Goal: Task Accomplishment & Management: Manage account settings

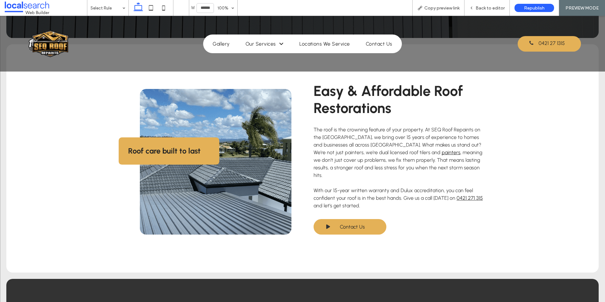
scroll to position [222, 0]
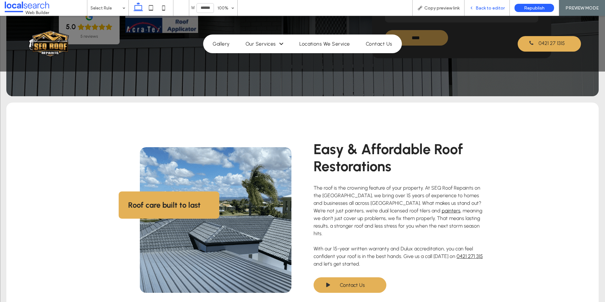
click at [482, 7] on span "Back to editor" at bounding box center [490, 7] width 29 height 5
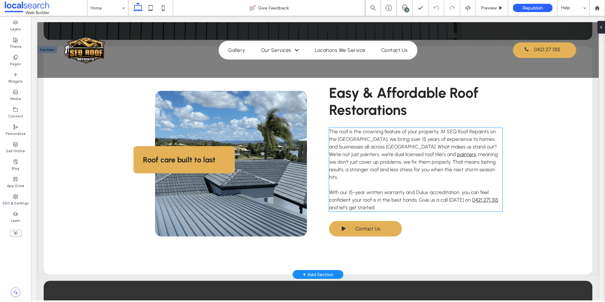
scroll to position [355, 0]
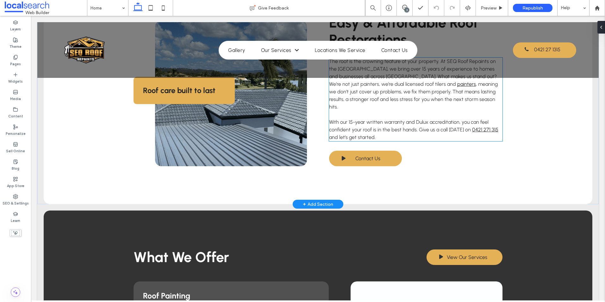
click at [402, 119] on span "With our 15-year written warranty and Dulux accreditation, you can feel confide…" at bounding box center [409, 126] width 160 height 14
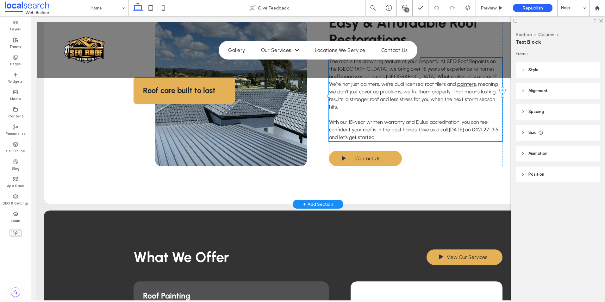
click at [455, 122] on span "With our 15-year written warranty and Dulux accreditation, you can feel confide…" at bounding box center [409, 126] width 160 height 14
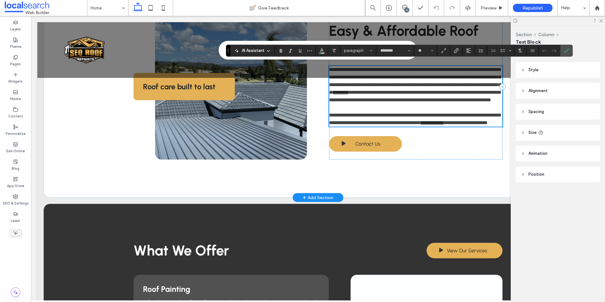
scroll to position [351, 0]
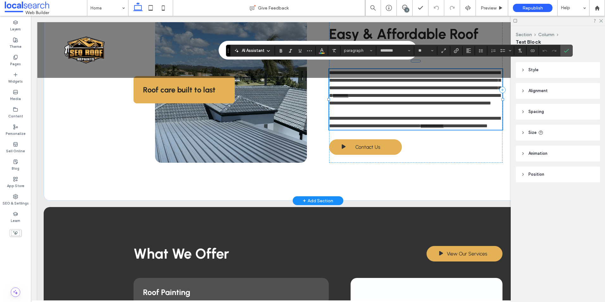
click at [474, 130] on p "**********" at bounding box center [415, 122] width 173 height 15
drag, startPoint x: 466, startPoint y: 126, endPoint x: 491, endPoint y: 125, distance: 25.0
click at [491, 125] on p "**********" at bounding box center [415, 122] width 173 height 15
click at [456, 50] on use "Link" at bounding box center [456, 50] width 5 height 5
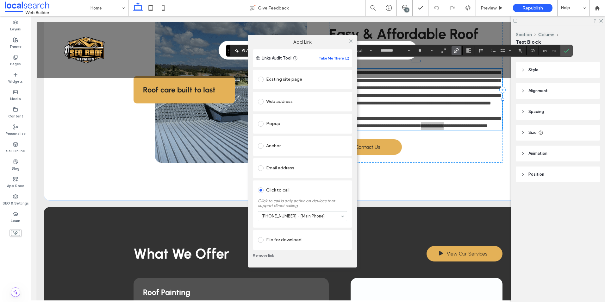
click at [567, 51] on div "Add Link Links Audit Tool Take Me There Existing site page Web address Popup An…" at bounding box center [302, 151] width 605 height 302
click at [351, 41] on icon at bounding box center [351, 41] width 5 height 5
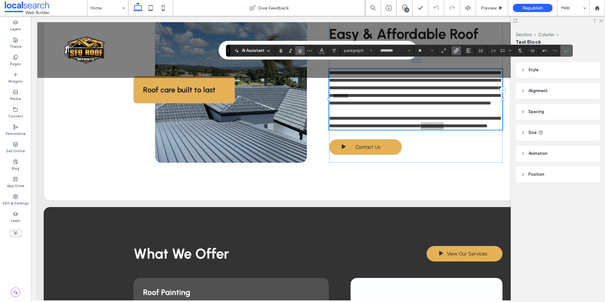
click at [569, 47] on span "Confirm" at bounding box center [566, 50] width 5 height 11
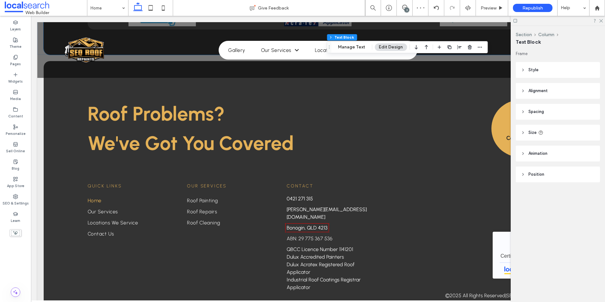
scroll to position [1554, 0]
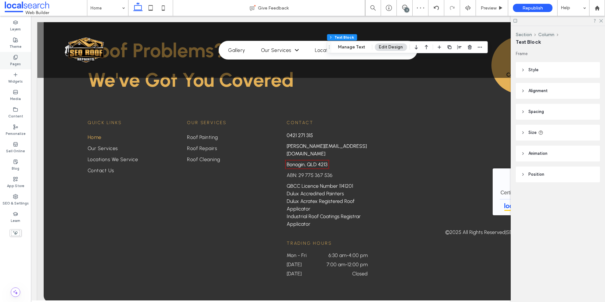
click at [23, 59] on div "Pages" at bounding box center [15, 60] width 31 height 17
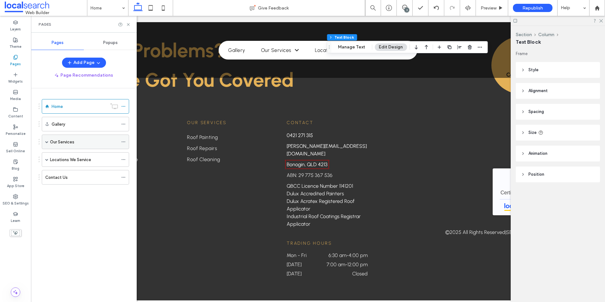
click at [67, 145] on div "Our Services" at bounding box center [84, 142] width 68 height 14
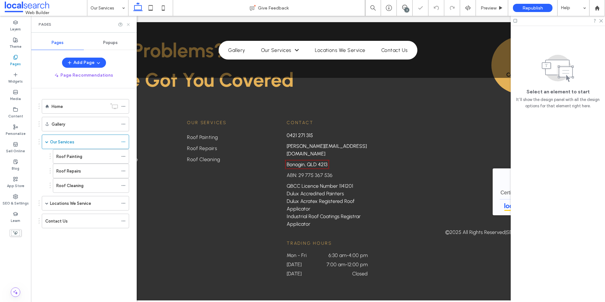
click at [127, 24] on icon at bounding box center [128, 24] width 5 height 5
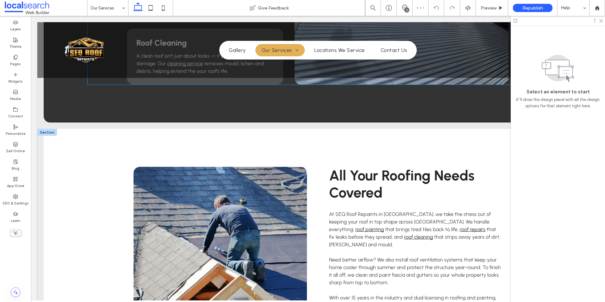
scroll to position [443, 0]
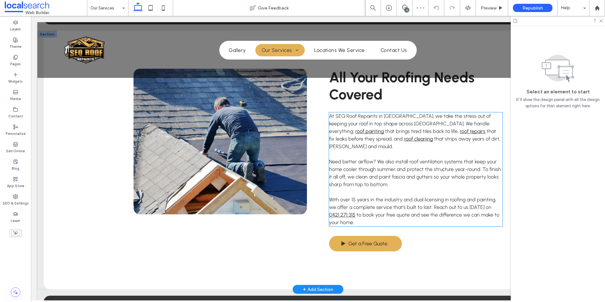
click at [437, 212] on span "to book your free quote and see the difference we can make to your home." at bounding box center [414, 219] width 170 height 14
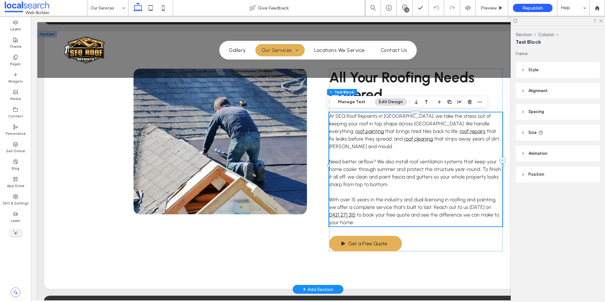
click at [437, 212] on span "to book your free quote and see the difference we can make to your home." at bounding box center [414, 219] width 170 height 14
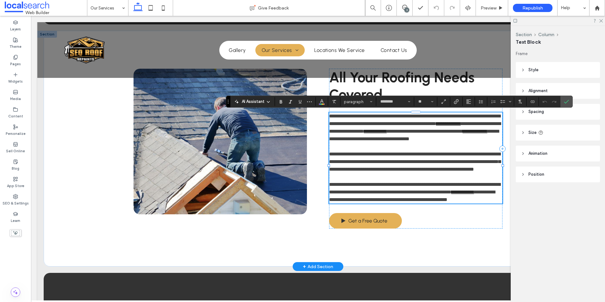
click at [485, 196] on p "**********" at bounding box center [415, 192] width 173 height 23
drag, startPoint x: 478, startPoint y: 200, endPoint x: 332, endPoint y: 209, distance: 145.6
click at [451, 194] on link "**********" at bounding box center [462, 192] width 23 height 5
click at [457, 99] on icon "Link" at bounding box center [456, 101] width 5 height 5
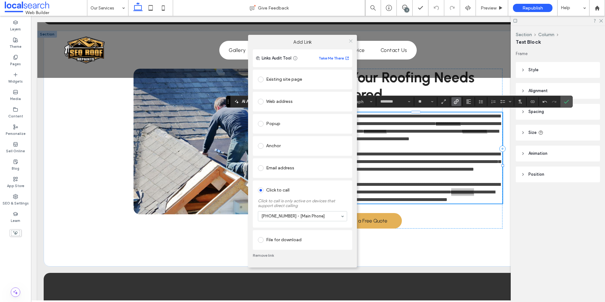
click at [352, 41] on icon at bounding box center [351, 41] width 5 height 5
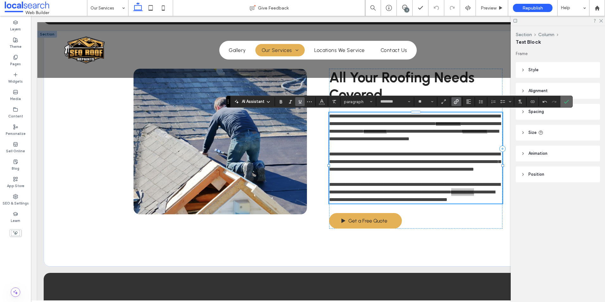
click at [570, 101] on label "Confirm" at bounding box center [566, 101] width 9 height 11
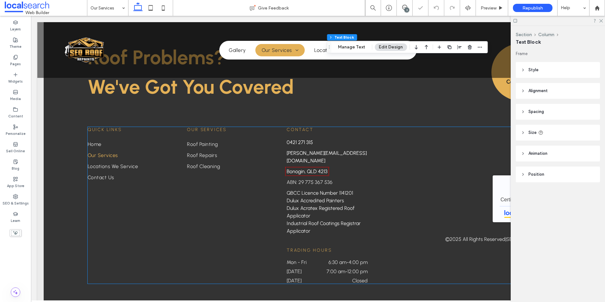
scroll to position [740, 0]
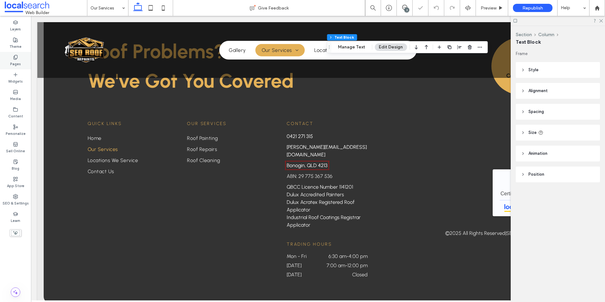
click at [20, 59] on div "Pages" at bounding box center [15, 60] width 31 height 17
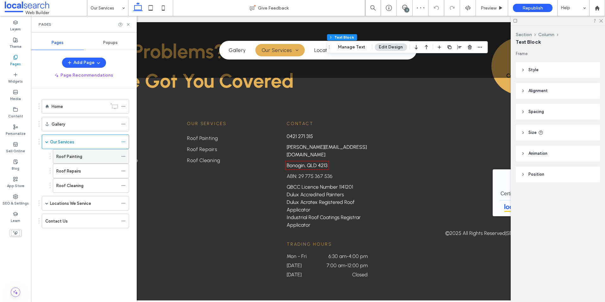
click at [80, 154] on label "Roof Painting" at bounding box center [69, 156] width 26 height 11
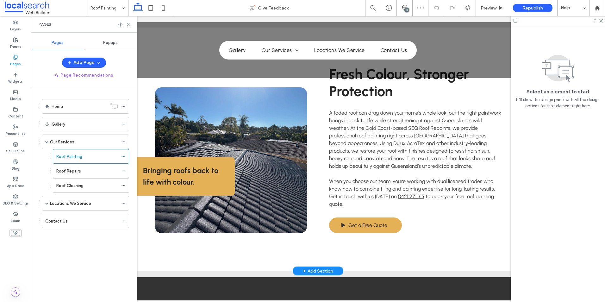
scroll to position [285, 0]
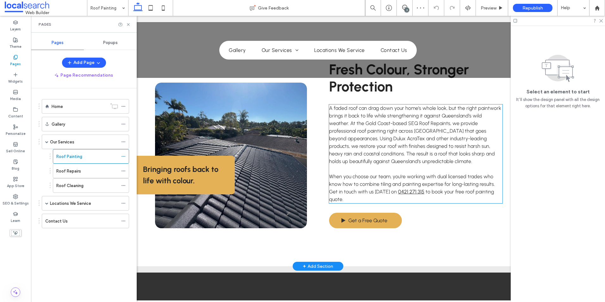
click at [423, 173] on span "When you choose our team, you’re working with dual licensed trades who know how…" at bounding box center [412, 183] width 166 height 21
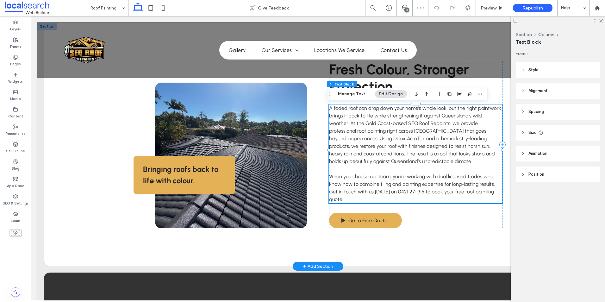
click at [423, 173] on div "A faded roof can drag down your home’s whole look, but the right paintwork brin…" at bounding box center [415, 153] width 173 height 99
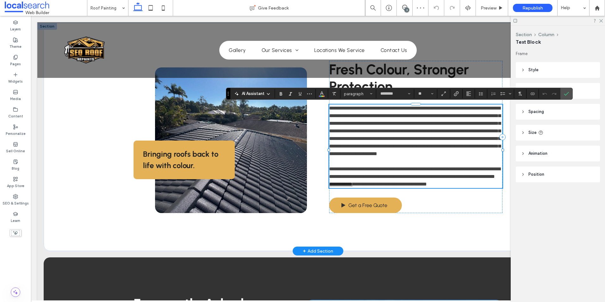
click at [398, 179] on span "**********" at bounding box center [414, 173] width 171 height 12
drag, startPoint x: 383, startPoint y: 193, endPoint x: 408, endPoint y: 191, distance: 24.8
click at [353, 186] on link "**********" at bounding box center [340, 184] width 23 height 5
click at [455, 94] on icon "Link" at bounding box center [456, 93] width 5 height 5
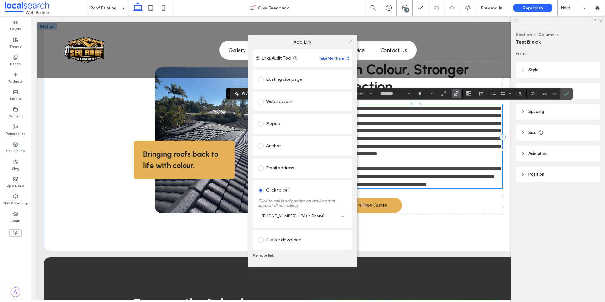
click at [350, 39] on icon at bounding box center [351, 41] width 5 height 5
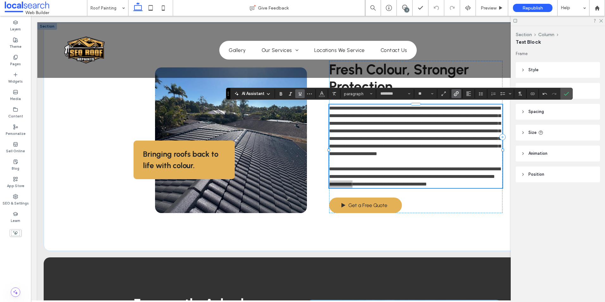
drag, startPoint x: 569, startPoint y: 94, endPoint x: 540, endPoint y: 103, distance: 30.3
click at [569, 93] on label "Confirm" at bounding box center [566, 93] width 9 height 11
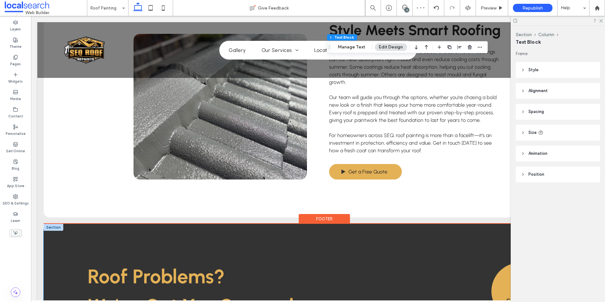
scroll to position [1041, 0]
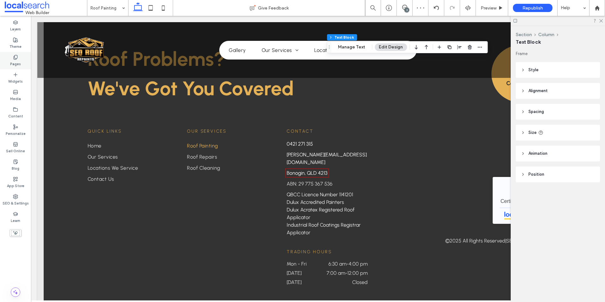
drag, startPoint x: 20, startPoint y: 58, endPoint x: 29, endPoint y: 68, distance: 13.9
click at [20, 58] on div "Pages" at bounding box center [15, 60] width 31 height 17
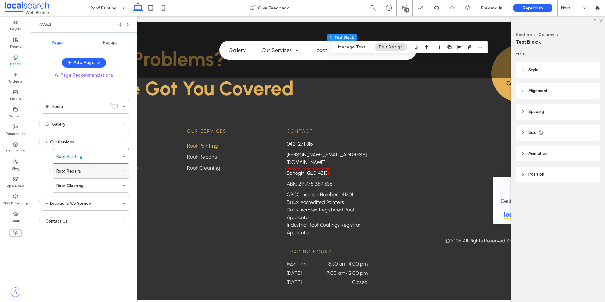
click at [94, 171] on div "Roof Repairs" at bounding box center [87, 171] width 62 height 7
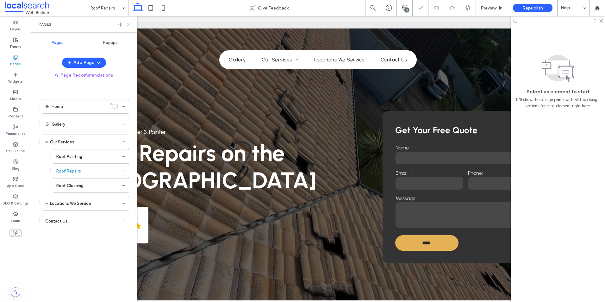
click at [129, 24] on icon at bounding box center [128, 24] width 5 height 5
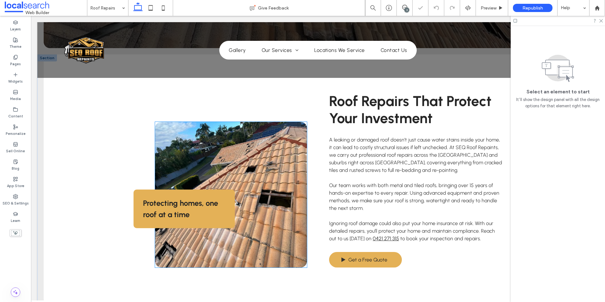
scroll to position [285, 0]
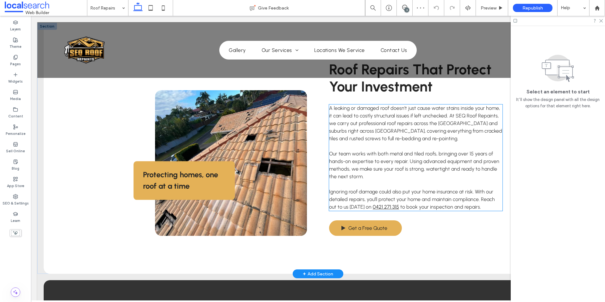
click at [362, 198] on span "Ignoring roof damage could also put your home insurance at risk. With our detai…" at bounding box center [412, 199] width 166 height 21
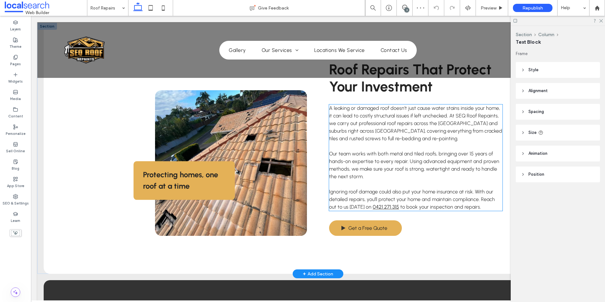
click at [362, 198] on span "Ignoring roof damage could also put your home insurance at risk. With our detai…" at bounding box center [412, 199] width 166 height 21
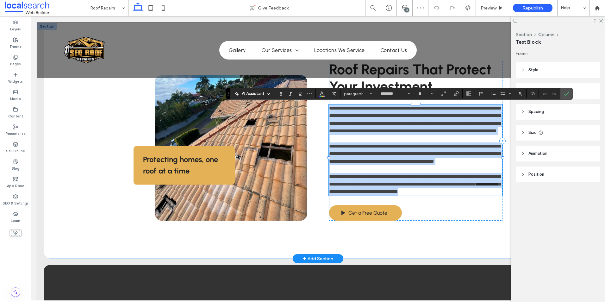
click at [476, 186] on link "**********" at bounding box center [487, 184] width 23 height 5
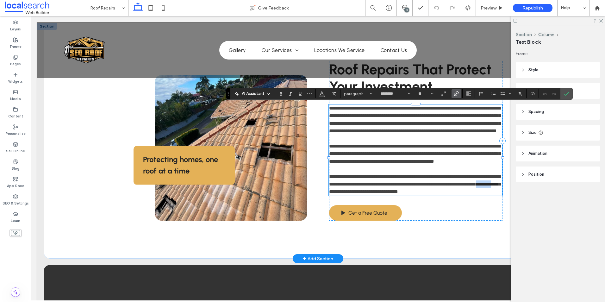
drag, startPoint x: 360, startPoint y: 205, endPoint x: 378, endPoint y: 207, distance: 17.8
click at [476, 186] on link "**********" at bounding box center [487, 184] width 23 height 5
click at [376, 186] on span "**********" at bounding box center [414, 180] width 171 height 12
drag, startPoint x: 360, startPoint y: 206, endPoint x: 385, endPoint y: 209, distance: 25.5
click at [476, 186] on link "**********" at bounding box center [487, 184] width 23 height 5
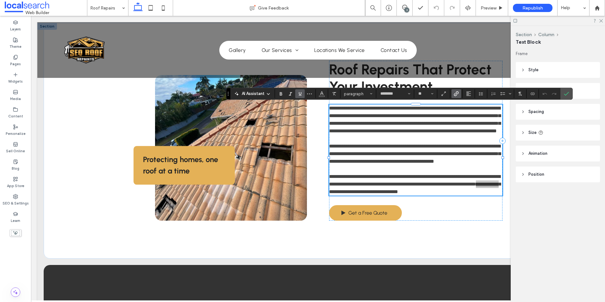
click at [454, 94] on use "Link" at bounding box center [456, 93] width 5 height 5
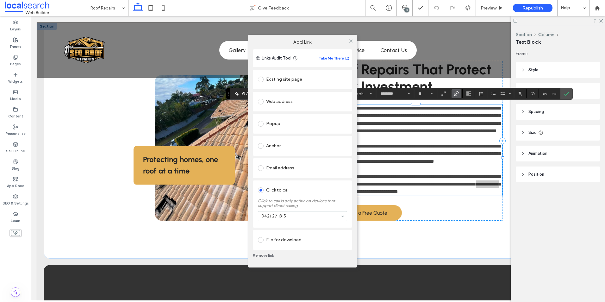
click at [261, 254] on link "Remove link" at bounding box center [302, 255] width 99 height 5
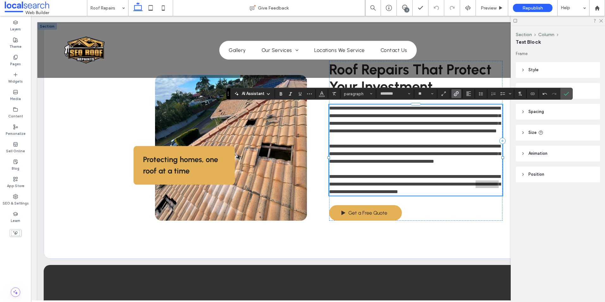
click at [458, 95] on icon "Link" at bounding box center [456, 93] width 5 height 5
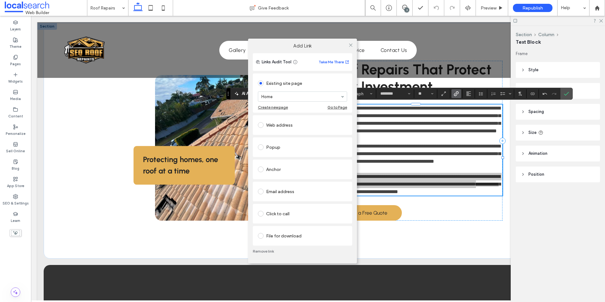
click at [279, 217] on div "Click to call" at bounding box center [302, 214] width 89 height 10
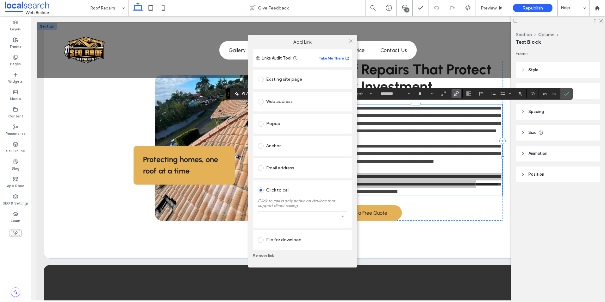
click at [282, 222] on section at bounding box center [302, 216] width 89 height 16
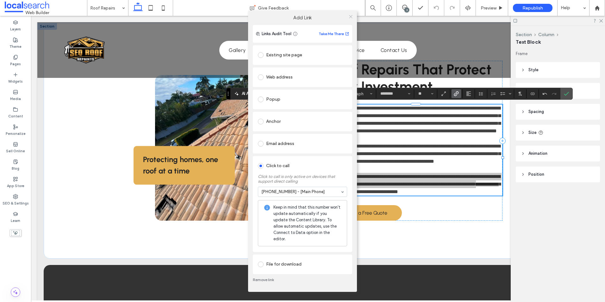
click at [351, 19] on icon at bounding box center [351, 16] width 5 height 5
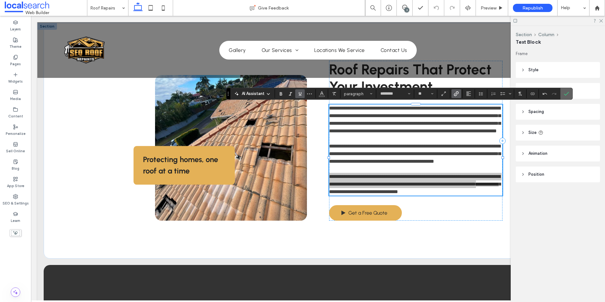
click at [564, 94] on use "Confirm" at bounding box center [566, 94] width 5 height 4
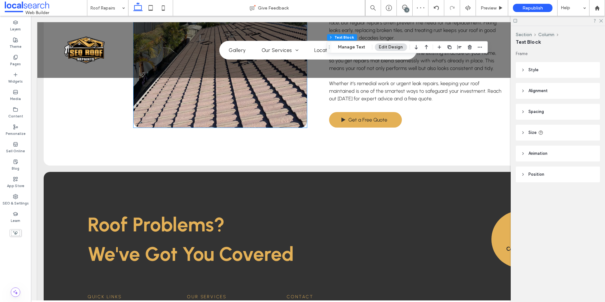
scroll to position [886, 0]
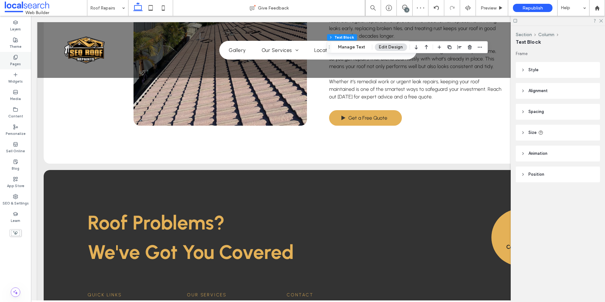
click at [20, 61] on label "Pages" at bounding box center [15, 63] width 11 height 7
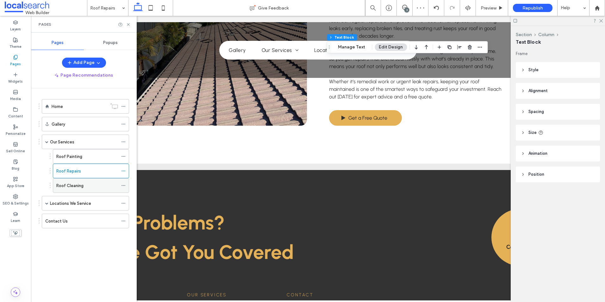
click at [74, 185] on label "Roof Cleaning" at bounding box center [69, 185] width 27 height 11
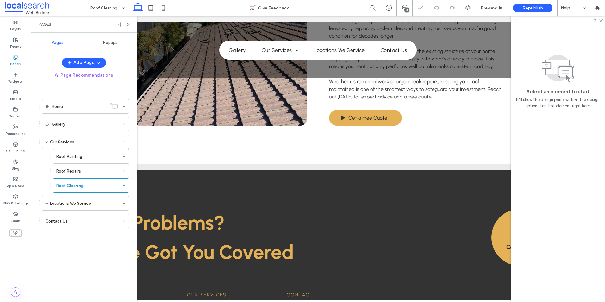
click at [131, 25] on div "Pages" at bounding box center [84, 24] width 106 height 17
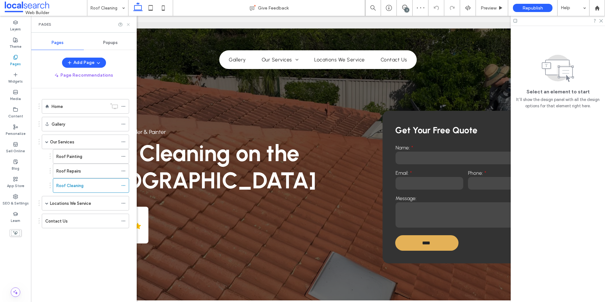
click at [128, 25] on icon at bounding box center [128, 24] width 5 height 5
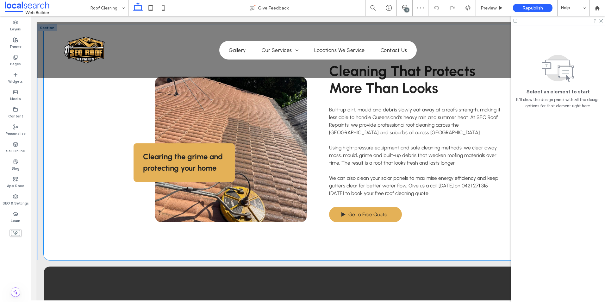
scroll to position [285, 0]
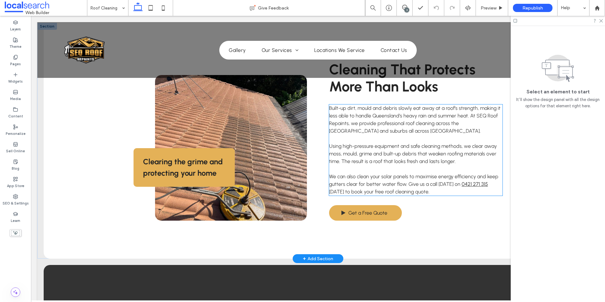
click at [458, 187] on p "We can also clean your solar panels to maximise energy efficiency and keep gutt…" at bounding box center [415, 184] width 173 height 23
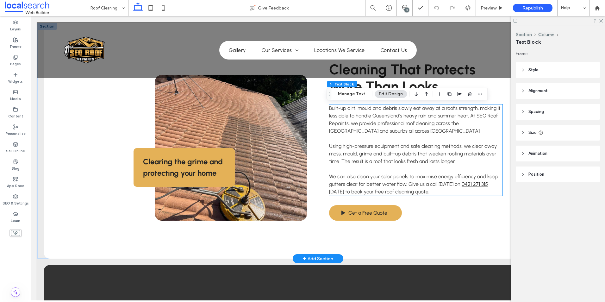
click at [458, 187] on p "We can also clean your solar panels to maximise energy efficiency and keep gutt…" at bounding box center [415, 184] width 173 height 23
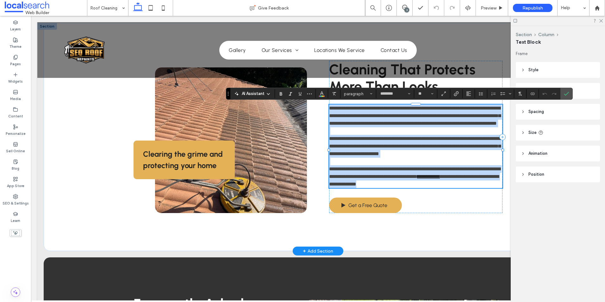
click at [460, 181] on p "**********" at bounding box center [415, 176] width 173 height 23
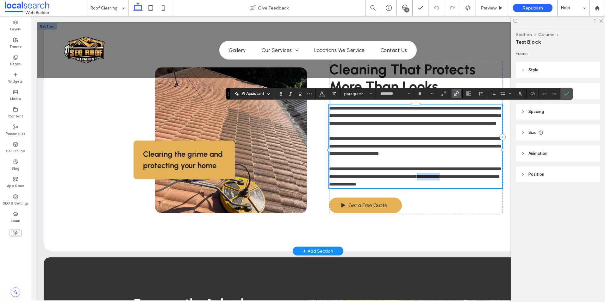
drag, startPoint x: 456, startPoint y: 184, endPoint x: 481, endPoint y: 184, distance: 24.7
click at [440, 179] on link "**********" at bounding box center [428, 176] width 23 height 5
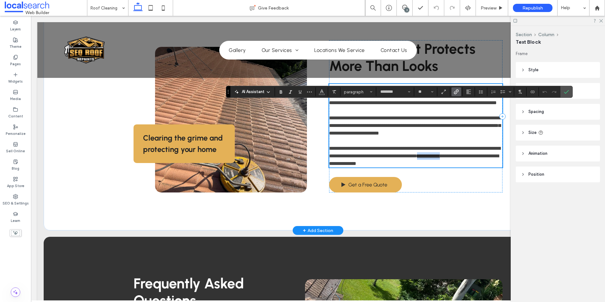
scroll to position [317, 0]
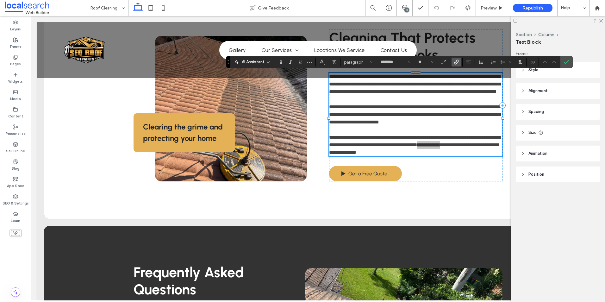
click at [455, 59] on span "Link" at bounding box center [455, 62] width 3 height 9
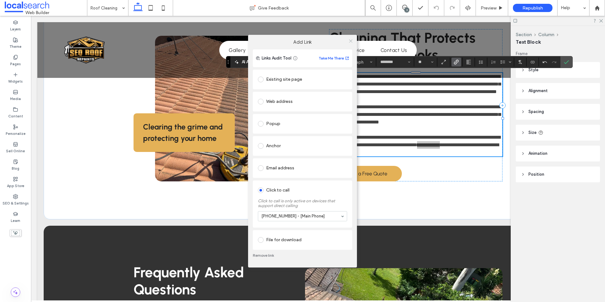
click at [352, 40] on icon at bounding box center [351, 41] width 5 height 5
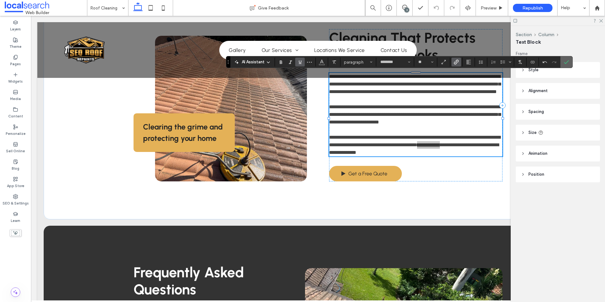
click at [570, 63] on label "Confirm" at bounding box center [566, 61] width 9 height 11
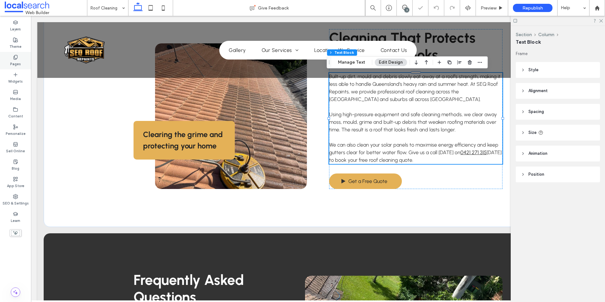
click at [7, 60] on div "Pages" at bounding box center [15, 60] width 31 height 17
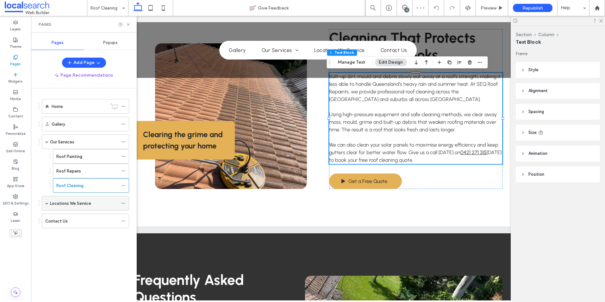
click at [72, 202] on label "Locations We Service" at bounding box center [70, 203] width 41 height 11
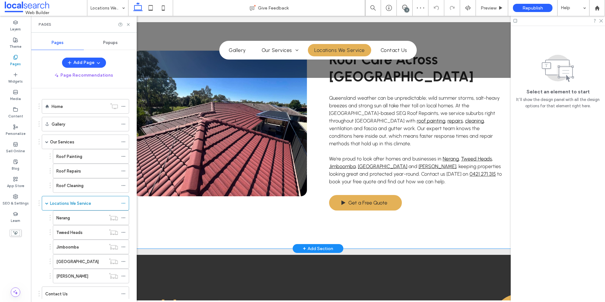
scroll to position [475, 0]
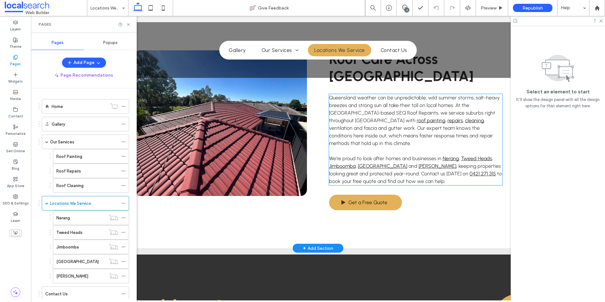
click at [431, 170] on p "We’re proud to look after homes and businesses in Nerang , Tweed Heads , Jimboo…" at bounding box center [415, 170] width 173 height 30
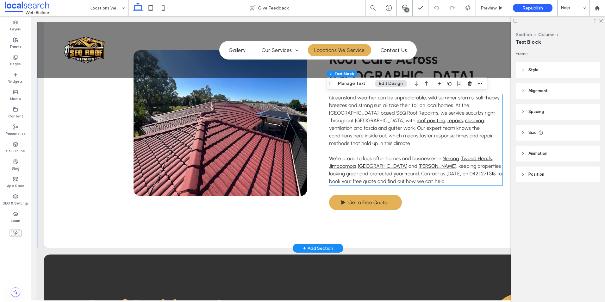
click at [431, 170] on p "We’re proud to look after homes and businesses in Nerang , Tweed Heads , Jimboo…" at bounding box center [415, 170] width 173 height 30
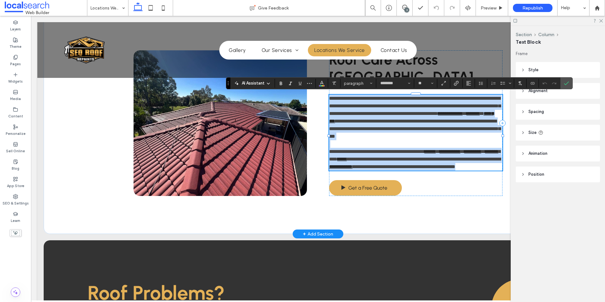
click at [430, 161] on span "**********" at bounding box center [424, 159] width 154 height 5
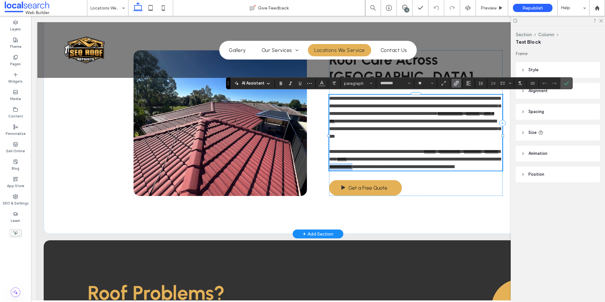
drag, startPoint x: 423, startPoint y: 165, endPoint x: 449, endPoint y: 165, distance: 25.6
click at [449, 165] on p "**********" at bounding box center [415, 159] width 173 height 23
click at [455, 82] on icon "Link" at bounding box center [456, 83] width 5 height 5
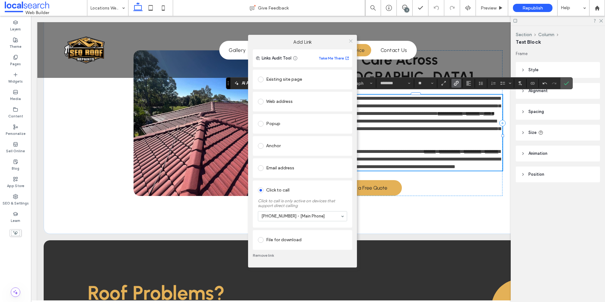
click at [351, 40] on icon at bounding box center [351, 41] width 5 height 5
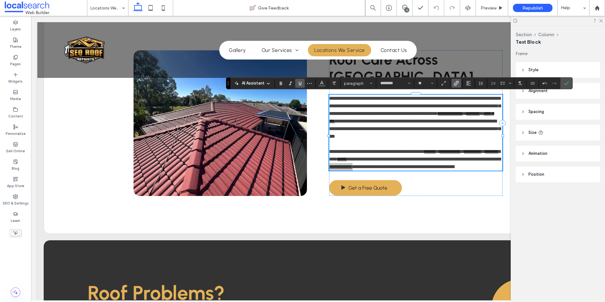
click at [567, 79] on span "Confirm" at bounding box center [566, 83] width 5 height 11
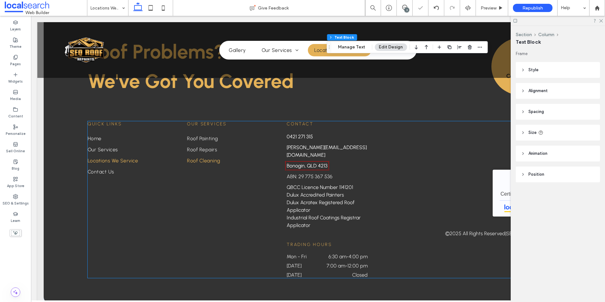
scroll to position [731, 0]
click at [25, 59] on div "Pages" at bounding box center [15, 60] width 31 height 17
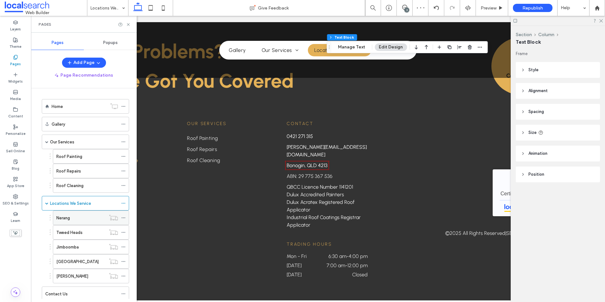
click at [90, 216] on div "Nerang" at bounding box center [80, 218] width 49 height 7
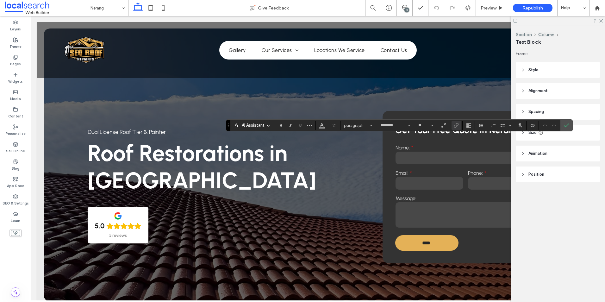
scroll to position [253, 0]
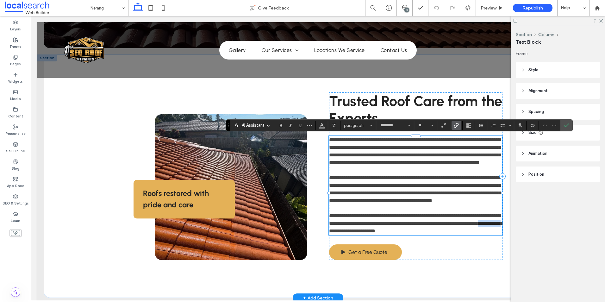
drag, startPoint x: 356, startPoint y: 246, endPoint x: 382, endPoint y: 246, distance: 25.6
click at [382, 235] on p "**********" at bounding box center [415, 223] width 173 height 23
click at [459, 124] on icon "Link" at bounding box center [456, 125] width 5 height 5
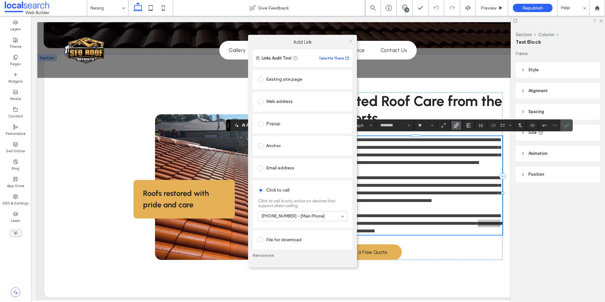
drag, startPoint x: 352, startPoint y: 40, endPoint x: 365, endPoint y: 42, distance: 13.3
click at [352, 40] on icon at bounding box center [351, 41] width 5 height 5
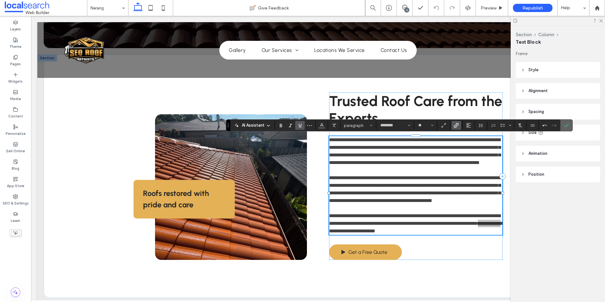
click at [568, 120] on span "Confirm" at bounding box center [566, 125] width 5 height 11
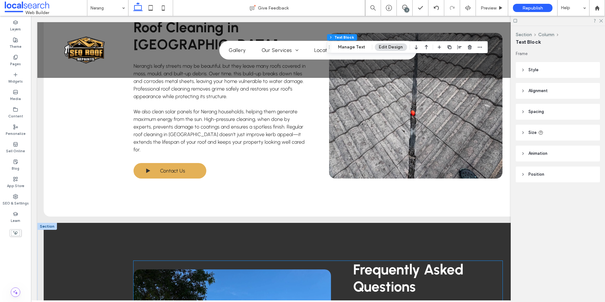
scroll to position [1425, 0]
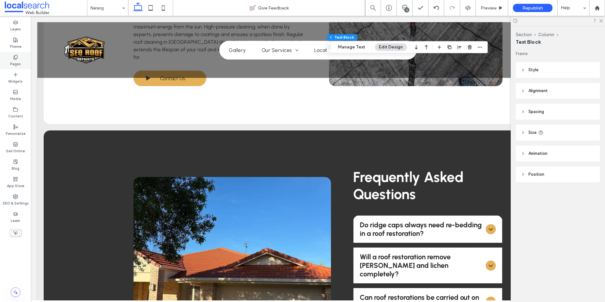
click at [18, 56] on div "Pages" at bounding box center [15, 60] width 31 height 17
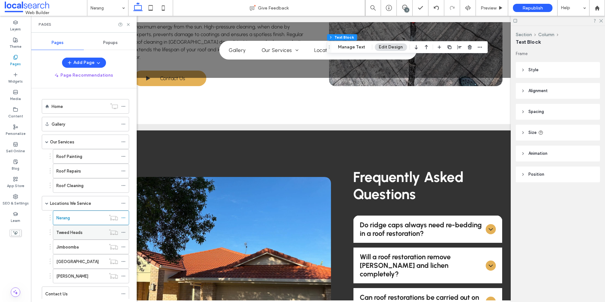
click at [71, 237] on div "Tweed Heads" at bounding box center [80, 232] width 49 height 14
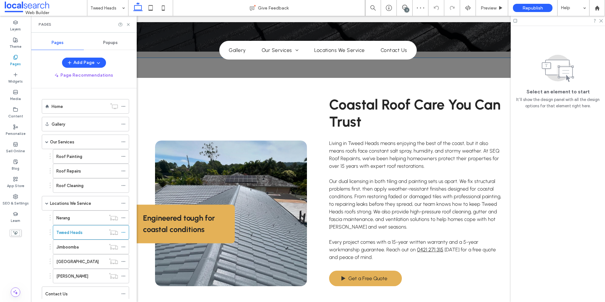
scroll to position [380, 0]
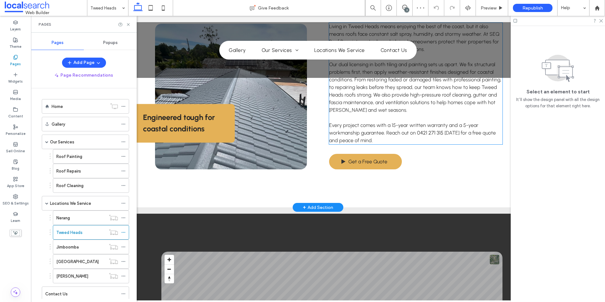
click at [436, 132] on link "0421 271 315" at bounding box center [430, 133] width 26 height 6
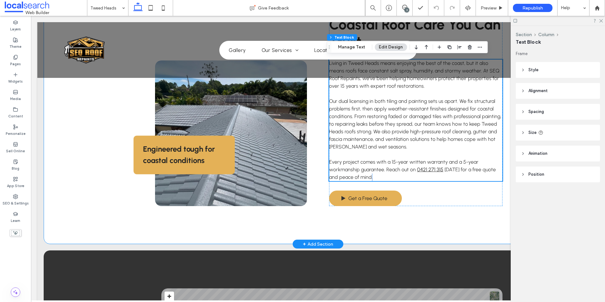
scroll to position [343, 0]
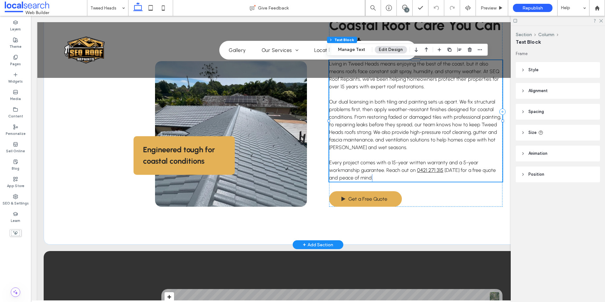
click at [423, 167] on p "Every project comes with a 15-year written warranty and a 5-year workmanship gu…" at bounding box center [415, 170] width 173 height 23
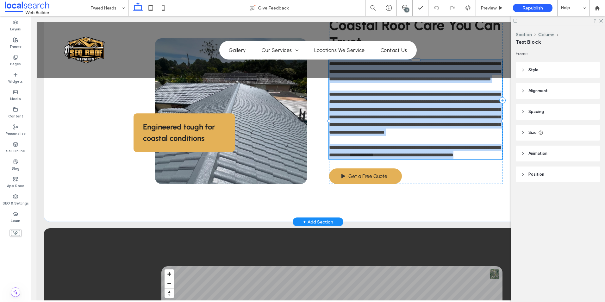
type input "********"
type input "**"
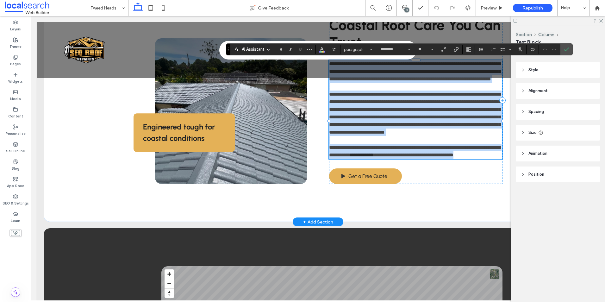
click at [374, 157] on link "**********" at bounding box center [362, 155] width 23 height 5
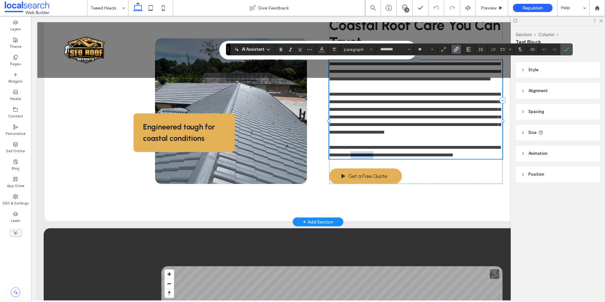
drag, startPoint x: 415, startPoint y: 171, endPoint x: 438, endPoint y: 169, distance: 23.5
click at [374, 157] on link "**********" at bounding box center [362, 155] width 23 height 5
click at [455, 49] on icon "Link" at bounding box center [456, 49] width 5 height 5
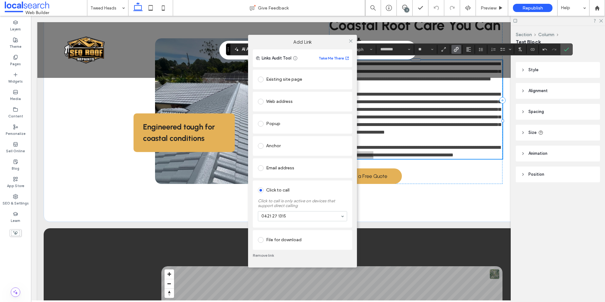
click at [263, 256] on link "Remove link" at bounding box center [302, 255] width 99 height 5
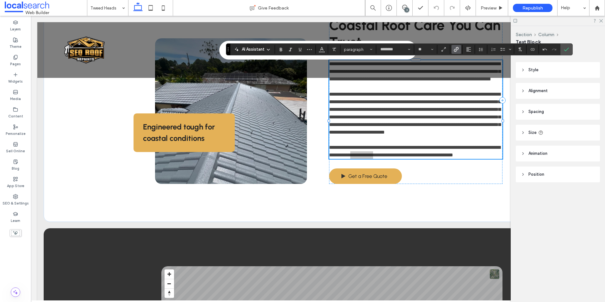
click at [457, 52] on span "Link" at bounding box center [455, 49] width 3 height 9
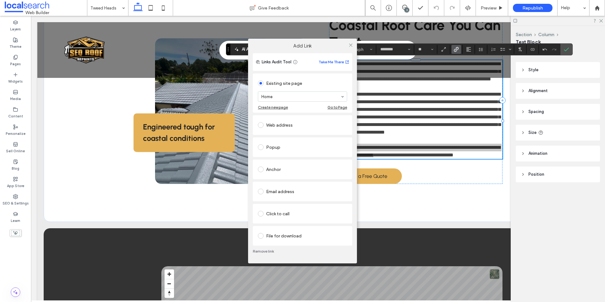
click at [281, 212] on div "Click to call" at bounding box center [302, 214] width 89 height 10
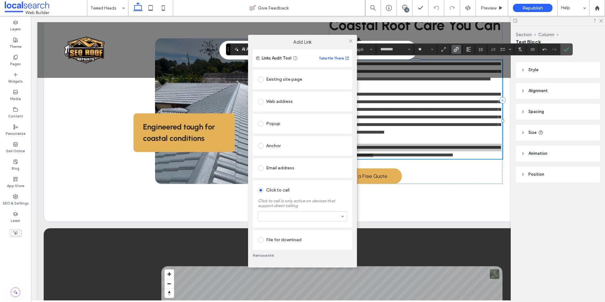
click at [285, 222] on section at bounding box center [302, 216] width 89 height 16
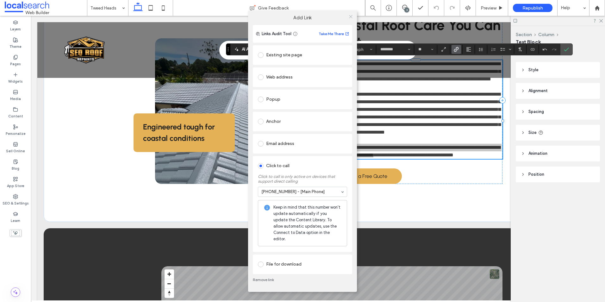
click at [353, 20] on div at bounding box center [350, 16] width 9 height 9
click at [348, 20] on div at bounding box center [350, 16] width 9 height 9
click at [350, 19] on icon at bounding box center [351, 16] width 5 height 5
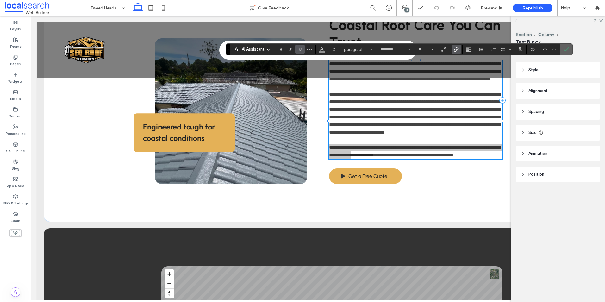
click at [571, 49] on label "Confirm" at bounding box center [566, 49] width 9 height 11
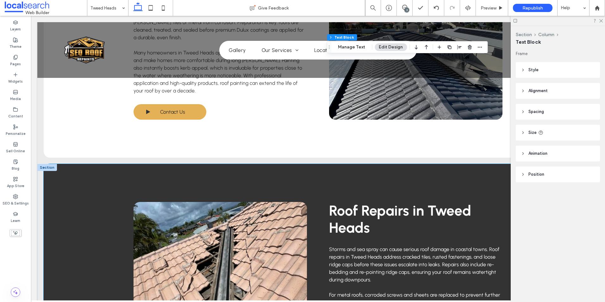
scroll to position [1007, 0]
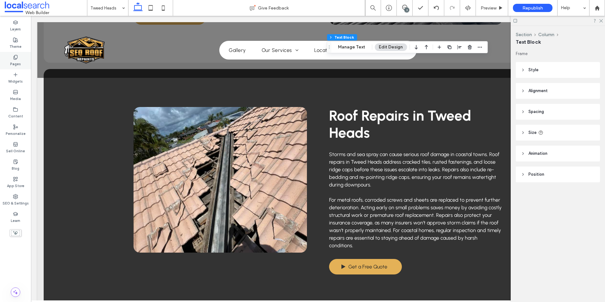
click at [23, 57] on div "Pages" at bounding box center [15, 60] width 31 height 17
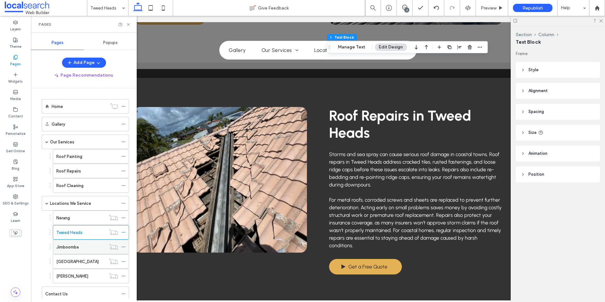
click at [81, 245] on div "Jimboomba" at bounding box center [80, 247] width 49 height 7
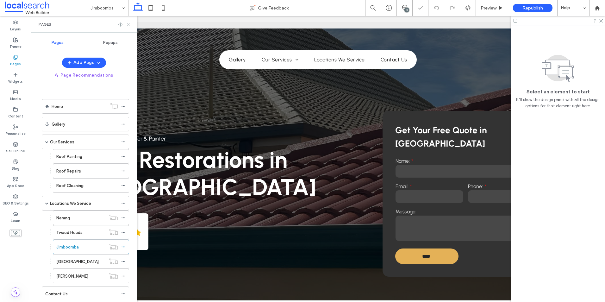
click at [128, 23] on icon at bounding box center [128, 24] width 5 height 5
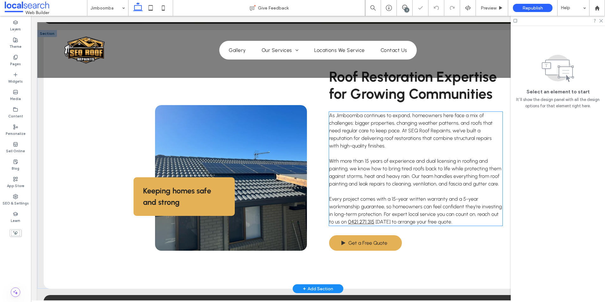
scroll to position [348, 0]
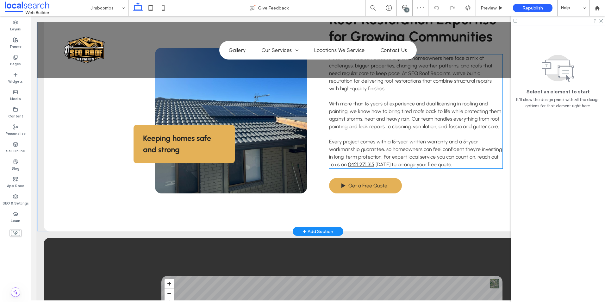
click at [362, 152] on p "Every project comes with a 15-year written warranty and a 5-year workmanship gu…" at bounding box center [415, 153] width 173 height 30
click at [362, 152] on div "Roof Restoration Expertise for Growing Communities As Jimboomba continues to ex…" at bounding box center [415, 102] width 173 height 183
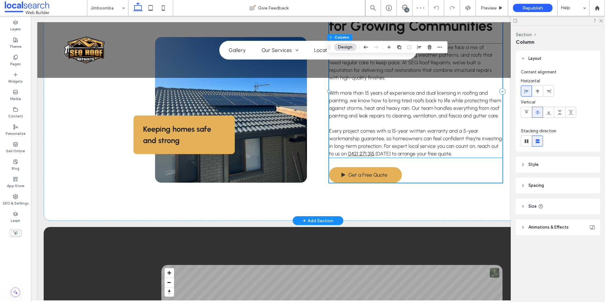
click at [358, 147] on span "Every project comes with a 15-year written warranty and a 5-year workmanship gu…" at bounding box center [415, 142] width 173 height 29
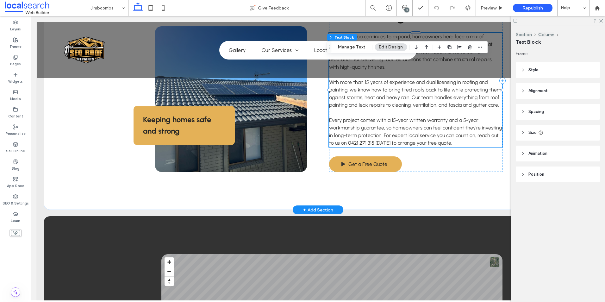
click at [358, 141] on link "0421 271 315" at bounding box center [361, 143] width 26 height 6
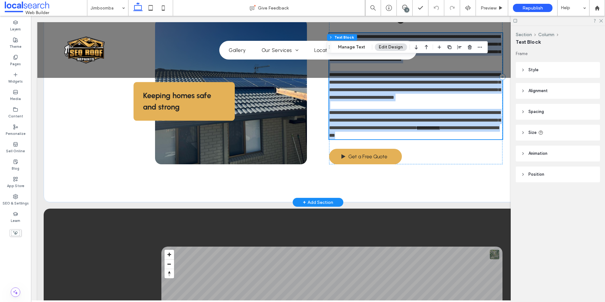
scroll to position [251, 0]
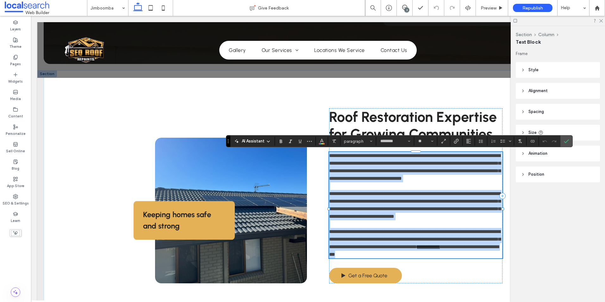
click at [346, 228] on p at bounding box center [415, 224] width 173 height 8
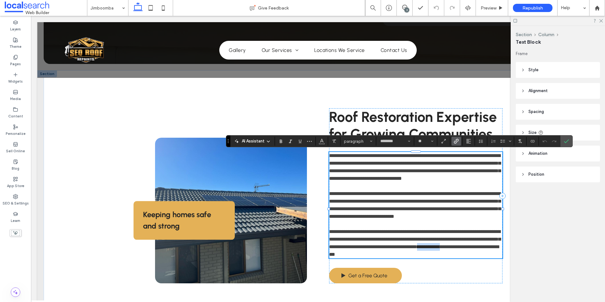
drag, startPoint x: 340, startPoint y: 262, endPoint x: 365, endPoint y: 262, distance: 25.0
click at [417, 249] on link "**********" at bounding box center [428, 246] width 23 height 5
click at [455, 138] on span "Link" at bounding box center [455, 141] width 3 height 9
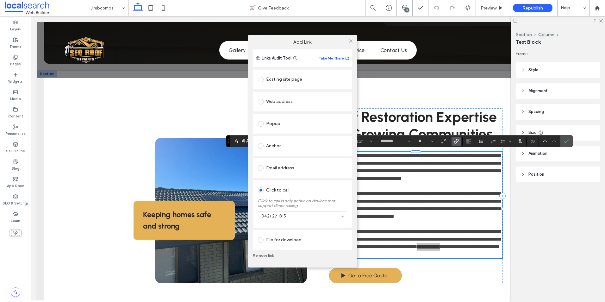
click at [263, 254] on link "Remove link" at bounding box center [302, 255] width 99 height 5
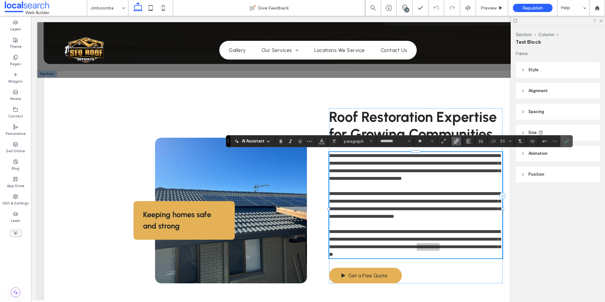
click at [455, 142] on icon "Link" at bounding box center [456, 141] width 5 height 5
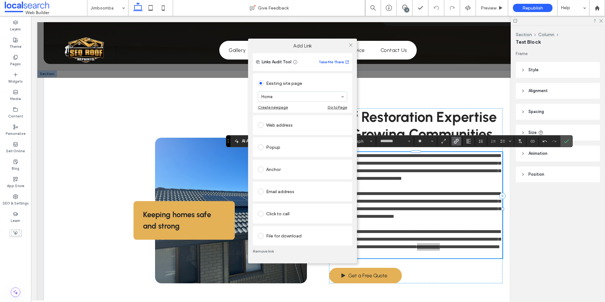
click at [290, 215] on div "Click to call" at bounding box center [302, 214] width 89 height 10
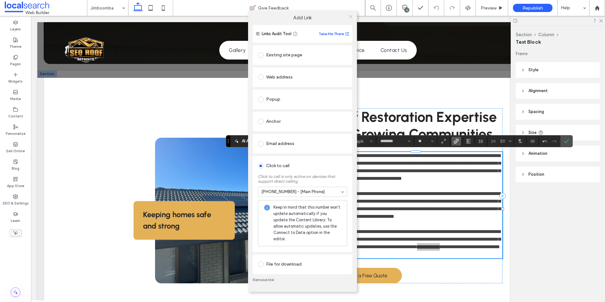
click at [351, 19] on icon at bounding box center [351, 16] width 5 height 5
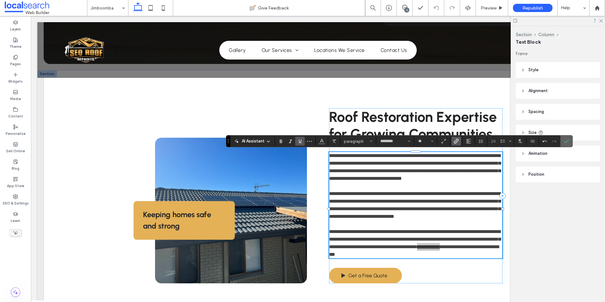
click at [566, 141] on icon "Confirm" at bounding box center [566, 141] width 5 height 5
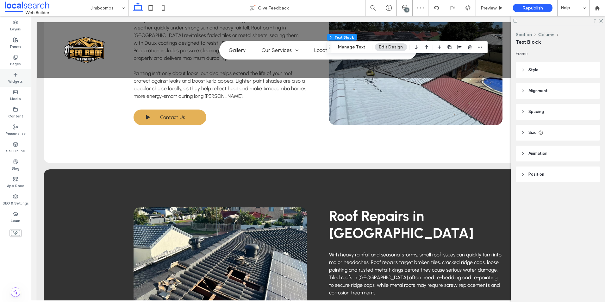
scroll to position [947, 0]
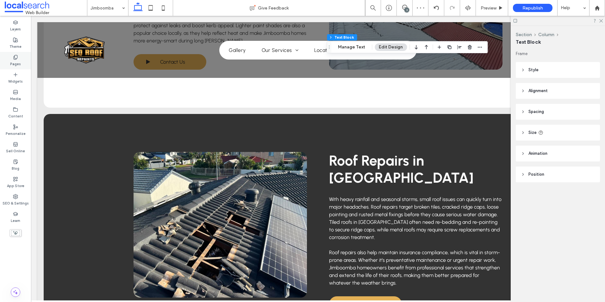
click at [11, 59] on div "Pages" at bounding box center [15, 60] width 31 height 17
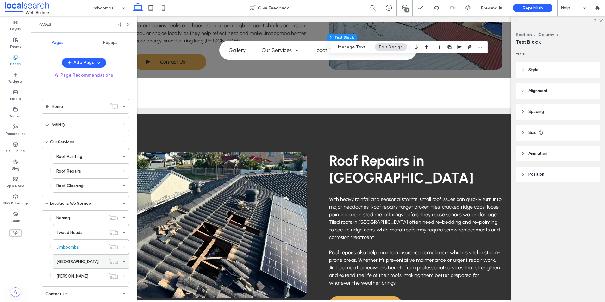
click at [73, 262] on div "Ipswich" at bounding box center [80, 261] width 49 height 7
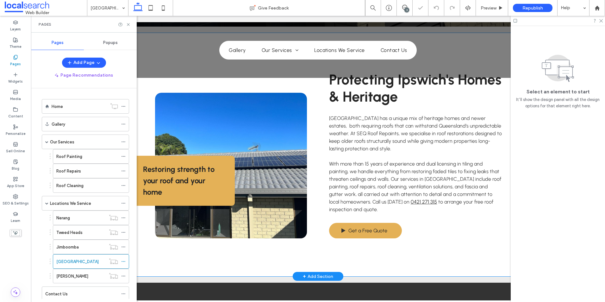
scroll to position [285, 0]
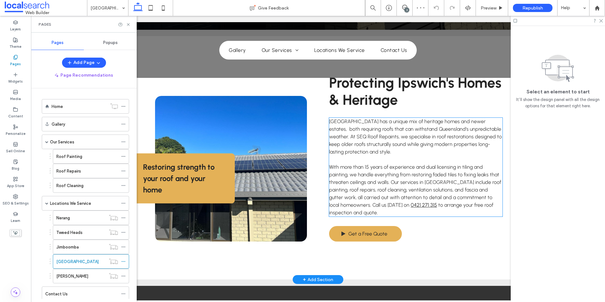
click at [356, 176] on span "With more than 15 years of experience and dual licensing in tiling and painting…" at bounding box center [415, 186] width 172 height 44
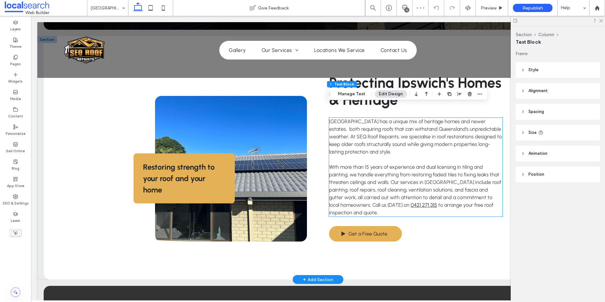
click at [356, 176] on div "Ipswich has a unique mix of heritage homes and newer estates, both requiring ro…" at bounding box center [415, 167] width 173 height 99
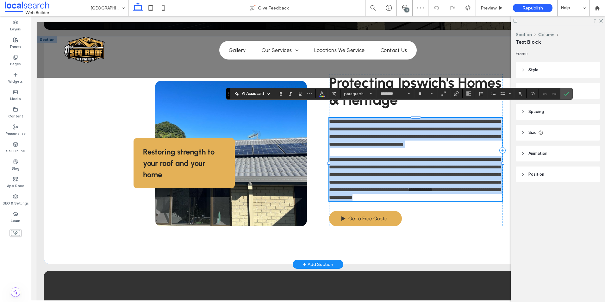
click at [410, 189] on link "**********" at bounding box center [421, 189] width 23 height 5
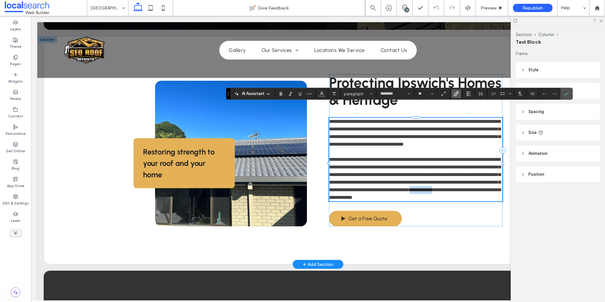
drag, startPoint x: 335, startPoint y: 191, endPoint x: 358, endPoint y: 190, distance: 23.5
click at [410, 190] on link "**********" at bounding box center [421, 189] width 23 height 5
click at [456, 92] on icon "Link" at bounding box center [456, 93] width 5 height 5
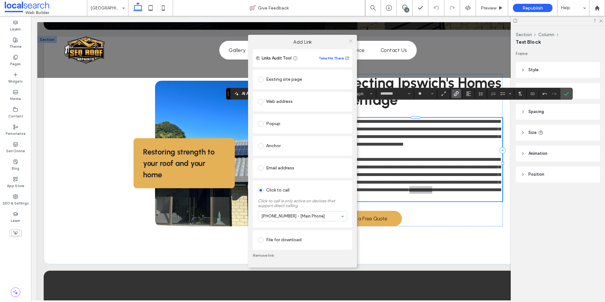
click at [349, 40] on icon at bounding box center [351, 41] width 5 height 5
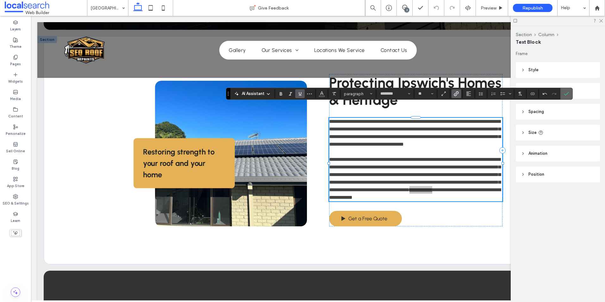
click at [565, 91] on icon "Confirm" at bounding box center [566, 93] width 5 height 5
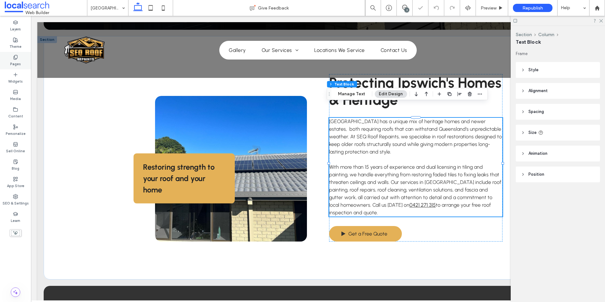
click at [20, 58] on div "Pages" at bounding box center [15, 60] width 31 height 17
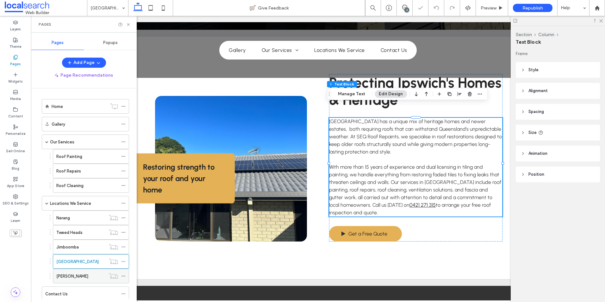
click at [75, 276] on div "Logan" at bounding box center [80, 276] width 49 height 7
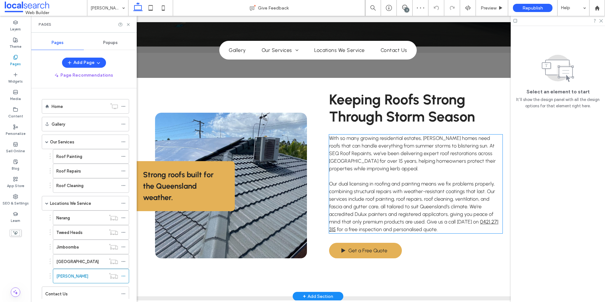
scroll to position [285, 0]
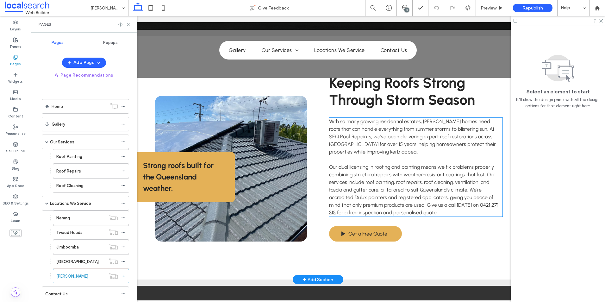
click at [435, 186] on span "Our dual licensing in roofing and painting means we fix problems properly, comb…" at bounding box center [412, 186] width 166 height 44
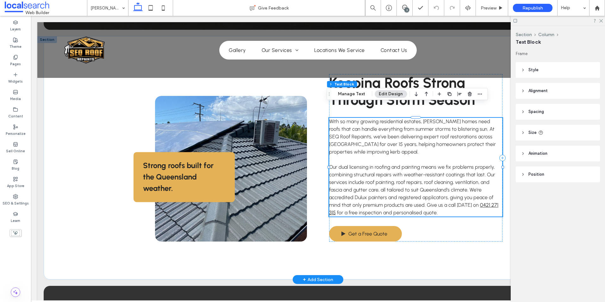
click at [435, 186] on div "With so many growing residential estates, Logan homes need roofs that can handl…" at bounding box center [415, 167] width 173 height 99
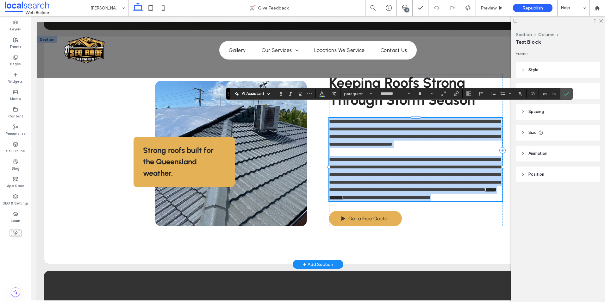
click at [456, 188] on p "**********" at bounding box center [415, 179] width 173 height 46
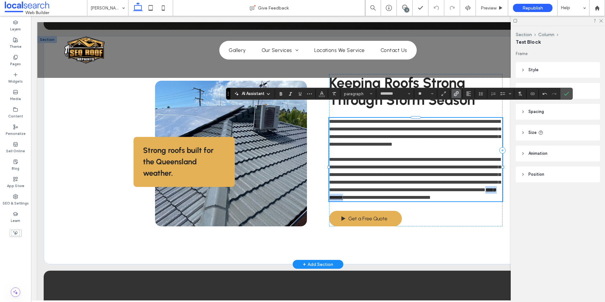
drag, startPoint x: 442, startPoint y: 193, endPoint x: 467, endPoint y: 192, distance: 25.4
click at [467, 192] on p "**********" at bounding box center [415, 179] width 173 height 46
click at [457, 92] on use "Link" at bounding box center [456, 93] width 5 height 5
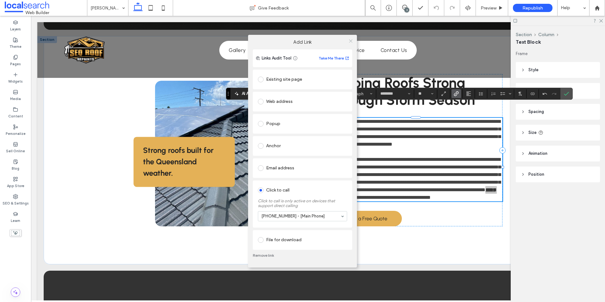
click at [350, 41] on icon at bounding box center [351, 41] width 5 height 5
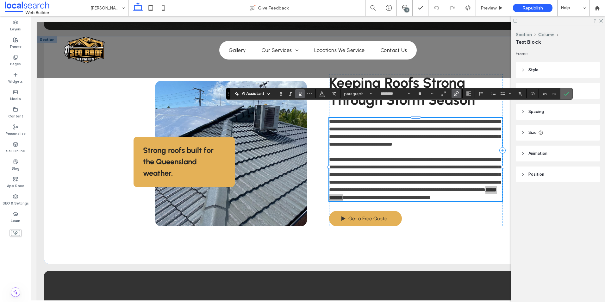
drag, startPoint x: 564, startPoint y: 93, endPoint x: 464, endPoint y: 88, distance: 99.9
click at [564, 93] on label "Confirm" at bounding box center [566, 93] width 9 height 11
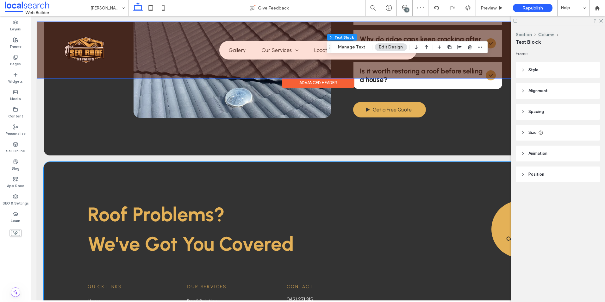
scroll to position [1678, 0]
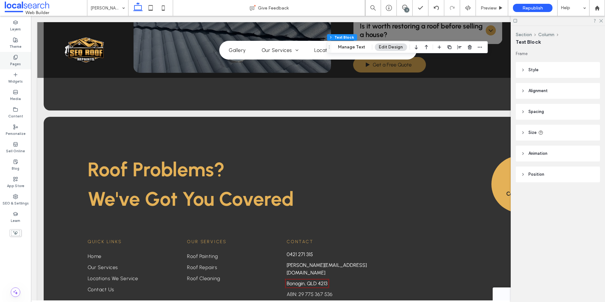
click at [21, 61] on div "Pages" at bounding box center [15, 60] width 31 height 17
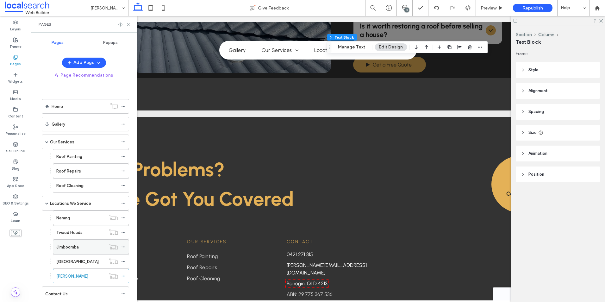
scroll to position [18, 0]
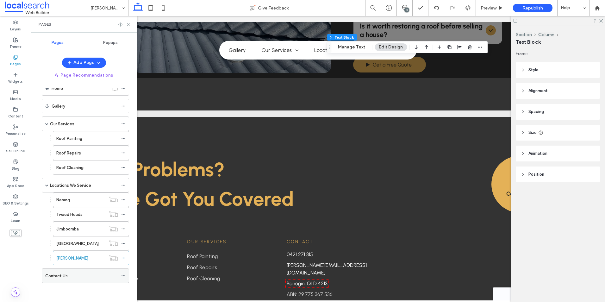
click at [68, 273] on div "Contact Us" at bounding box center [81, 276] width 73 height 7
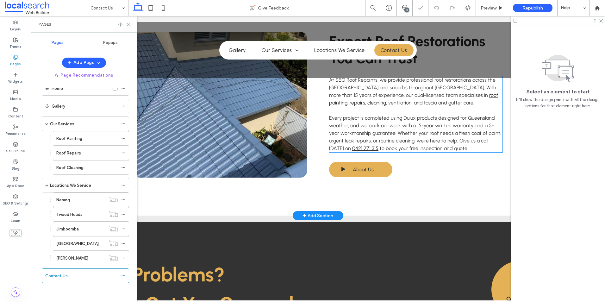
scroll to position [443, 0]
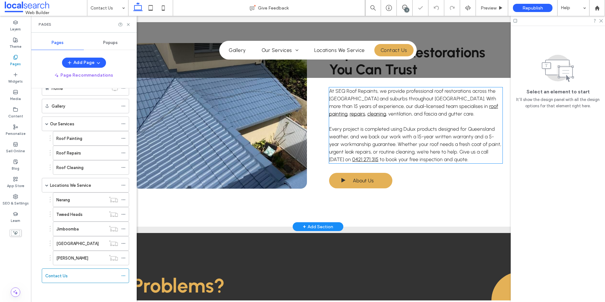
click at [360, 141] on span "Every project is completed using Dulux products designed for Queensland weather…" at bounding box center [415, 144] width 172 height 36
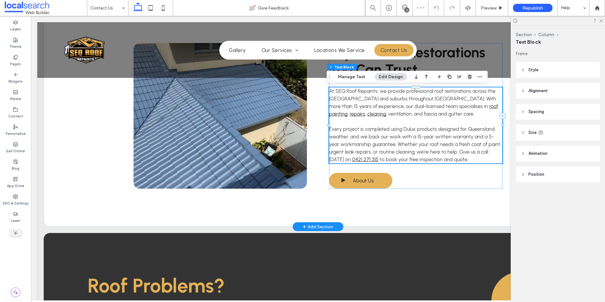
click at [360, 141] on span "Every project is completed using Dulux products designed for Queensland weather…" at bounding box center [415, 144] width 172 height 36
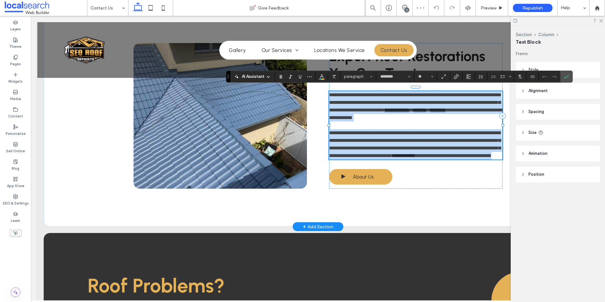
click at [393, 156] on link "**********" at bounding box center [404, 155] width 23 height 5
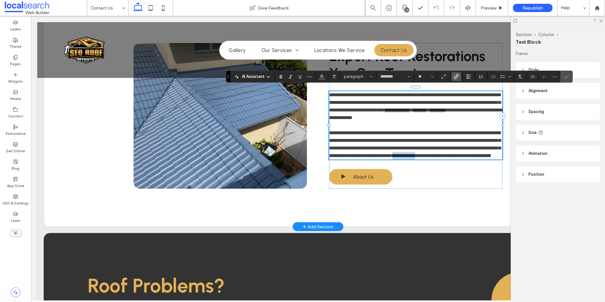
drag, startPoint x: 334, startPoint y: 160, endPoint x: 358, endPoint y: 159, distance: 23.8
click at [393, 158] on link "**********" at bounding box center [404, 155] width 23 height 5
click at [457, 79] on icon "Link" at bounding box center [456, 76] width 5 height 5
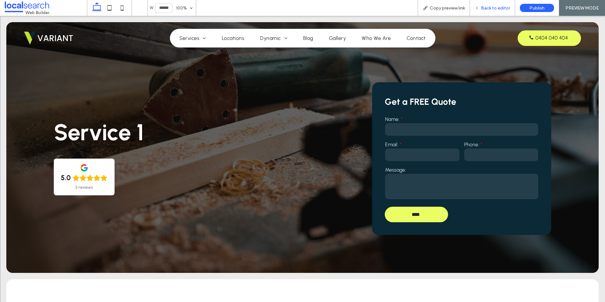
click at [484, 9] on span "Back to editor" at bounding box center [495, 7] width 29 height 5
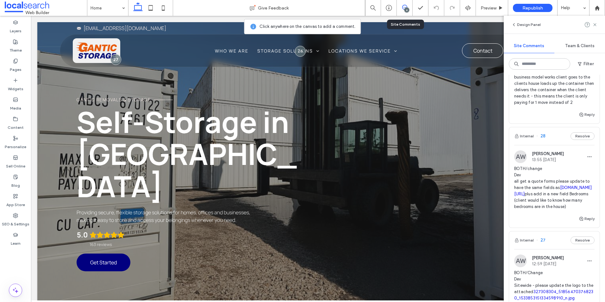
scroll to position [95, 0]
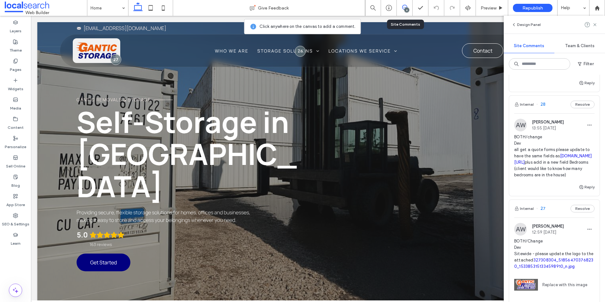
click at [552, 165] on link "removalistipswich.com.au/request-a-quote" at bounding box center [553, 159] width 78 height 11
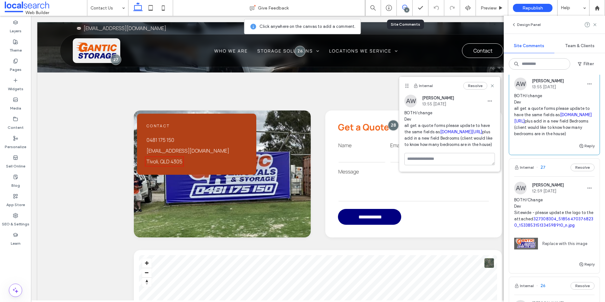
scroll to position [158, 0]
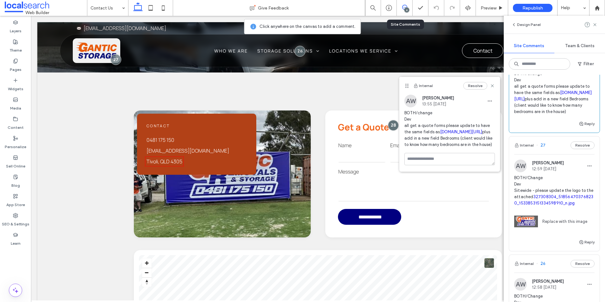
click at [525, 206] on span "BOTH/Change Dev Sitewide - please update the logo to the attached 327308304_518…" at bounding box center [554, 191] width 80 height 32
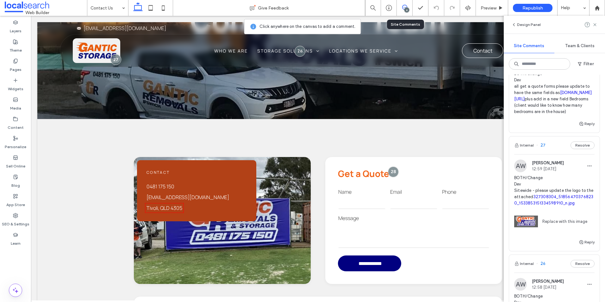
scroll to position [0, 0]
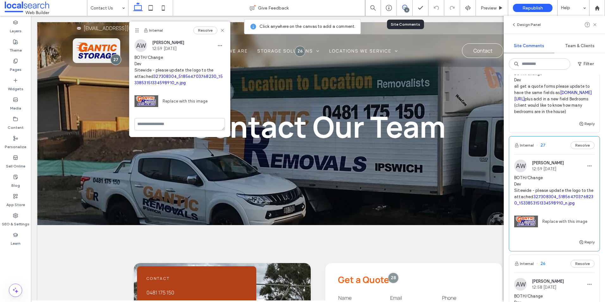
click at [525, 205] on link "327308304_518564703768230_1533853151334598910_n.jpg" at bounding box center [553, 199] width 79 height 11
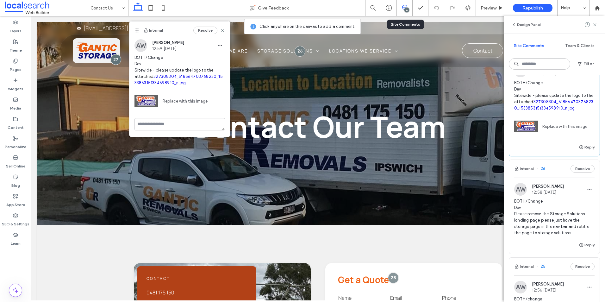
scroll to position [285, 0]
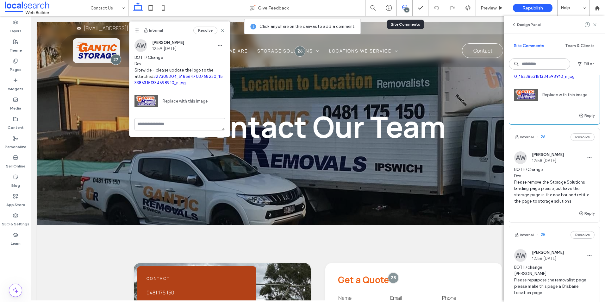
click at [558, 189] on span "BOTH/Change Dev Please remove the Storage Solutions landing page please just ha…" at bounding box center [554, 186] width 80 height 38
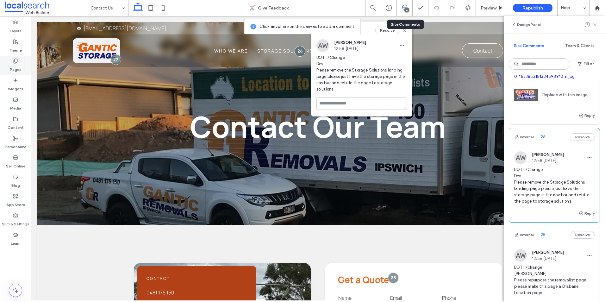
click at [19, 69] on label "Pages" at bounding box center [16, 68] width 12 height 9
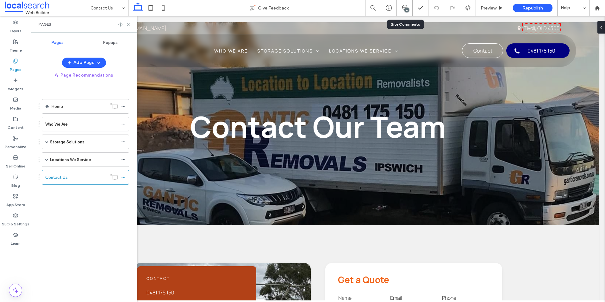
scroll to position [0, 0]
click at [47, 141] on span at bounding box center [46, 141] width 3 height 3
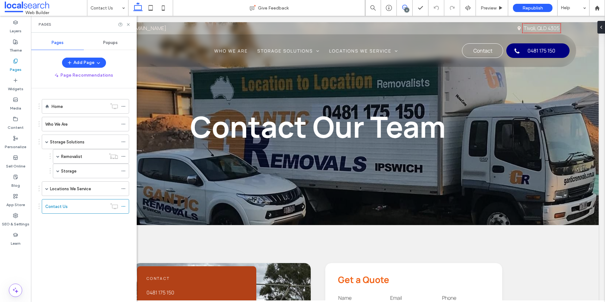
click at [406, 7] on icon at bounding box center [404, 7] width 5 height 5
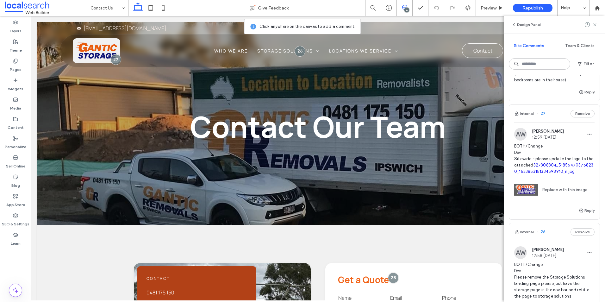
scroll to position [285, 0]
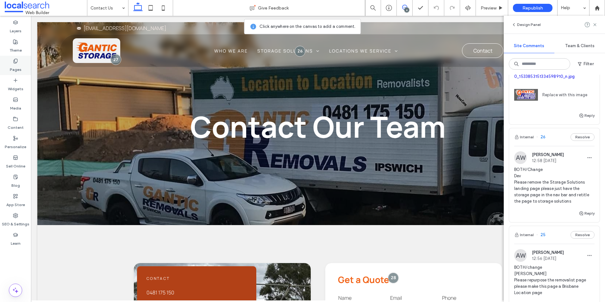
click at [16, 64] on label "Pages" at bounding box center [16, 68] width 12 height 9
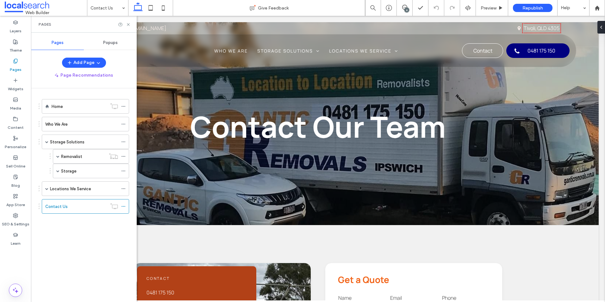
scroll to position [0, 0]
click at [70, 139] on label "Storage Solutions" at bounding box center [67, 141] width 35 height 11
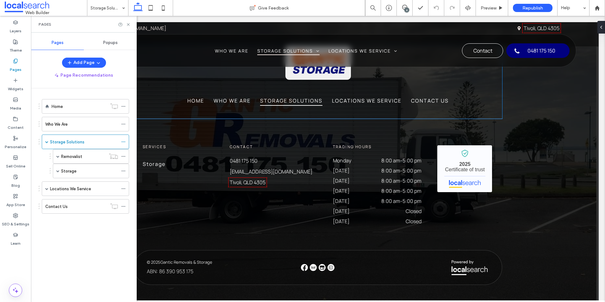
scroll to position [1011, 0]
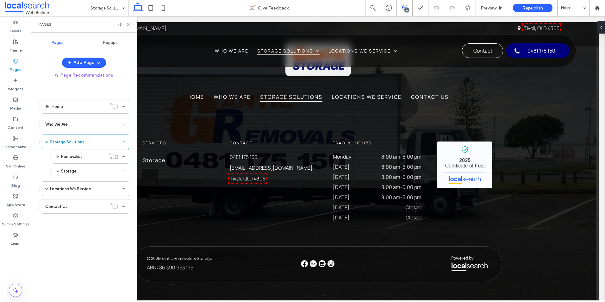
click at [405, 7] on icon at bounding box center [404, 7] width 5 height 5
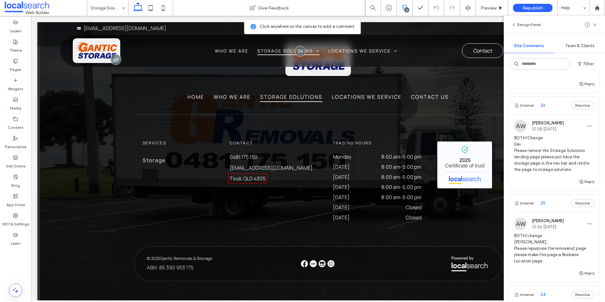
scroll to position [348, 0]
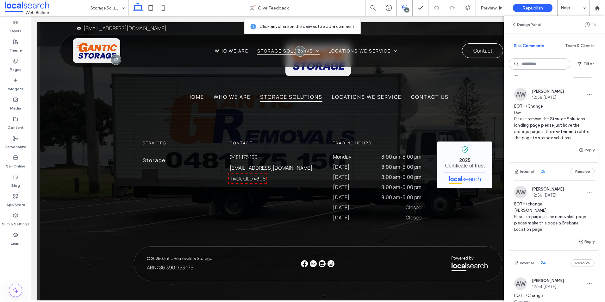
click at [553, 180] on div "Internal 25 Resolve" at bounding box center [554, 172] width 91 height 18
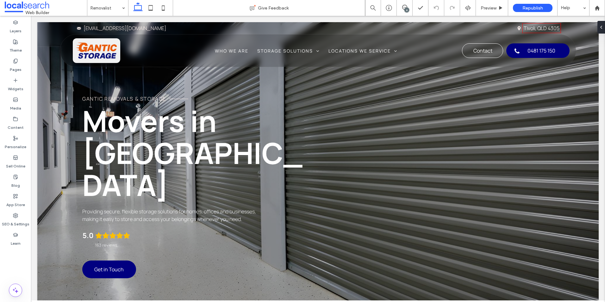
click at [405, 10] on div "6" at bounding box center [407, 10] width 5 height 5
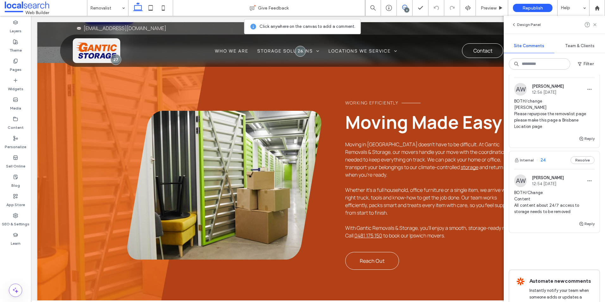
scroll to position [444, 0]
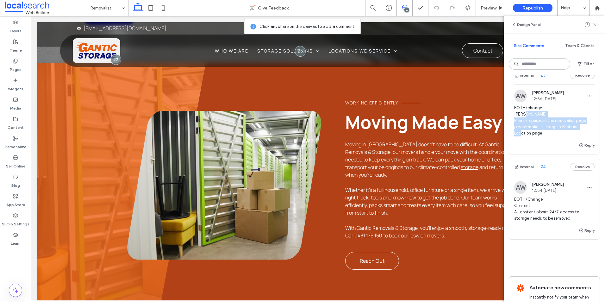
drag, startPoint x: 545, startPoint y: 153, endPoint x: 515, endPoint y: 141, distance: 32.8
click at [515, 136] on span "BOTH/change Dev Please repurpose the removalist page please make this page a Br…" at bounding box center [554, 121] width 80 height 32
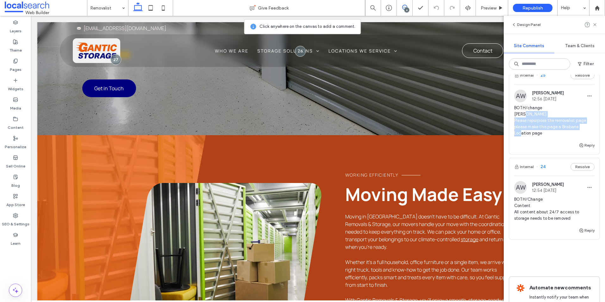
scroll to position [0, 0]
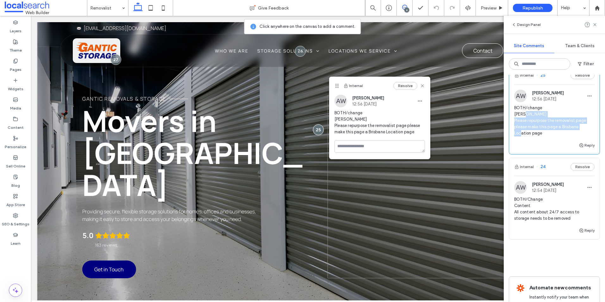
copy span "Please repurpose the removalist page please make this page a Brisbane Location …"
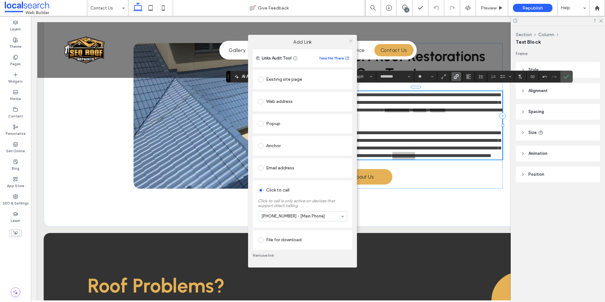
click at [351, 38] on span at bounding box center [351, 40] width 5 height 9
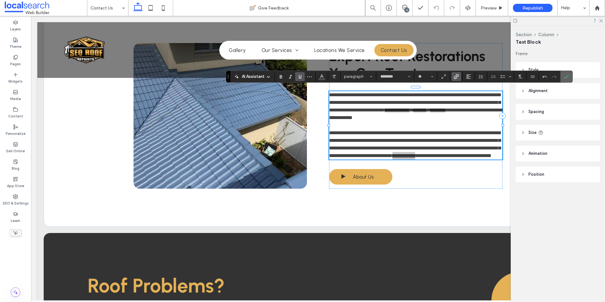
click at [566, 75] on icon "Confirm" at bounding box center [566, 76] width 5 height 5
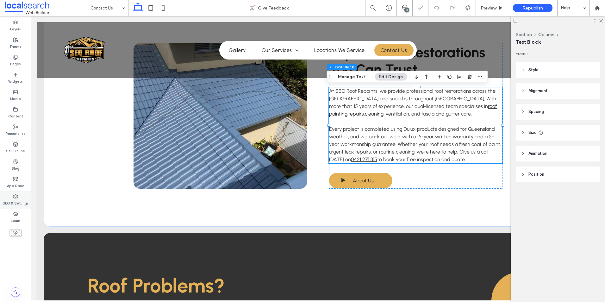
click at [16, 198] on icon at bounding box center [15, 196] width 5 height 5
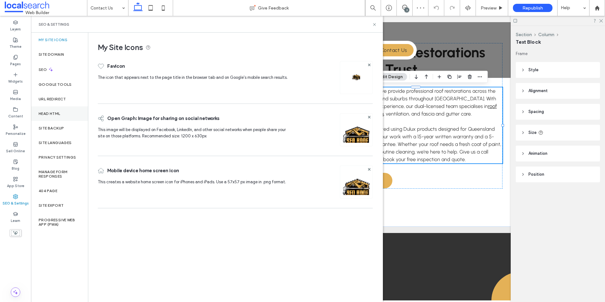
click at [56, 115] on label "Head HTML" at bounding box center [50, 113] width 22 height 4
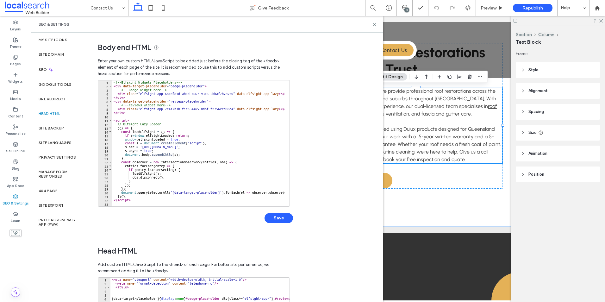
click at [324, 166] on div "Body end HTML Enter your own custom HTML/​JavaScript to be added just before th…" at bounding box center [235, 167] width 295 height 269
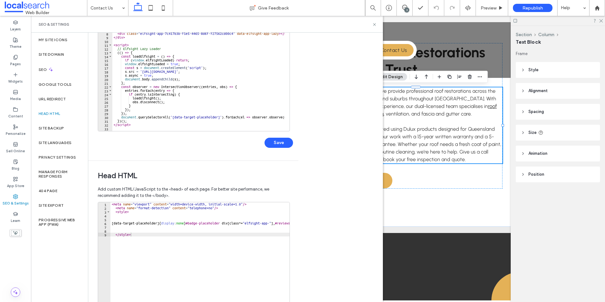
scroll to position [132, 0]
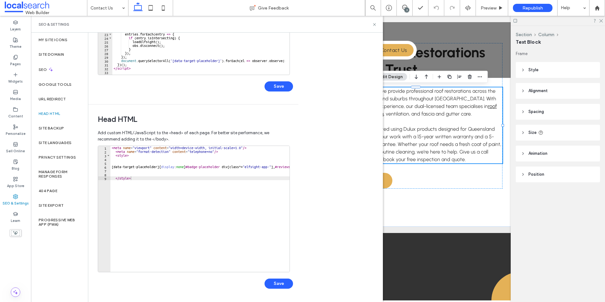
type textarea "********"
click at [179, 190] on div "< meta name = "viewport" content = "width=device-width, initial-scale=1.0" /> <…" at bounding box center [256, 210] width 293 height 129
paste textarea "*********"
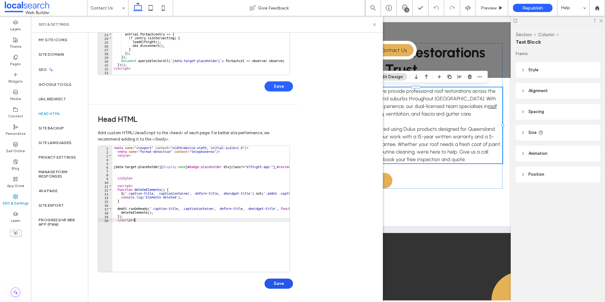
type textarea "*********"
click at [276, 285] on button "Save" at bounding box center [279, 284] width 28 height 10
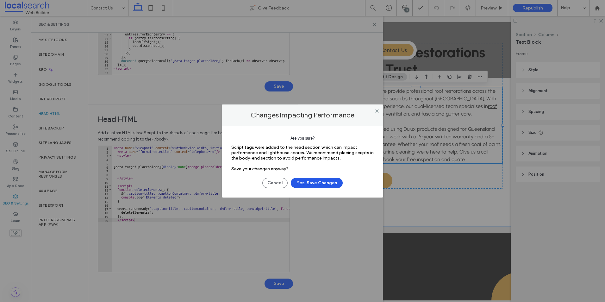
click at [332, 185] on button "Yes, Save Changes" at bounding box center [317, 183] width 52 height 10
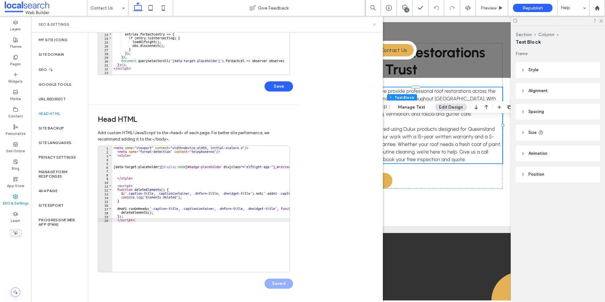
click at [376, 24] on icon at bounding box center [374, 24] width 5 height 5
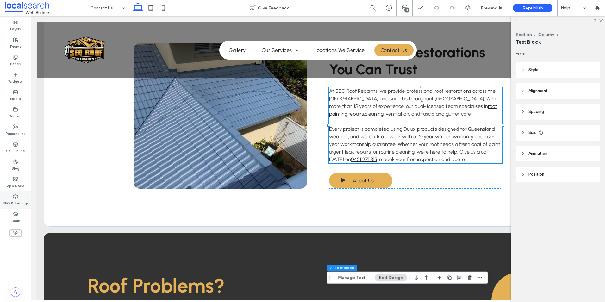
click at [14, 199] on icon at bounding box center [15, 196] width 5 height 5
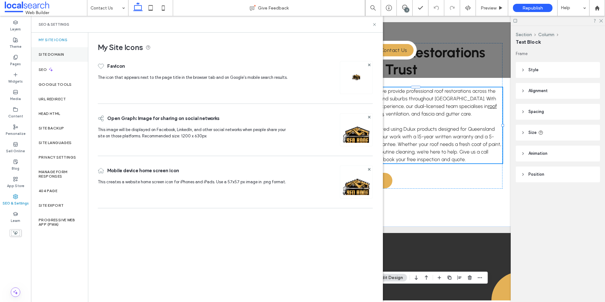
click at [49, 49] on div "Site Domain" at bounding box center [59, 54] width 57 height 15
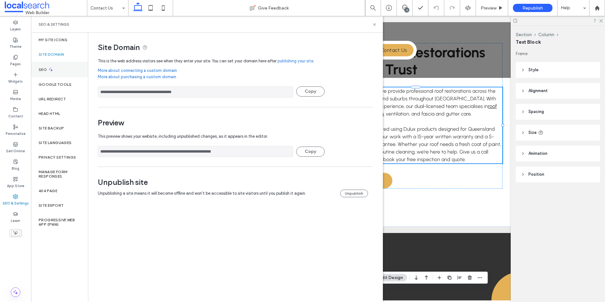
click at [44, 70] on label "SEO" at bounding box center [43, 69] width 9 height 4
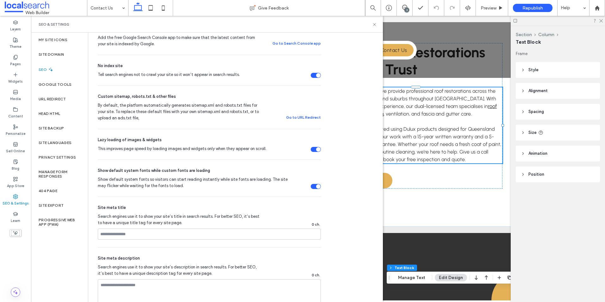
scroll to position [127, 0]
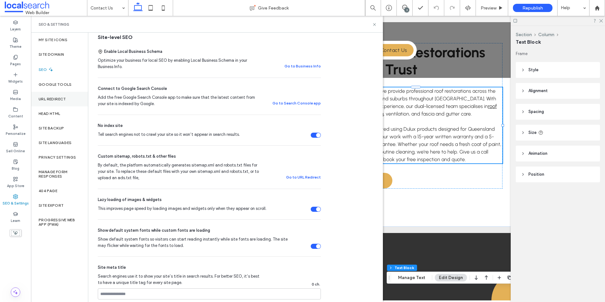
click at [53, 100] on label "URL Redirect" at bounding box center [53, 99] width 28 height 4
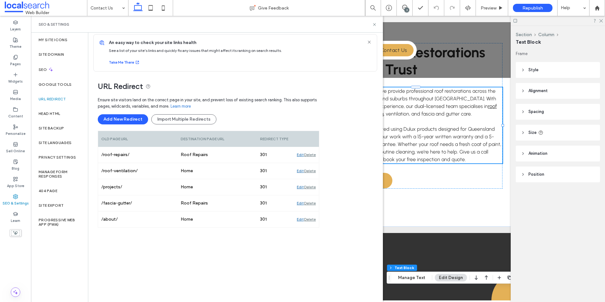
scroll to position [5, 0]
click at [66, 110] on div "Head HTML" at bounding box center [59, 113] width 57 height 15
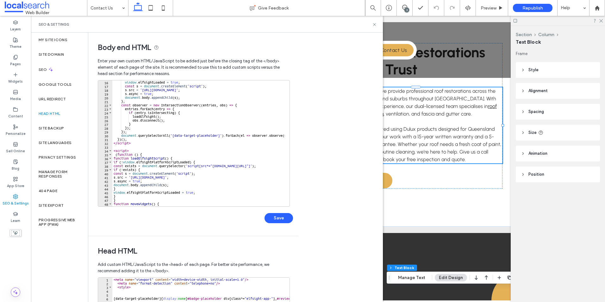
scroll to position [114, 0]
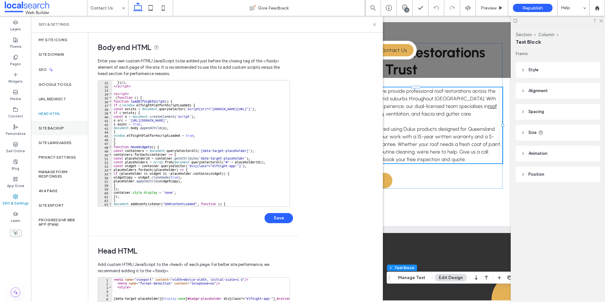
click at [74, 123] on div "Site Backup" at bounding box center [59, 128] width 57 height 15
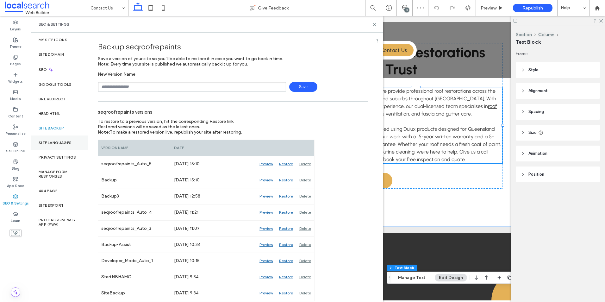
click at [50, 142] on label "Site Languages" at bounding box center [55, 143] width 33 height 4
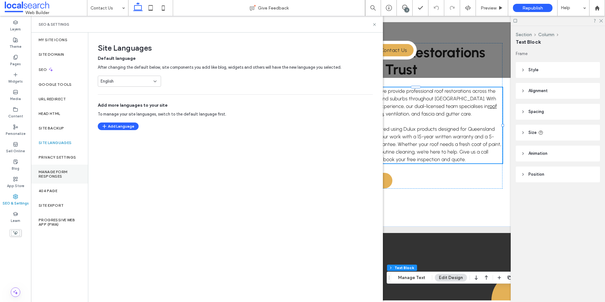
click at [50, 168] on div "Manage Form Responses" at bounding box center [59, 174] width 57 height 19
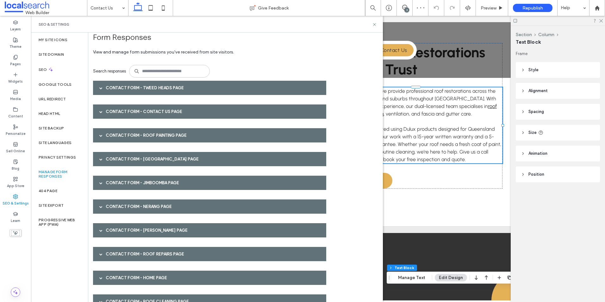
scroll to position [0, 0]
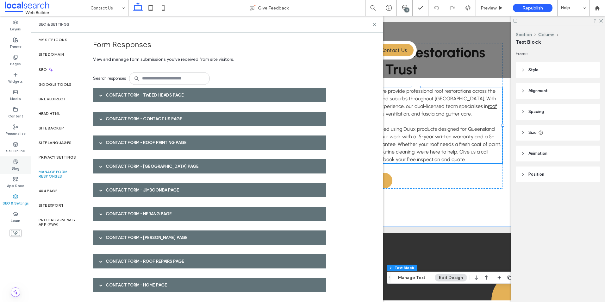
click at [16, 170] on label "Blog" at bounding box center [16, 167] width 8 height 7
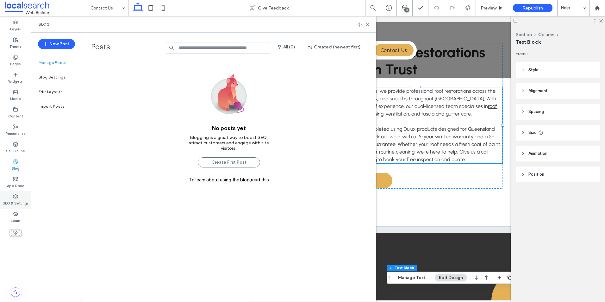
click at [19, 199] on div "SEO & Settings" at bounding box center [15, 199] width 31 height 17
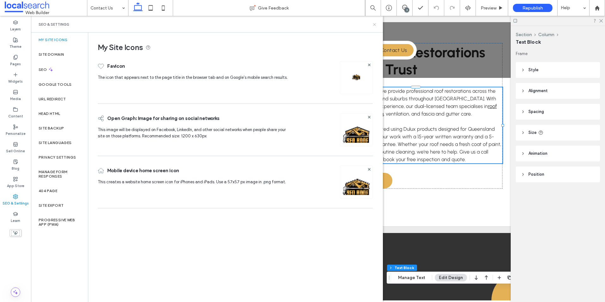
click at [376, 26] on icon at bounding box center [374, 24] width 5 height 5
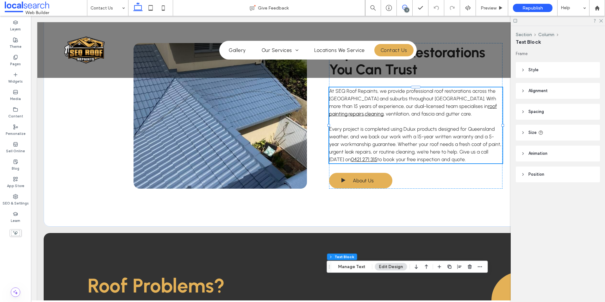
click at [405, 5] on icon at bounding box center [404, 7] width 5 height 5
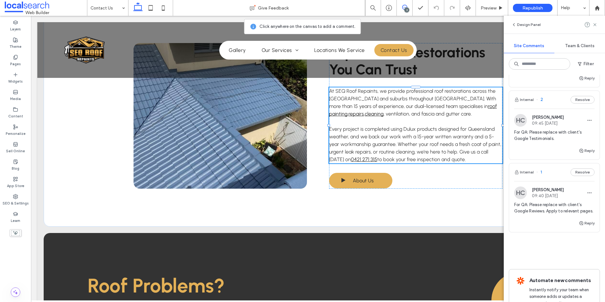
scroll to position [111, 0]
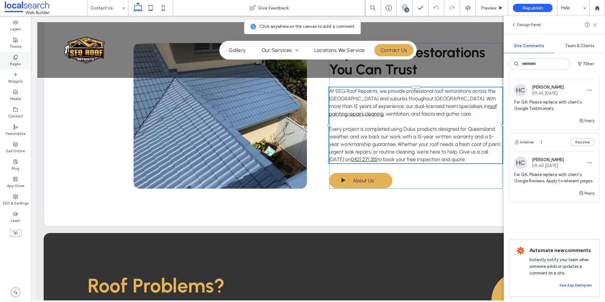
click at [18, 64] on label "Pages" at bounding box center [15, 63] width 11 height 7
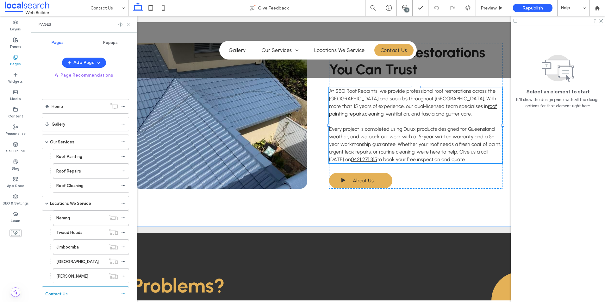
click at [128, 23] on icon at bounding box center [128, 24] width 5 height 5
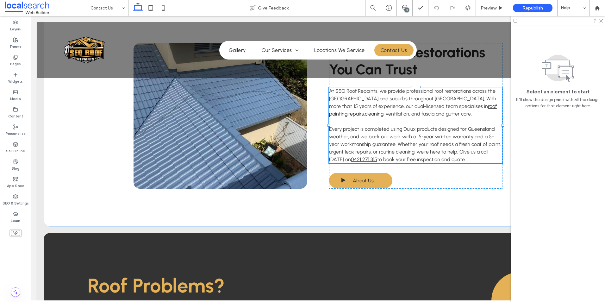
click at [603, 22] on div at bounding box center [558, 21] width 94 height 10
click at [602, 22] on use at bounding box center [601, 20] width 3 height 3
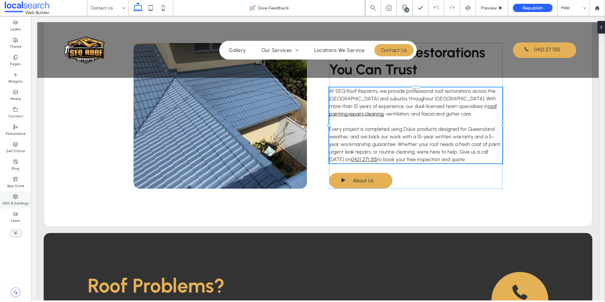
click at [18, 198] on icon at bounding box center [15, 196] width 5 height 5
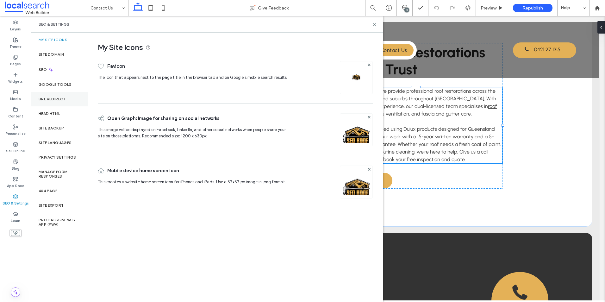
click at [64, 95] on div "URL Redirect" at bounding box center [59, 99] width 57 height 15
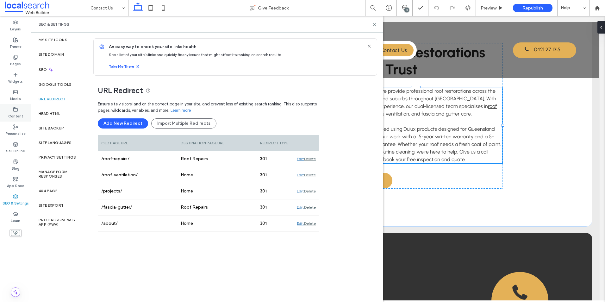
click at [14, 108] on icon at bounding box center [15, 109] width 5 height 5
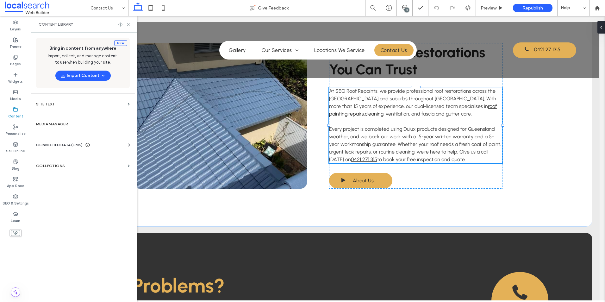
click at [59, 150] on div "Business Info Business Text Business Images Find and Replace" at bounding box center [84, 150] width 96 height 5
click at [96, 143] on div "CONNECTED DATA (CMS)" at bounding box center [84, 145] width 96 height 6
click at [71, 142] on span "CONNECTED DATA (CMS)" at bounding box center [59, 145] width 47 height 6
click at [71, 152] on div "Business Info Business Text Business Images Find and Replace" at bounding box center [84, 179] width 96 height 63
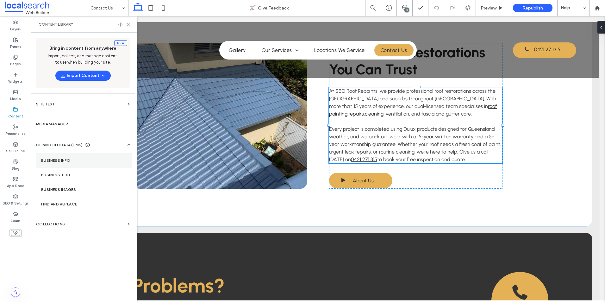
click at [69, 161] on label "Business Info" at bounding box center [84, 160] width 86 height 4
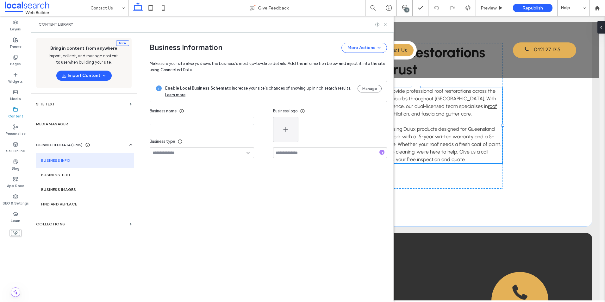
type input "**********"
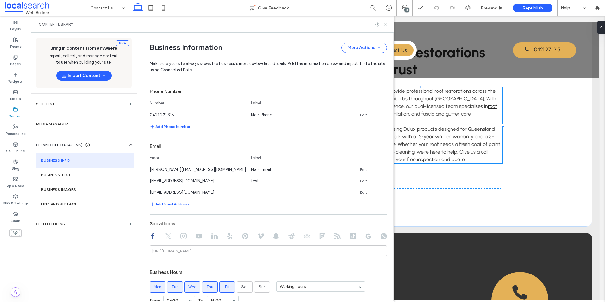
scroll to position [222, 0]
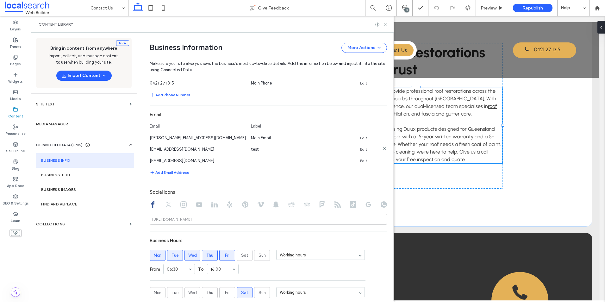
click at [382, 147] on icon at bounding box center [384, 148] width 5 height 5
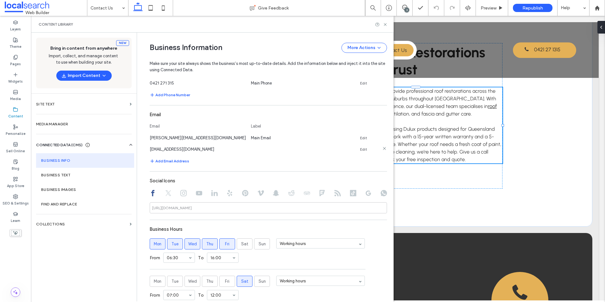
click at [382, 148] on icon at bounding box center [384, 148] width 5 height 5
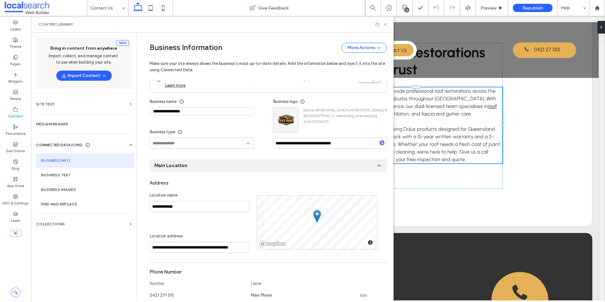
scroll to position [0, 0]
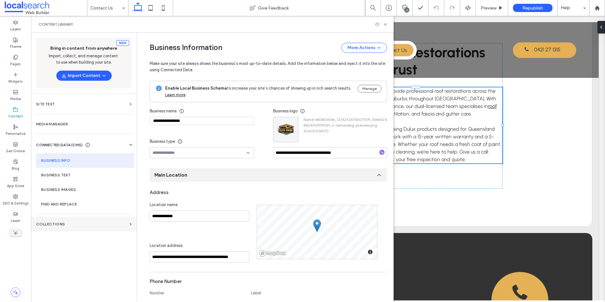
click at [69, 225] on label "Collections" at bounding box center [81, 224] width 91 height 4
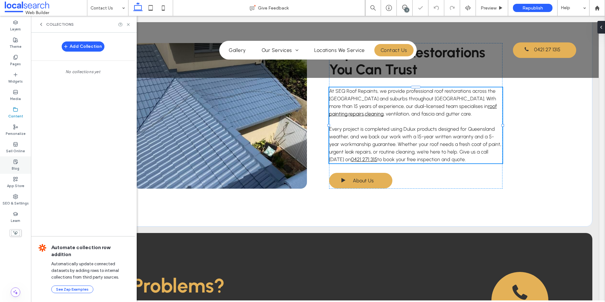
click at [12, 164] on div "Blog" at bounding box center [15, 164] width 31 height 17
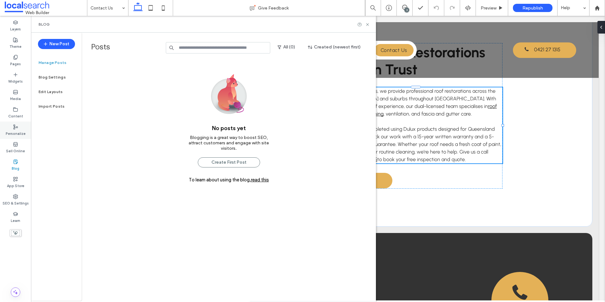
click at [14, 131] on label "Personalize" at bounding box center [16, 132] width 20 height 7
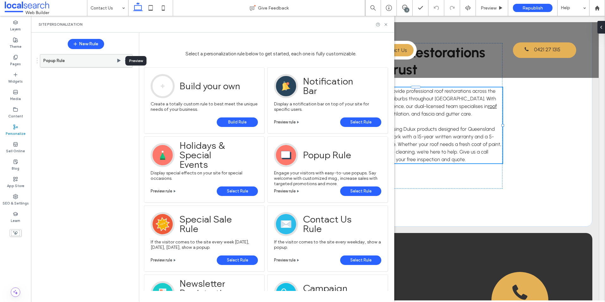
click at [119, 62] on icon at bounding box center [119, 60] width 5 height 5
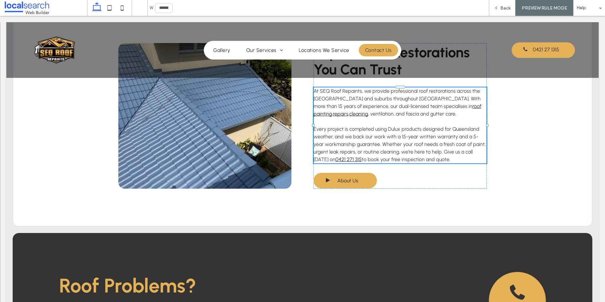
click at [514, 5] on div "Back" at bounding box center [502, 7] width 26 height 5
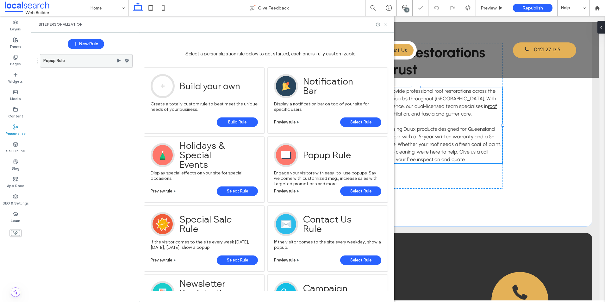
click at [118, 61] on use at bounding box center [118, 61] width 3 height 4
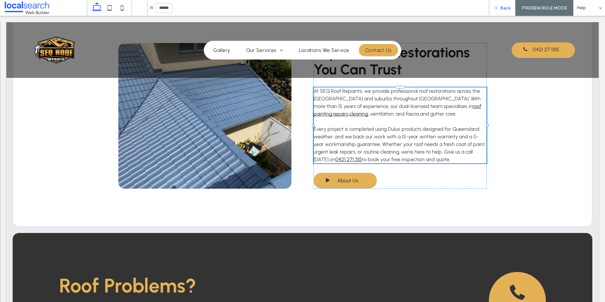
click at [499, 12] on div "Back" at bounding box center [502, 8] width 27 height 16
click at [496, 9] on icon at bounding box center [496, 8] width 4 height 4
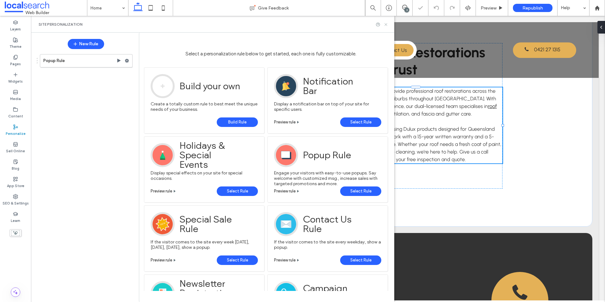
click at [386, 26] on icon at bounding box center [386, 24] width 5 height 5
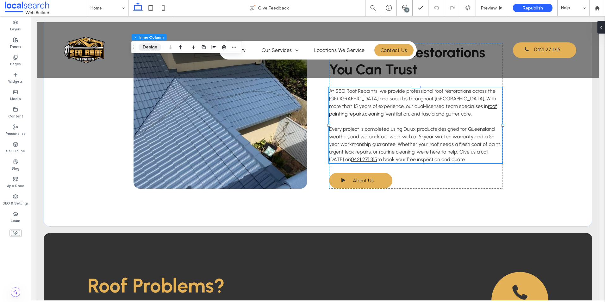
click at [151, 48] on button "Design" at bounding box center [150, 47] width 23 height 8
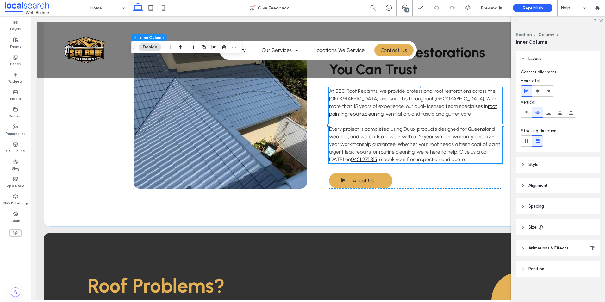
click at [543, 211] on header "Spacing" at bounding box center [558, 206] width 84 height 16
click at [587, 234] on input "****" at bounding box center [586, 229] width 17 height 11
type input "**"
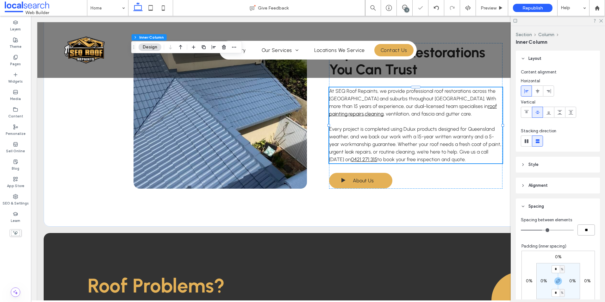
type input "**"
type input "****"
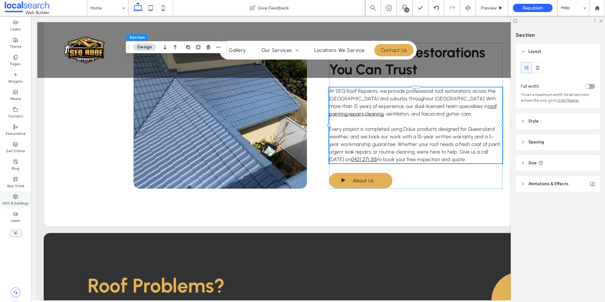
click at [14, 202] on label "SEO & Settings" at bounding box center [16, 202] width 26 height 7
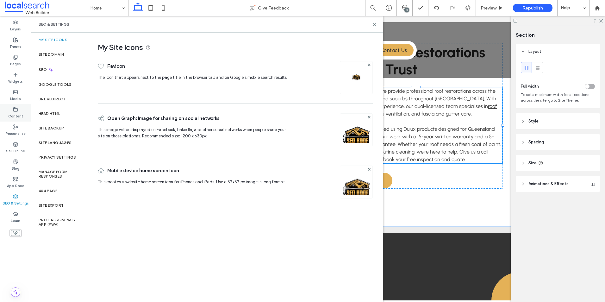
click at [20, 112] on div "Content" at bounding box center [15, 112] width 31 height 17
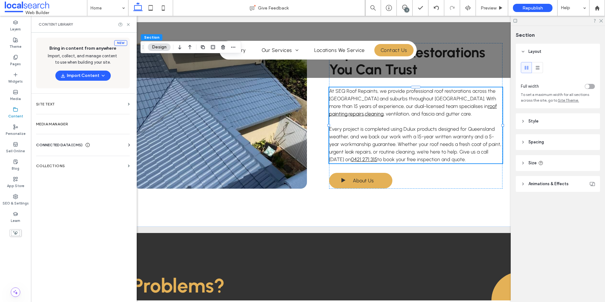
click at [56, 142] on div "CONNECTED DATA (CMS) Business Info Business Text Business Images Find and Repla…" at bounding box center [83, 145] width 104 height 16
click at [104, 148] on div "CONNECTED DATA (CMS)" at bounding box center [84, 145] width 96 height 6
click at [64, 159] on label "Business Info" at bounding box center [84, 160] width 86 height 4
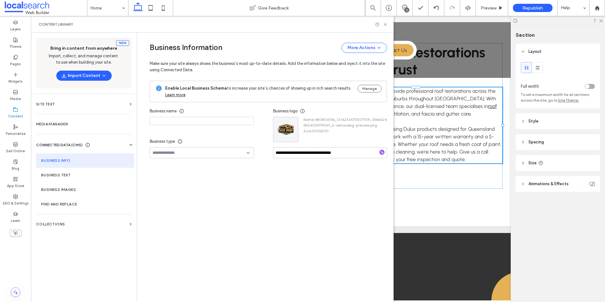
type input "**********"
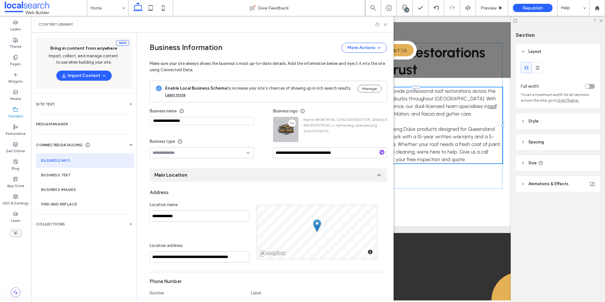
click at [291, 124] on icon "button" at bounding box center [292, 123] width 5 height 5
click at [300, 137] on span "Replace Image" at bounding box center [312, 138] width 28 height 6
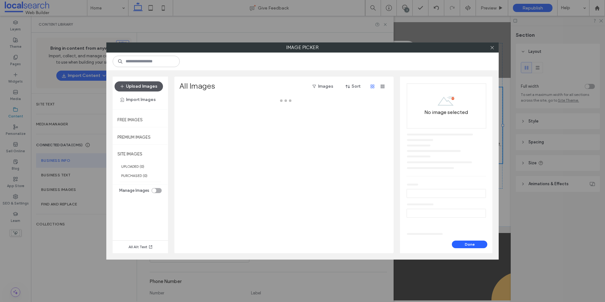
click at [151, 85] on button "Upload Images" at bounding box center [139, 86] width 48 height 10
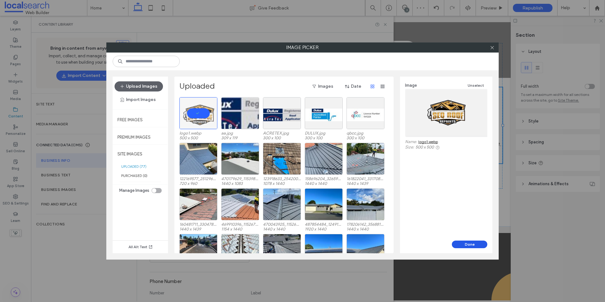
click at [468, 246] on button "Done" at bounding box center [469, 245] width 35 height 8
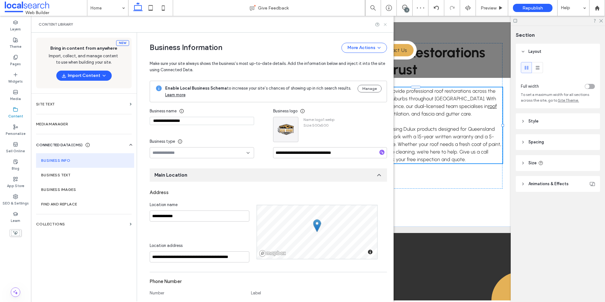
click at [383, 26] on icon at bounding box center [385, 24] width 5 height 5
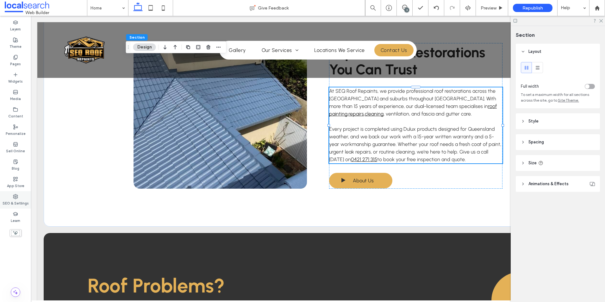
click at [25, 198] on div "SEO & Settings" at bounding box center [15, 199] width 31 height 17
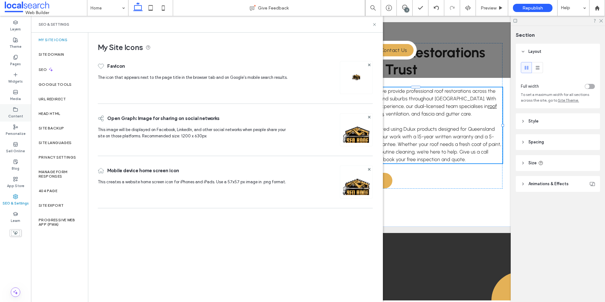
click at [11, 111] on div "Content" at bounding box center [15, 112] width 31 height 17
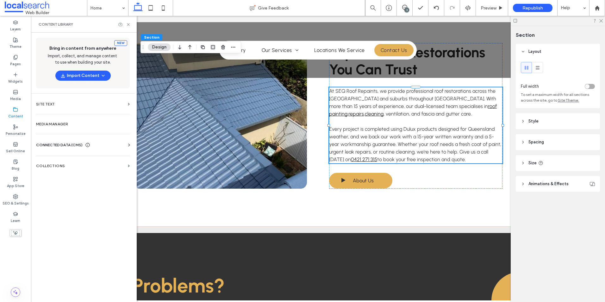
click at [70, 144] on span "CONNECTED DATA (CMS)" at bounding box center [59, 145] width 47 height 6
click at [62, 160] on label "Business Info" at bounding box center [84, 160] width 86 height 4
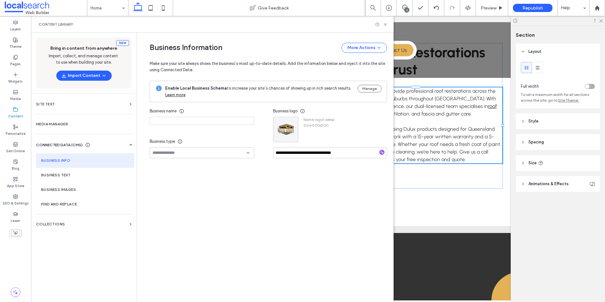
type input "**********"
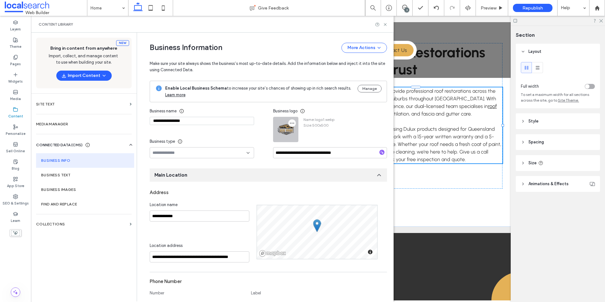
click at [290, 122] on icon "button" at bounding box center [292, 123] width 5 height 5
click at [296, 137] on span at bounding box center [295, 138] width 8 height 7
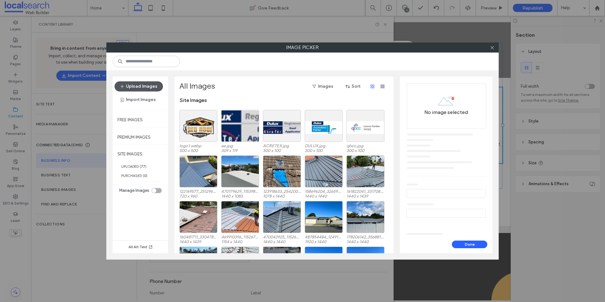
click at [149, 85] on button "Upload Images" at bounding box center [139, 86] width 48 height 10
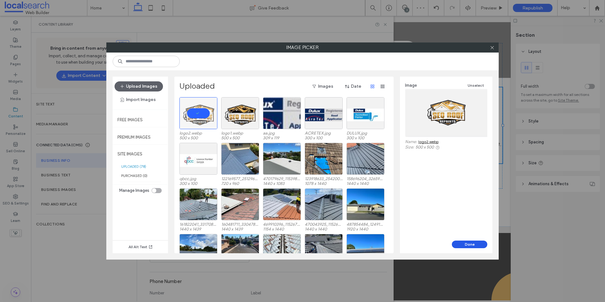
click at [480, 243] on button "Done" at bounding box center [469, 245] width 35 height 8
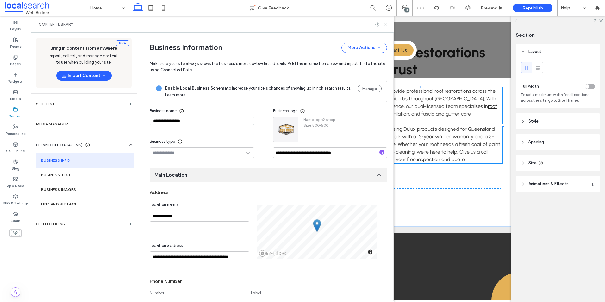
click at [384, 25] on use at bounding box center [385, 24] width 3 height 3
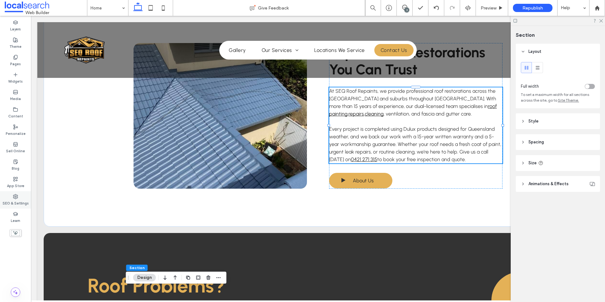
click at [23, 193] on div "SEO & Settings" at bounding box center [15, 199] width 31 height 17
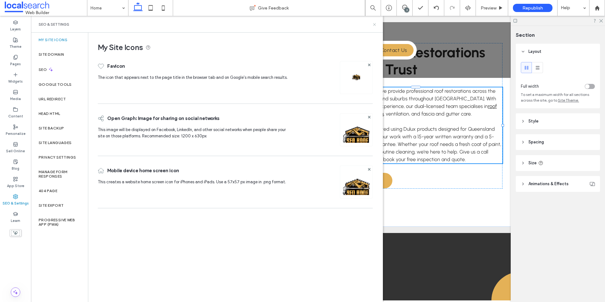
click at [374, 22] on icon at bounding box center [374, 24] width 5 height 5
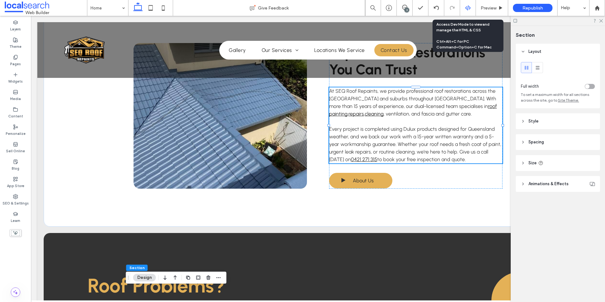
click at [465, 7] on icon at bounding box center [468, 8] width 6 height 6
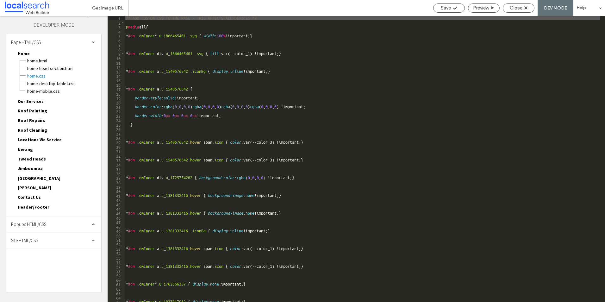
click at [58, 239] on div "Site HTML/CSS" at bounding box center [53, 241] width 95 height 16
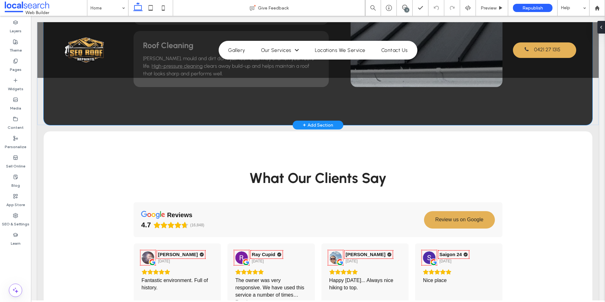
scroll to position [728, 0]
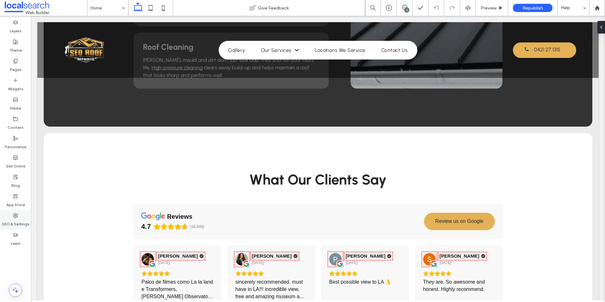
click at [21, 211] on div "SEO & Settings" at bounding box center [15, 219] width 31 height 19
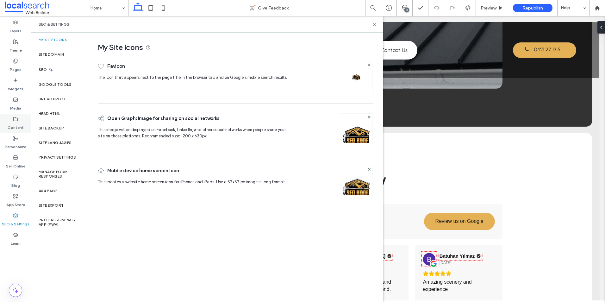
click at [11, 120] on div "Content" at bounding box center [15, 123] width 31 height 19
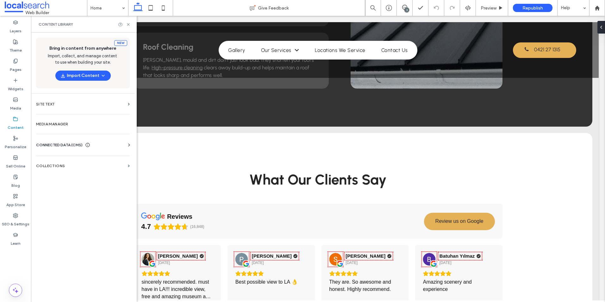
click at [63, 142] on span "CONNECTED DATA (CMS)" at bounding box center [59, 145] width 47 height 6
click at [72, 161] on label "Business Info" at bounding box center [84, 160] width 86 height 4
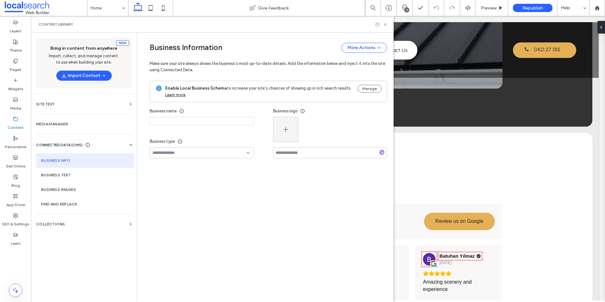
type input "**********"
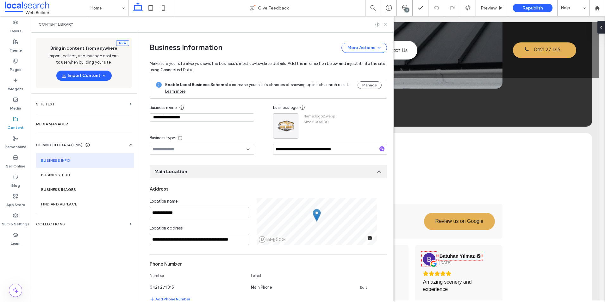
scroll to position [0, 0]
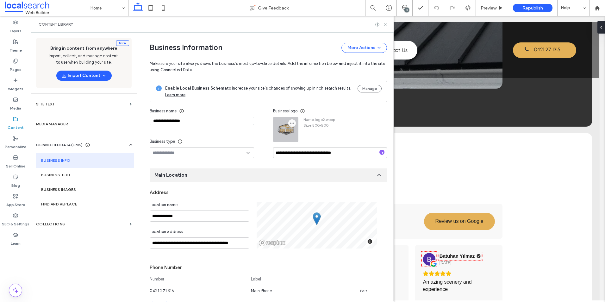
click at [290, 122] on icon "button" at bounding box center [292, 123] width 5 height 5
click at [314, 139] on span "Replace Image" at bounding box center [312, 138] width 28 height 6
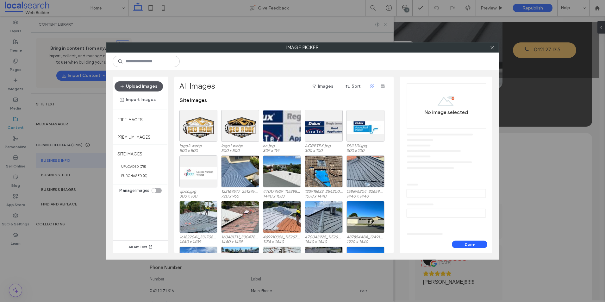
click at [159, 88] on button "Upload Images" at bounding box center [139, 86] width 48 height 10
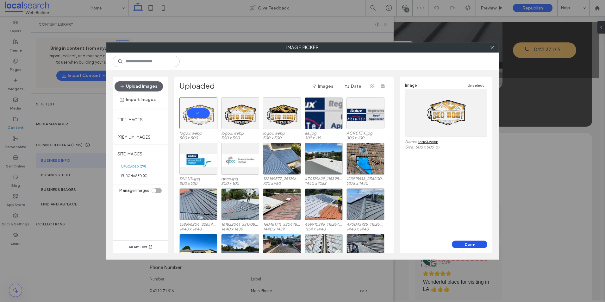
click at [463, 247] on button "Done" at bounding box center [469, 245] width 35 height 8
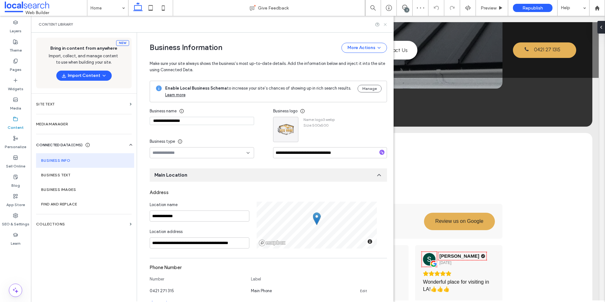
click at [386, 25] on use at bounding box center [385, 24] width 3 height 3
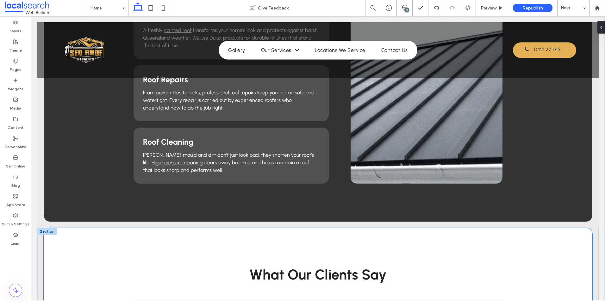
scroll to position [791, 0]
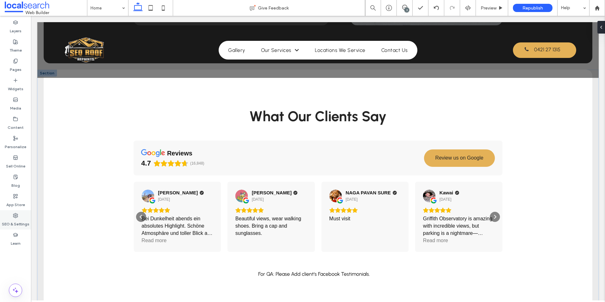
click at [23, 216] on div "SEO & Settings" at bounding box center [15, 219] width 31 height 19
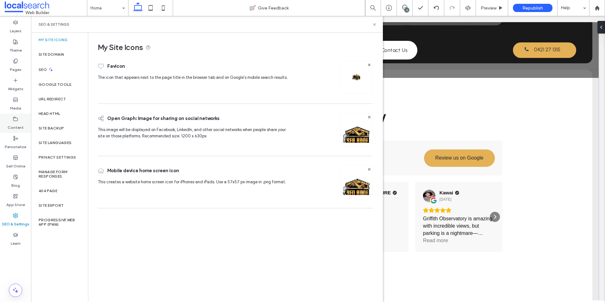
click at [15, 119] on icon at bounding box center [15, 119] width 5 height 5
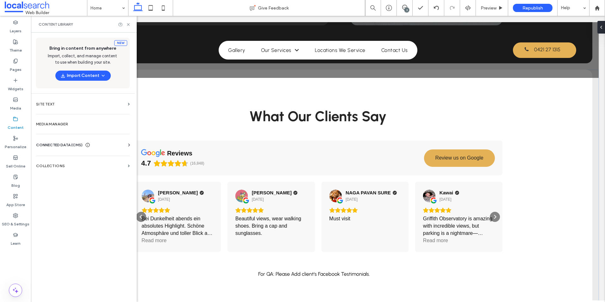
click at [59, 148] on div "Business Info Business Text Business Images Find and Replace" at bounding box center [84, 150] width 96 height 5
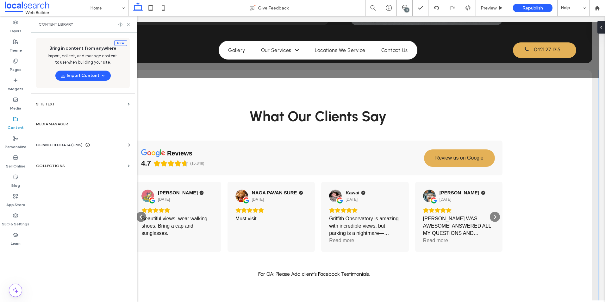
click at [100, 146] on div "CONNECTED DATA (CMS)" at bounding box center [84, 145] width 96 height 6
click at [69, 155] on section "Business Info" at bounding box center [84, 160] width 96 height 15
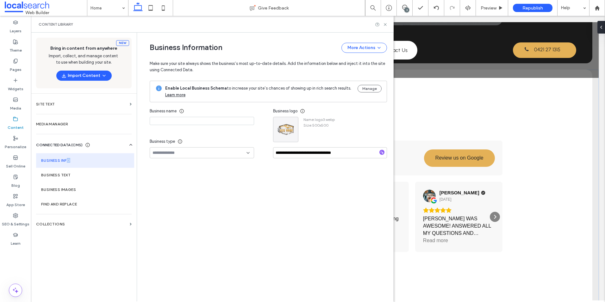
type input "**********"
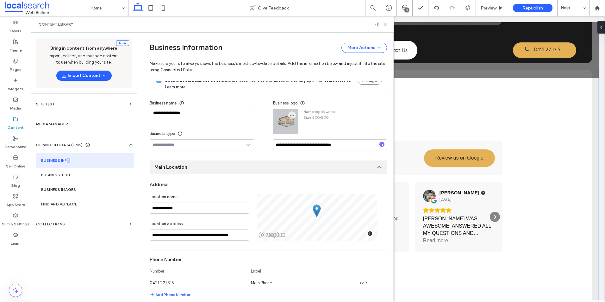
scroll to position [0, 0]
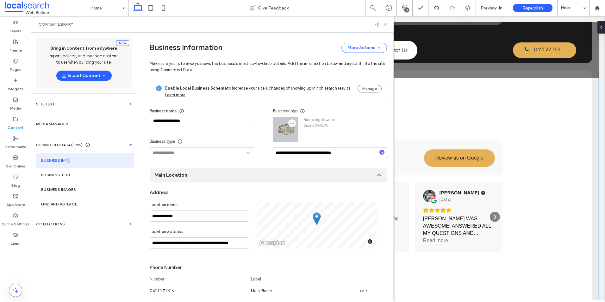
click at [290, 123] on use "button" at bounding box center [292, 123] width 4 height 1
click at [309, 139] on span "Replace Image" at bounding box center [312, 138] width 28 height 6
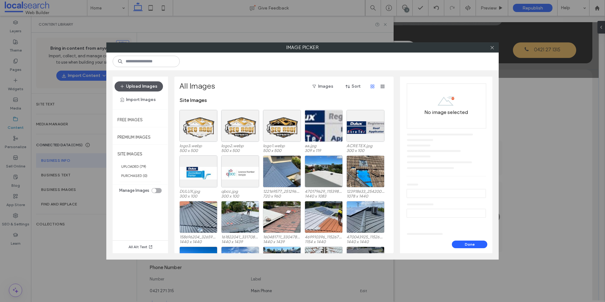
click at [159, 87] on button "Upload Images" at bounding box center [139, 86] width 48 height 10
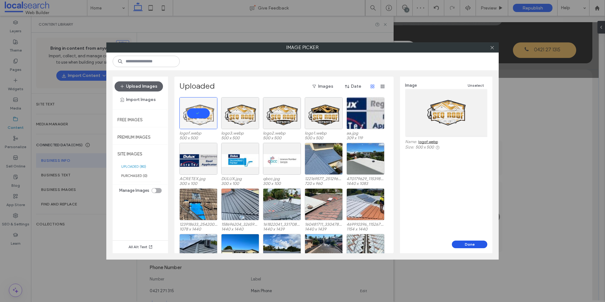
click at [464, 245] on button "Done" at bounding box center [469, 245] width 35 height 8
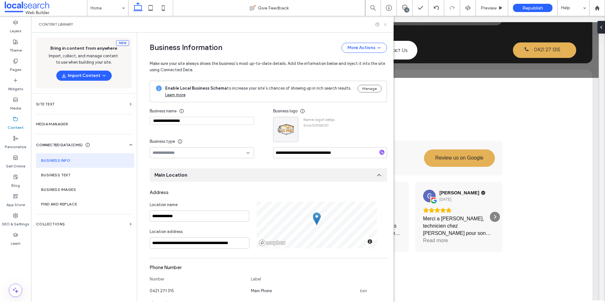
click at [387, 25] on icon at bounding box center [385, 24] width 5 height 5
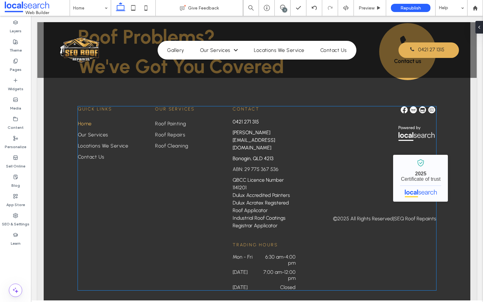
scroll to position [1588, 0]
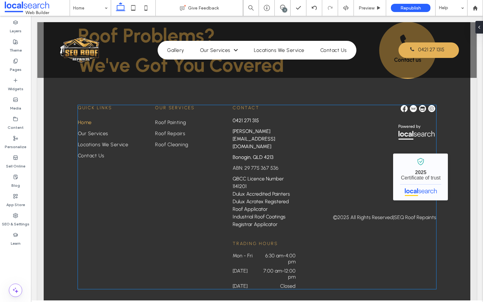
click at [411, 105] on img at bounding box center [413, 108] width 7 height 7
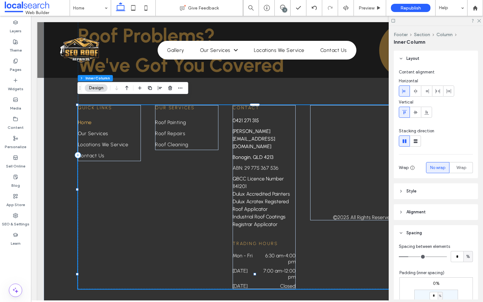
click at [411, 105] on img at bounding box center [413, 108] width 7 height 7
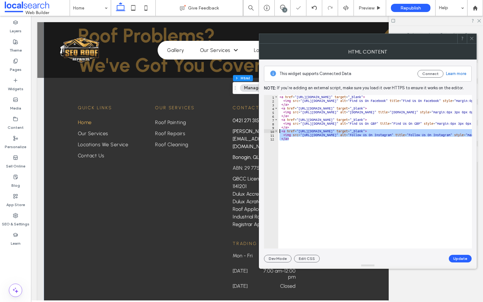
drag, startPoint x: 305, startPoint y: 140, endPoint x: 280, endPoint y: 131, distance: 25.8
type textarea "**********"
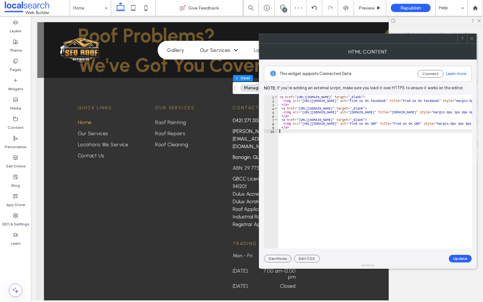
type textarea "****"
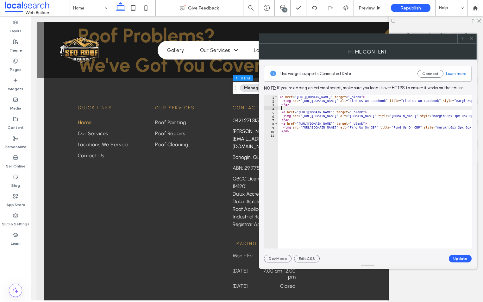
paste textarea "****"
type textarea "****"
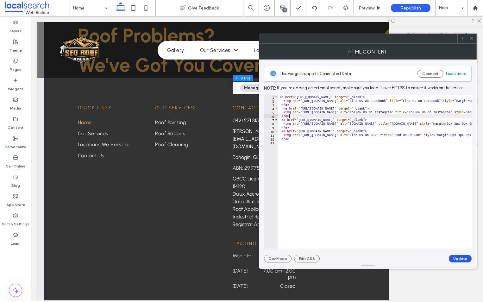
click at [465, 257] on button "Update" at bounding box center [460, 259] width 23 height 8
click at [470, 38] on icon at bounding box center [471, 38] width 5 height 5
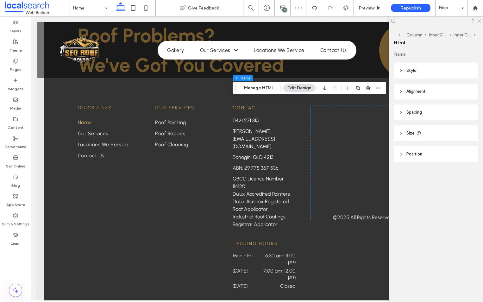
click at [477, 21] on icon at bounding box center [479, 20] width 4 height 4
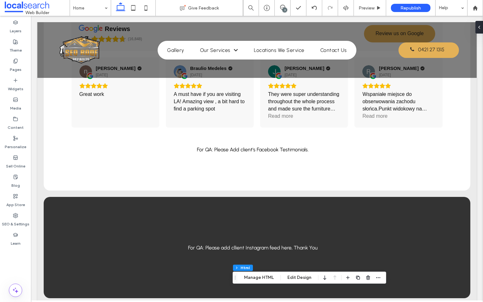
scroll to position [892, 0]
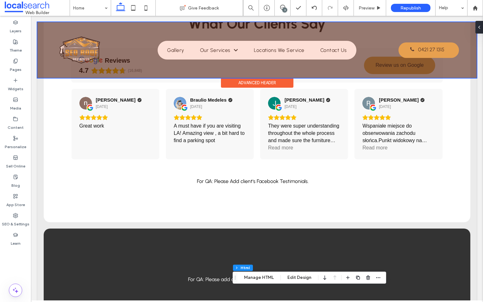
click at [417, 49] on div at bounding box center [256, 50] width 439 height 56
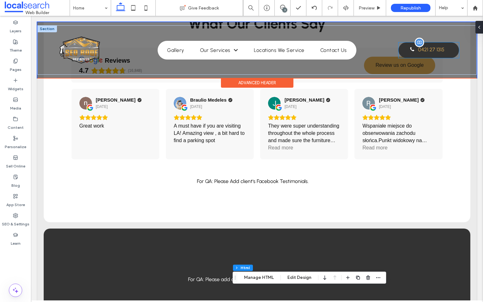
click at [418, 49] on span "0421 27 1315" at bounding box center [431, 49] width 26 height 12
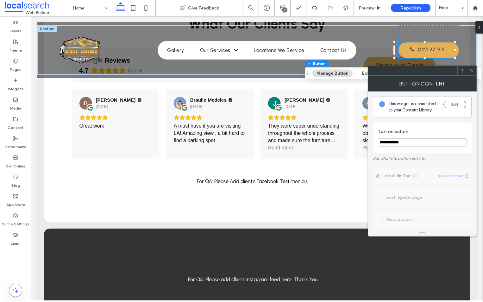
click at [397, 142] on input "**********" at bounding box center [422, 142] width 89 height 8
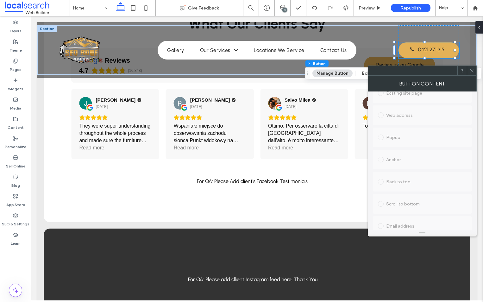
scroll to position [185, 0]
type input "**********"
click at [471, 70] on use at bounding box center [471, 70] width 3 height 3
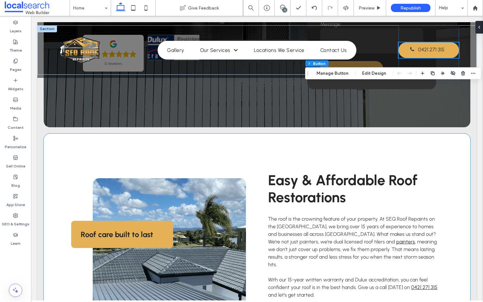
scroll to position [0, 0]
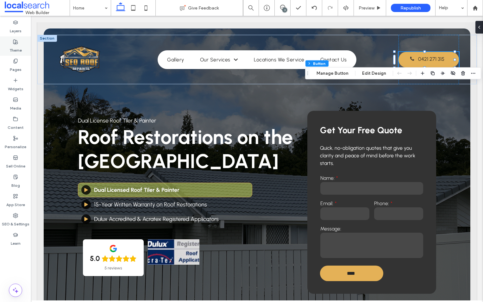
click at [16, 44] on use at bounding box center [15, 42] width 4 height 4
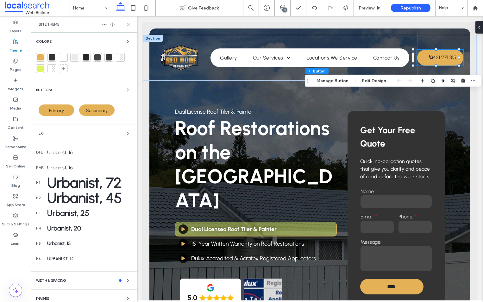
click at [128, 26] on icon at bounding box center [128, 24] width 5 height 5
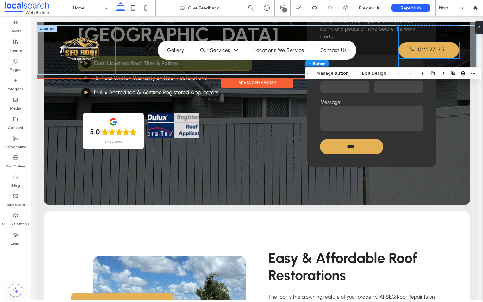
scroll to position [222, 0]
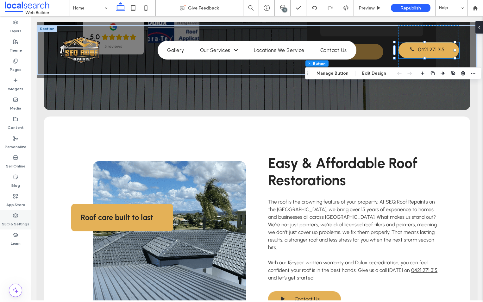
click at [17, 221] on label "SEO & Settings" at bounding box center [16, 222] width 28 height 9
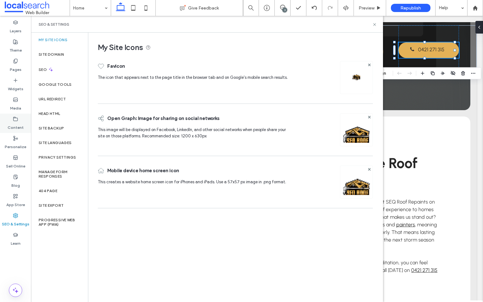
click at [11, 122] on label "Content" at bounding box center [16, 126] width 16 height 9
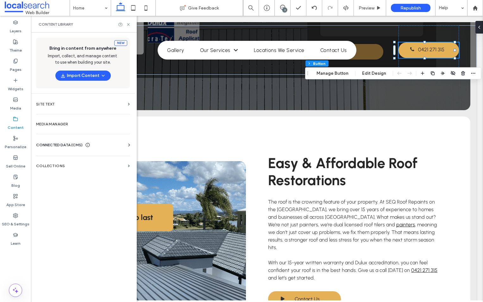
click at [52, 142] on span "CONNECTED DATA (CMS)" at bounding box center [59, 145] width 47 height 6
click at [96, 154] on section "Business Info" at bounding box center [84, 160] width 96 height 15
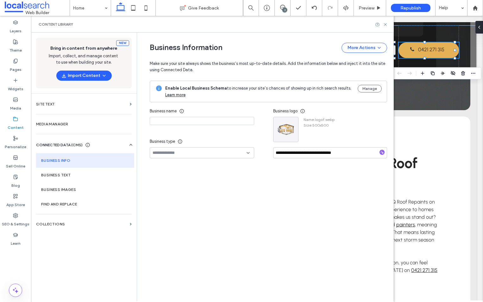
type input "**********"
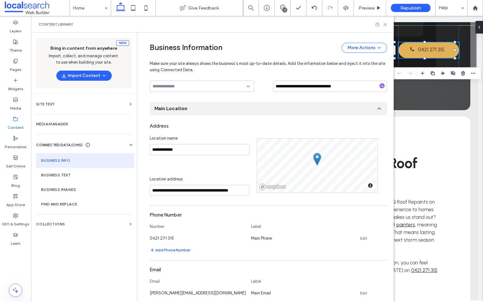
scroll to position [0, 0]
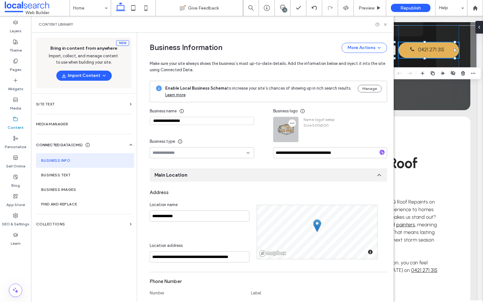
click at [290, 123] on icon "button" at bounding box center [292, 123] width 5 height 5
click at [297, 139] on span at bounding box center [295, 138] width 8 height 7
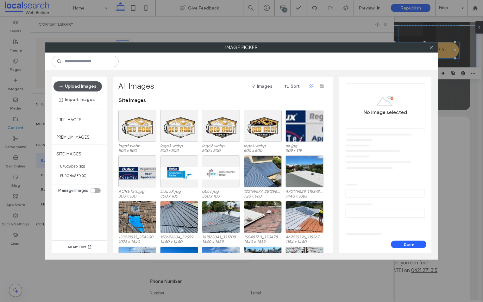
click at [75, 88] on button "Upload Images" at bounding box center [78, 86] width 48 height 10
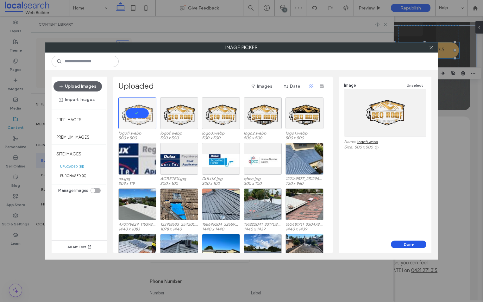
click at [401, 244] on button "Done" at bounding box center [408, 245] width 35 height 8
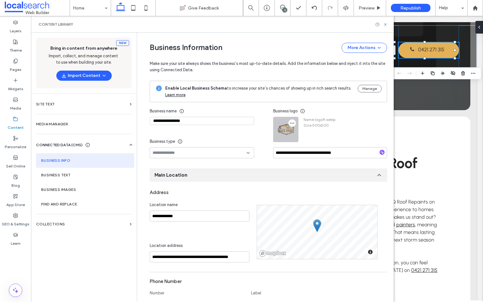
click at [290, 122] on icon "button" at bounding box center [292, 123] width 5 height 5
click at [293, 137] on icon at bounding box center [293, 138] width 5 height 5
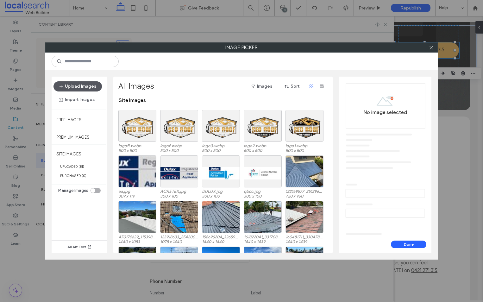
click at [97, 86] on button "Upload Images" at bounding box center [78, 86] width 48 height 10
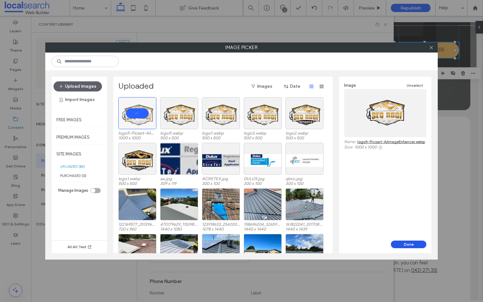
click at [403, 241] on button "Done" at bounding box center [408, 245] width 35 height 8
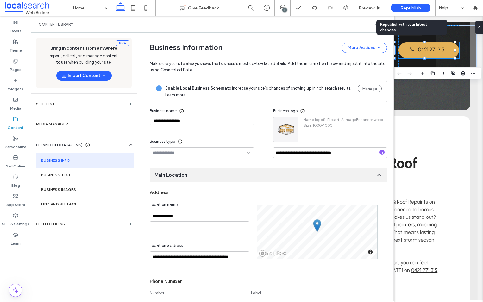
click at [404, 8] on span "Republish" at bounding box center [410, 7] width 21 height 5
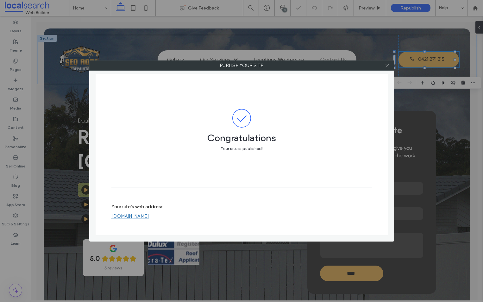
click at [389, 66] on icon at bounding box center [387, 65] width 5 height 5
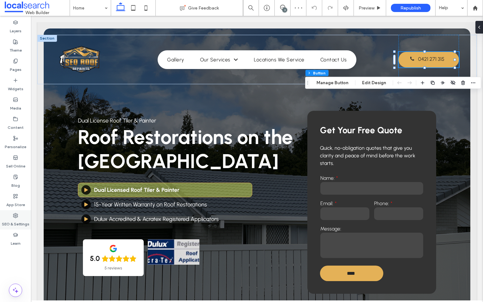
click at [15, 215] on use at bounding box center [15, 215] width 4 height 4
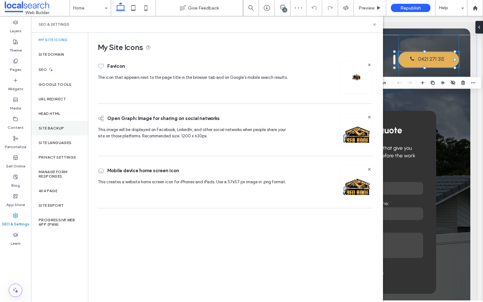
click at [46, 126] on label "Site Backup" at bounding box center [51, 128] width 25 height 4
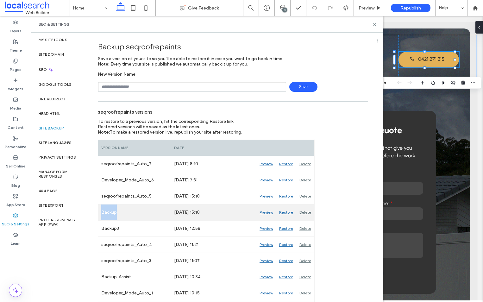
drag, startPoint x: 123, startPoint y: 213, endPoint x: 102, endPoint y: 212, distance: 20.9
click at [102, 212] on div "Backup" at bounding box center [134, 213] width 73 height 16
copy div "Backup"
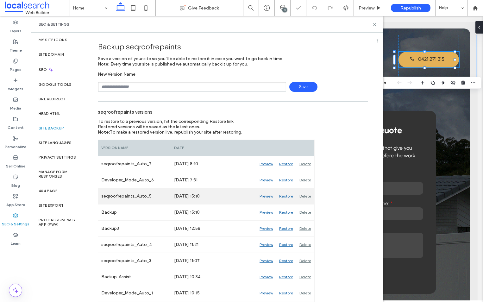
click at [306, 196] on div "Delete" at bounding box center [305, 196] width 18 height 16
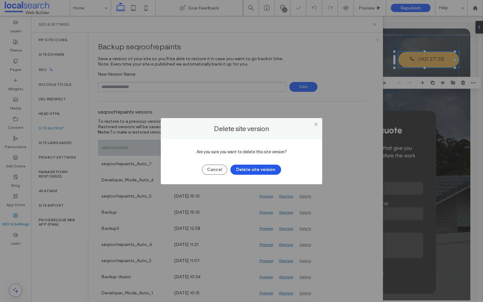
click at [267, 168] on button "Delete site version" at bounding box center [255, 170] width 51 height 10
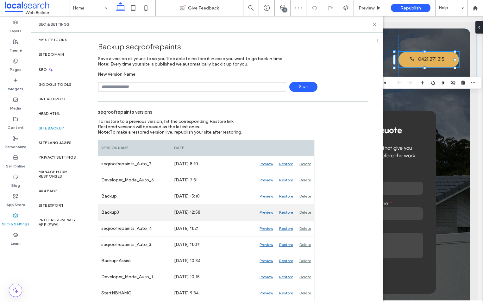
click at [302, 211] on div "Delete" at bounding box center [305, 213] width 18 height 16
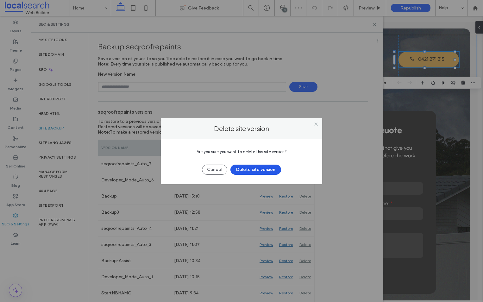
click at [262, 168] on button "Delete site version" at bounding box center [255, 170] width 51 height 10
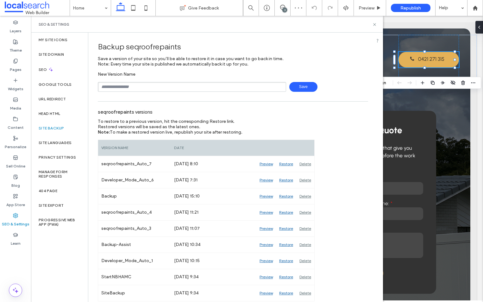
click at [152, 89] on input "text" at bounding box center [192, 87] width 188 height 10
type input "*******"
click at [306, 85] on span "Save" at bounding box center [303, 87] width 28 height 10
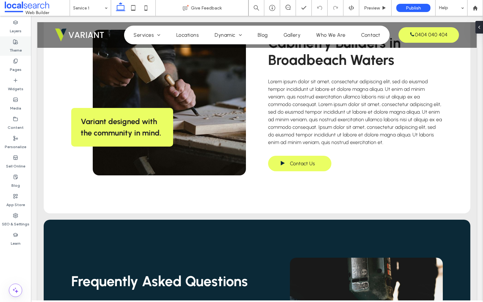
scroll to position [282, 0]
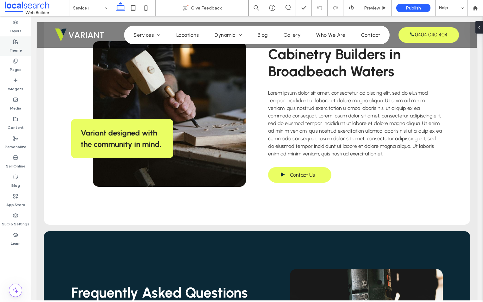
click at [17, 47] on label "Theme" at bounding box center [15, 48] width 12 height 9
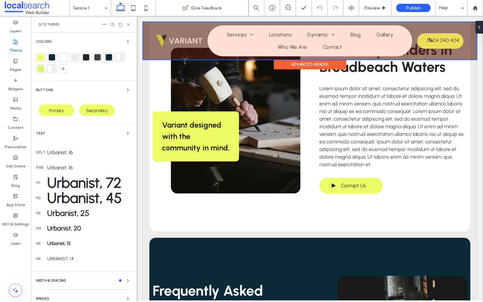
scroll to position [124, 0]
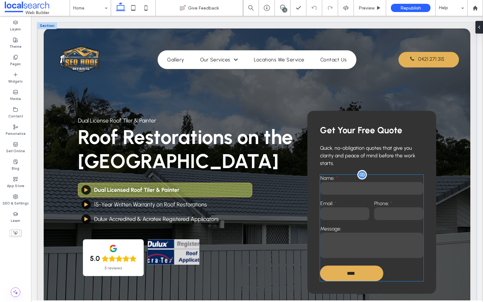
click at [347, 212] on input "email" at bounding box center [344, 213] width 49 height 13
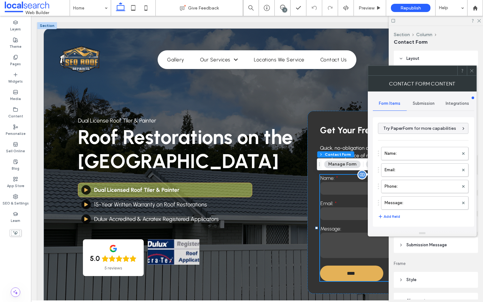
type input "**"
type input "*"
type input "***"
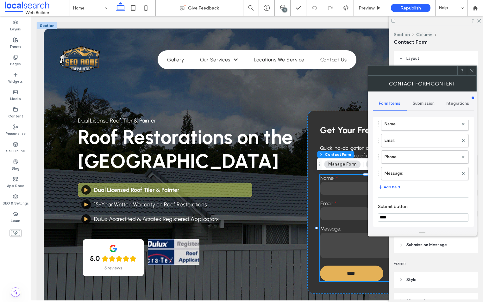
scroll to position [63, 0]
click at [429, 104] on span "Submission" at bounding box center [424, 103] width 22 height 5
click at [423, 137] on label "New submission notification" at bounding box center [423, 133] width 85 height 13
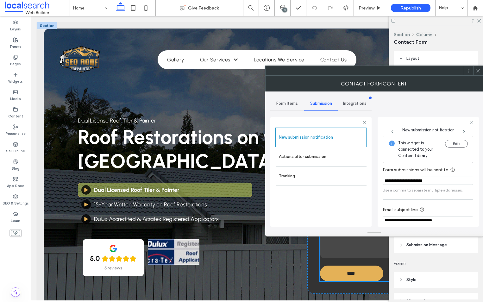
scroll to position [33, 0]
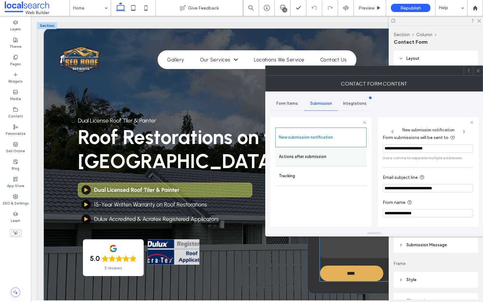
click at [331, 148] on div "Actions after submission" at bounding box center [321, 156] width 91 height 19
click at [315, 154] on label "Actions after submission" at bounding box center [321, 156] width 85 height 13
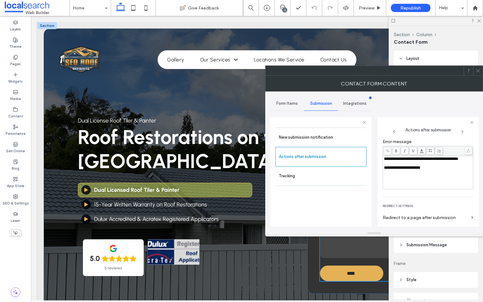
scroll to position [110, 0]
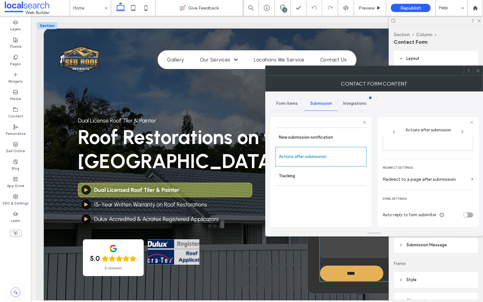
click at [478, 71] on use at bounding box center [477, 70] width 3 height 3
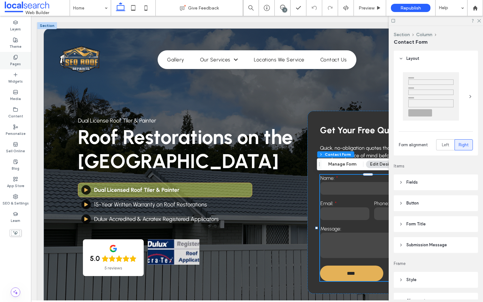
click at [20, 61] on label "Pages" at bounding box center [15, 63] width 11 height 7
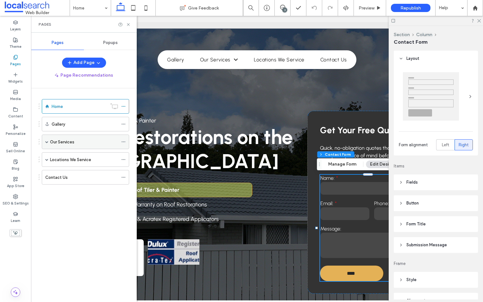
click at [46, 141] on span at bounding box center [46, 141] width 3 height 3
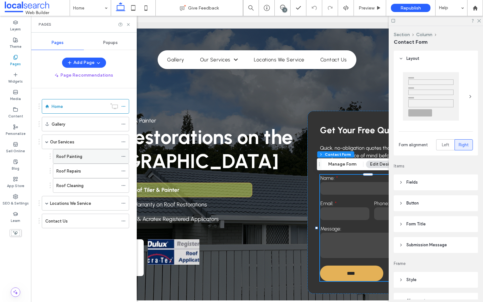
click at [62, 153] on label "Roof Painting" at bounding box center [69, 156] width 26 height 11
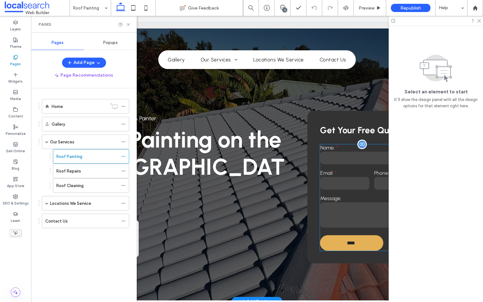
click at [365, 179] on input "email" at bounding box center [344, 183] width 49 height 13
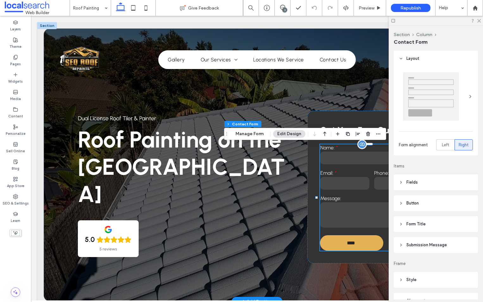
click at [365, 179] on input "email" at bounding box center [344, 183] width 49 height 13
type input "*"
type input "***"
type input "**"
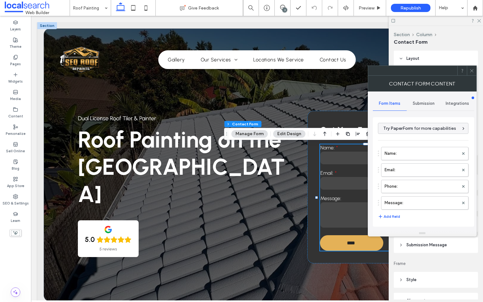
click at [421, 102] on span "Submission" at bounding box center [424, 103] width 22 height 5
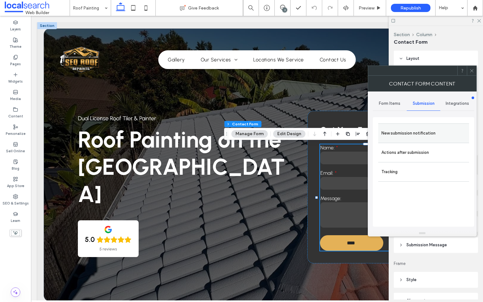
click at [403, 132] on label "New submission notification" at bounding box center [423, 133] width 85 height 13
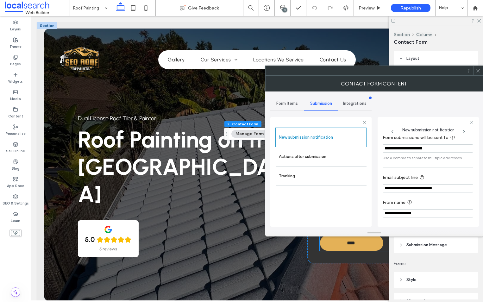
scroll to position [2, 0]
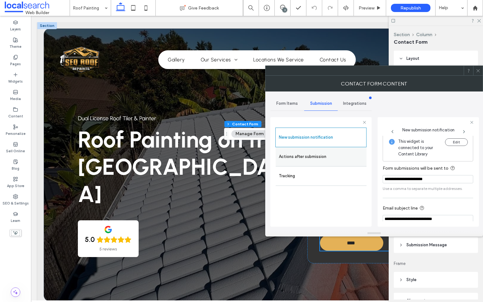
click at [325, 153] on label "Actions after submission" at bounding box center [321, 156] width 85 height 13
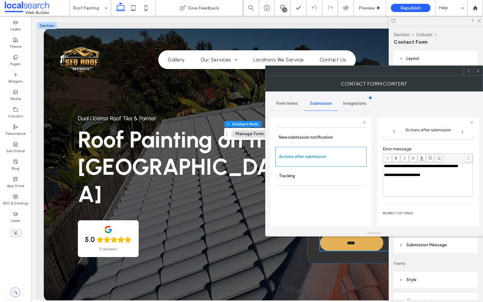
scroll to position [110, 0]
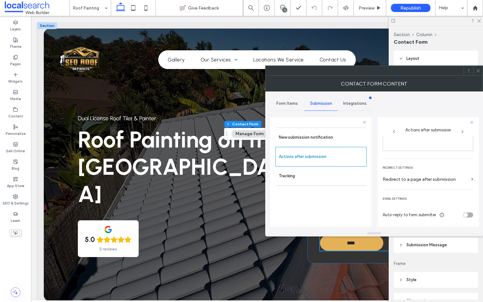
click at [480, 74] on span at bounding box center [478, 70] width 5 height 9
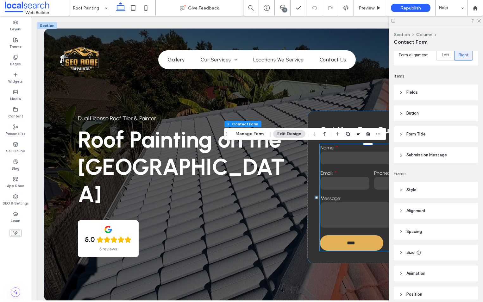
scroll to position [55, 0]
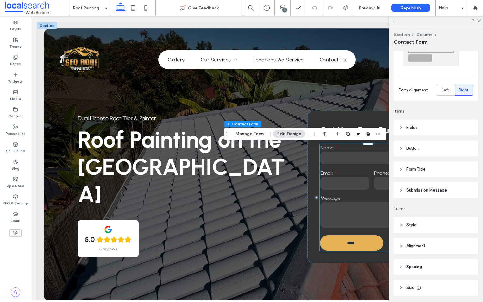
click at [425, 187] on header "Submission Message" at bounding box center [436, 190] width 84 height 16
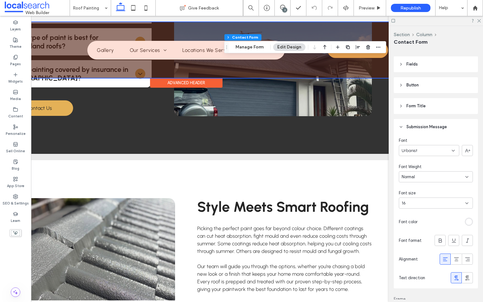
scroll to position [617, 0]
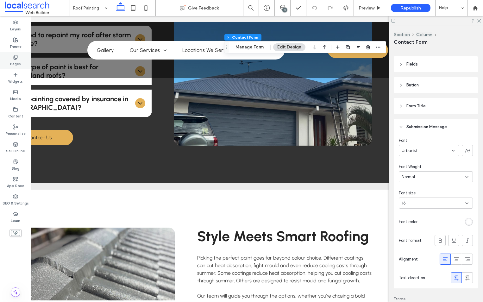
drag, startPoint x: 12, startPoint y: 60, endPoint x: 21, endPoint y: 61, distance: 9.4
click at [12, 60] on div "Pages" at bounding box center [15, 60] width 31 height 17
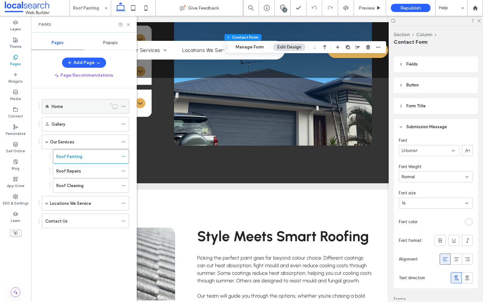
click at [63, 104] on div "Home" at bounding box center [79, 106] width 55 height 7
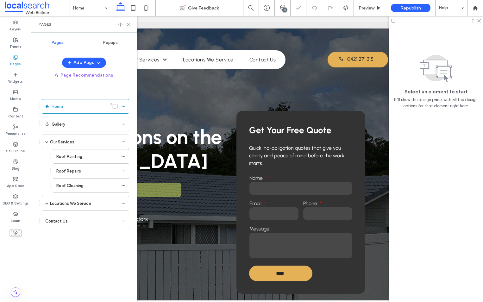
click at [128, 26] on icon at bounding box center [128, 24] width 5 height 5
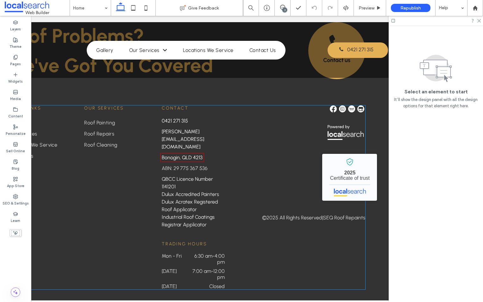
scroll to position [1593, 0]
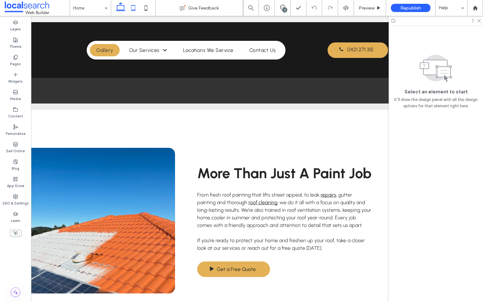
click at [131, 7] on icon at bounding box center [133, 8] width 13 height 13
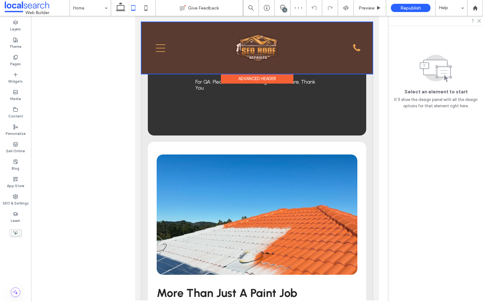
scroll to position [1106, 0]
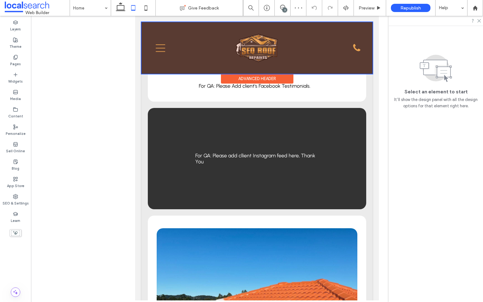
click at [252, 50] on div at bounding box center [257, 48] width 231 height 52
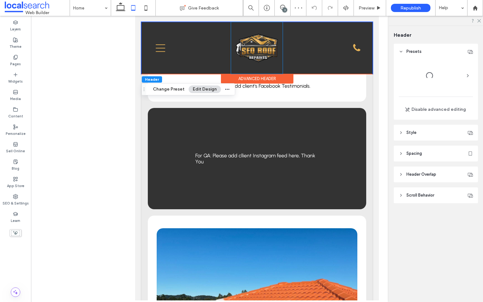
click at [252, 50] on img at bounding box center [257, 48] width 52 height 52
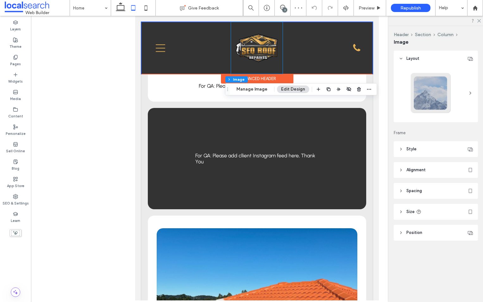
click at [252, 50] on div at bounding box center [257, 48] width 52 height 52
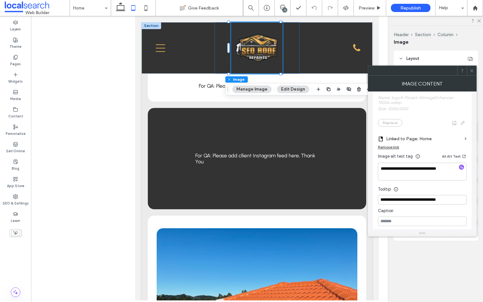
scroll to position [127, 0]
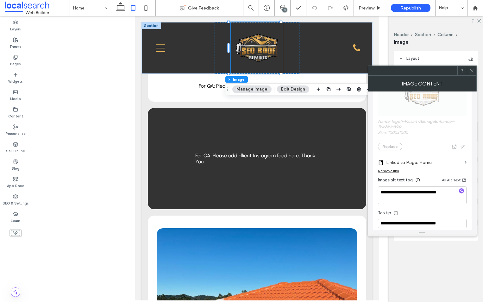
click at [473, 70] on use at bounding box center [471, 70] width 3 height 3
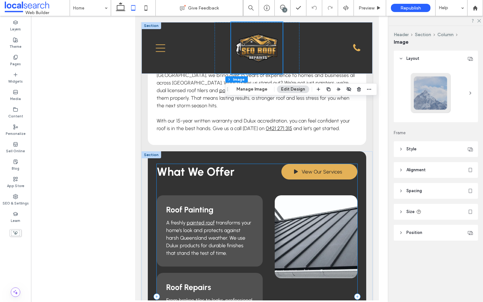
scroll to position [568, 0]
click at [119, 4] on use at bounding box center [120, 6] width 9 height 9
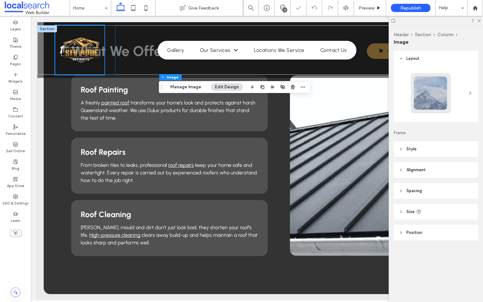
type input "***"
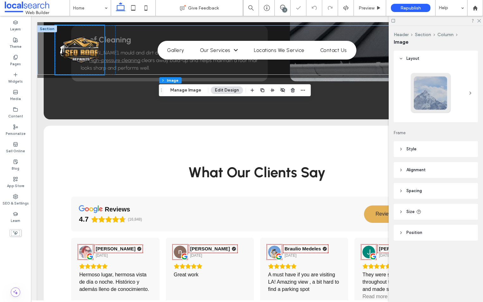
scroll to position [785, 0]
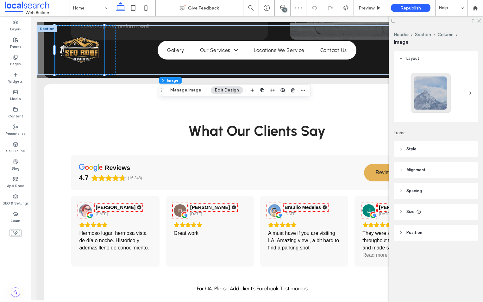
click at [480, 20] on icon at bounding box center [479, 20] width 4 height 4
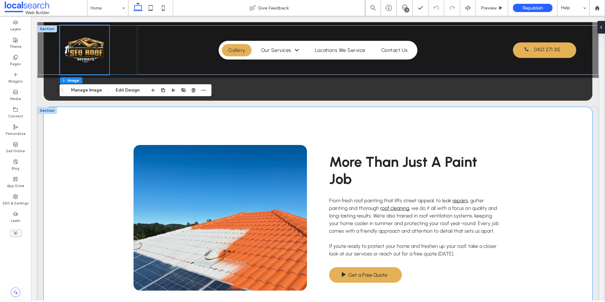
scroll to position [1055, 0]
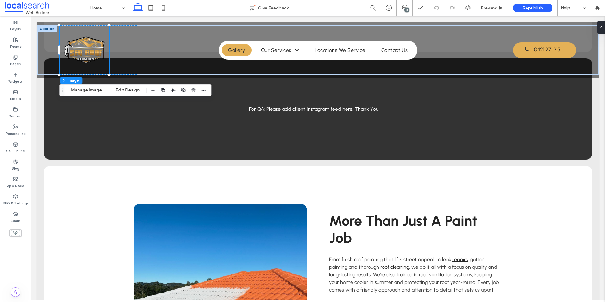
drag, startPoint x: 162, startPoint y: 9, endPoint x: 235, endPoint y: 102, distance: 118.2
click at [163, 8] on icon at bounding box center [163, 8] width 13 height 13
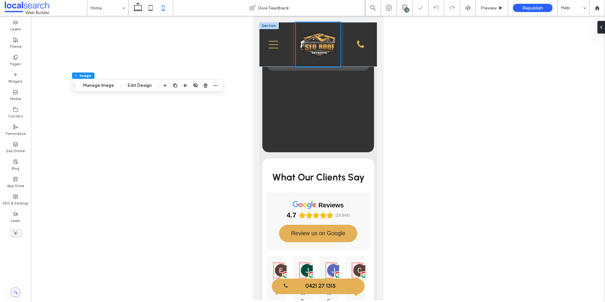
type input "***"
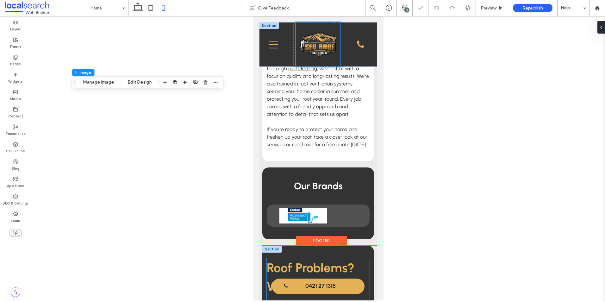
scroll to position [1706, 0]
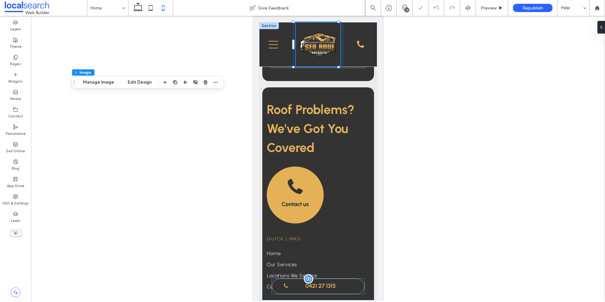
click at [312, 289] on span "0421 27 1315" at bounding box center [320, 285] width 30 height 13
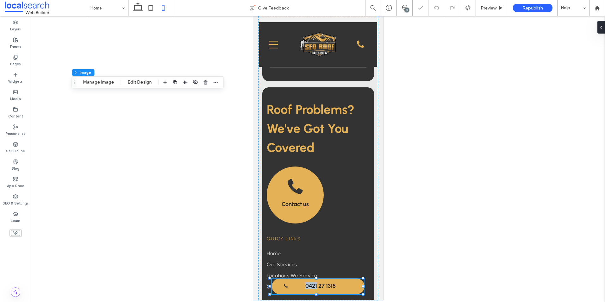
click at [312, 288] on div "0421 27 1315" at bounding box center [318, 287] width 93 height 16
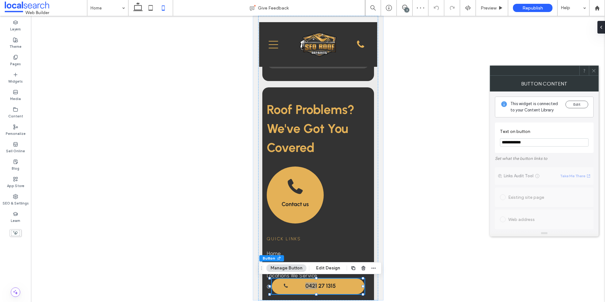
click at [483, 144] on input "**********" at bounding box center [544, 142] width 89 height 8
type input "**********"
click at [483, 72] on icon at bounding box center [594, 70] width 5 height 5
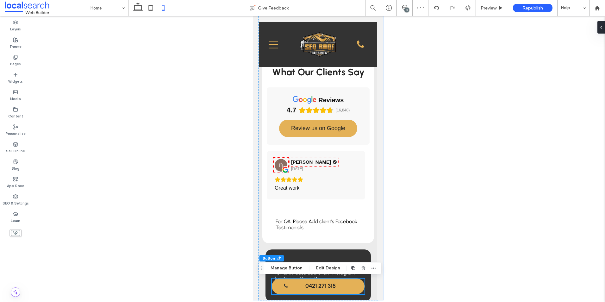
scroll to position [1027, 0]
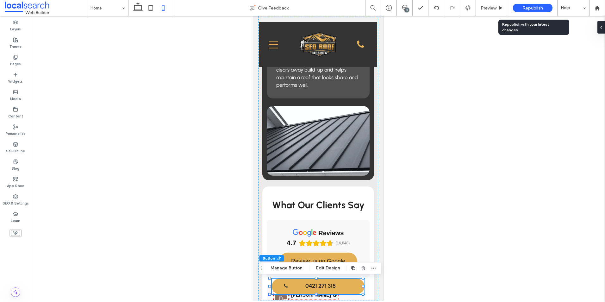
click at [483, 3] on div "Republish" at bounding box center [533, 8] width 40 height 16
click at [483, 9] on span "Republish" at bounding box center [533, 7] width 21 height 5
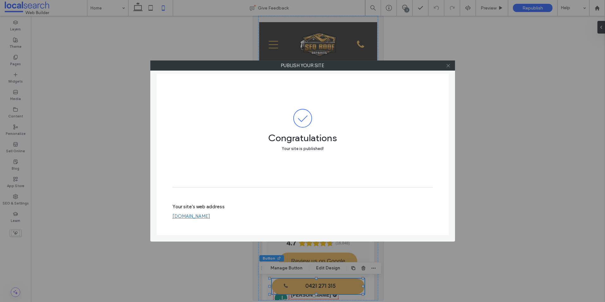
click at [448, 66] on icon at bounding box center [448, 65] width 5 height 5
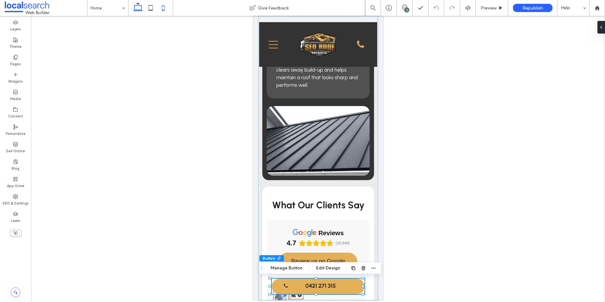
drag, startPoint x: 140, startPoint y: 8, endPoint x: 89, endPoint y: 12, distance: 50.9
click at [140, 8] on icon at bounding box center [138, 8] width 13 height 13
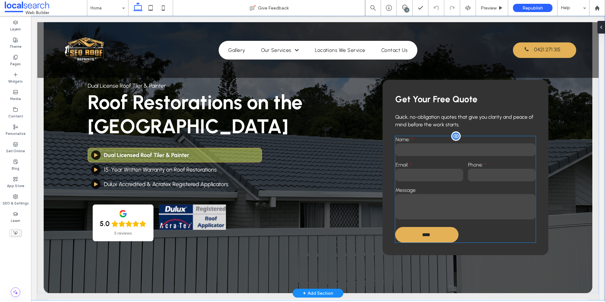
scroll to position [0, 0]
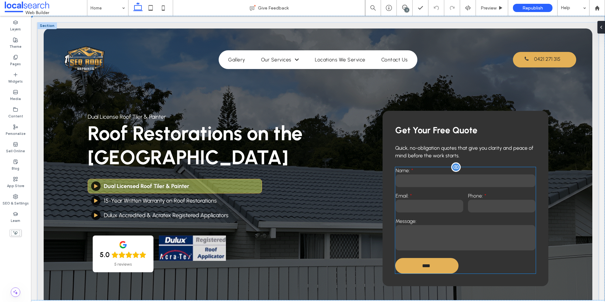
click at [432, 194] on label "Email:" at bounding box center [430, 196] width 68 height 6
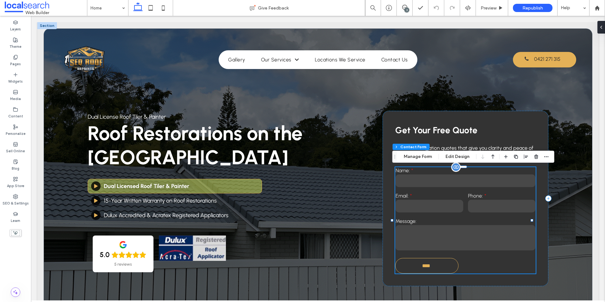
type input "**"
type input "*"
type input "***"
click at [432, 194] on label "Email:" at bounding box center [430, 196] width 68 height 6
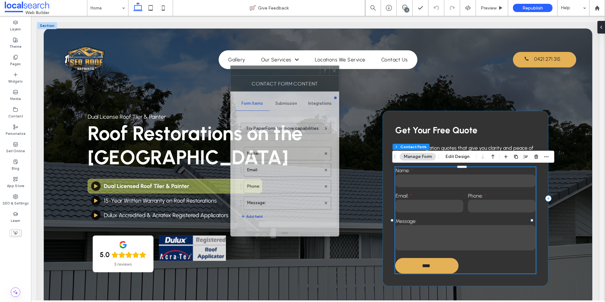
drag, startPoint x: 543, startPoint y: 71, endPoint x: 213, endPoint y: 72, distance: 329.6
click at [231, 72] on div at bounding box center [275, 70] width 89 height 9
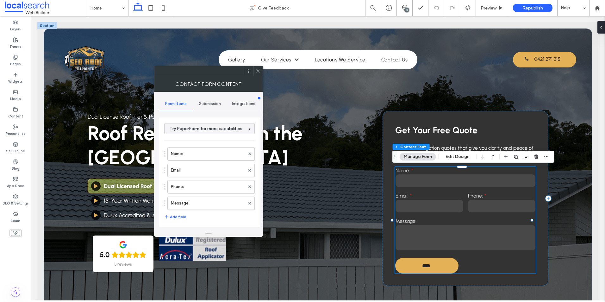
scroll to position [128, 0]
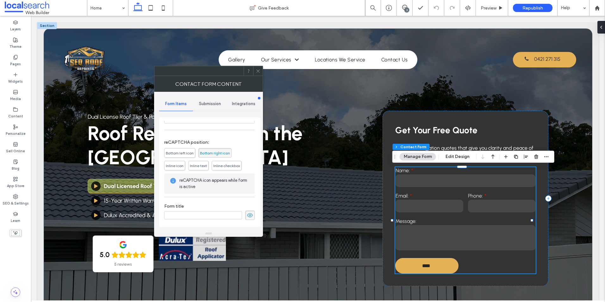
click at [212, 151] on span "Bottom right icon" at bounding box center [215, 153] width 30 height 5
click at [257, 69] on icon at bounding box center [258, 71] width 5 height 5
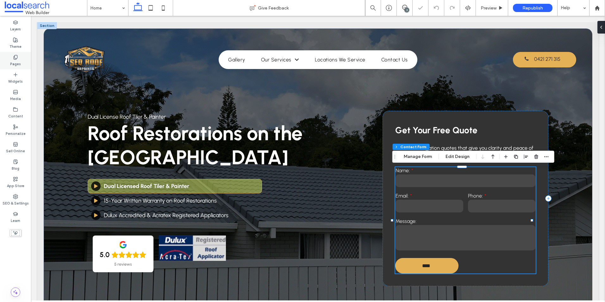
click at [16, 58] on icon at bounding box center [15, 57] width 5 height 5
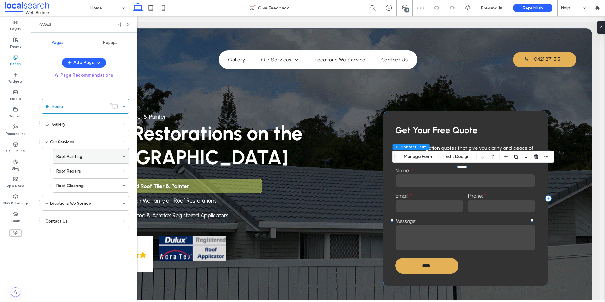
click at [63, 158] on label "Roof Painting" at bounding box center [69, 156] width 26 height 11
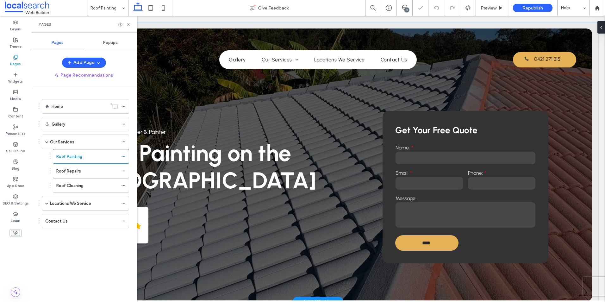
click at [444, 180] on input "email" at bounding box center [430, 183] width 68 height 13
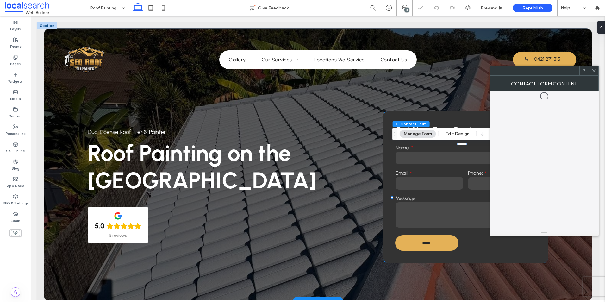
type input "**"
type input "*"
type input "***"
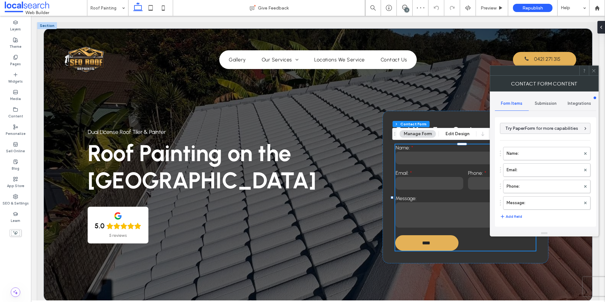
scroll to position [128, 0]
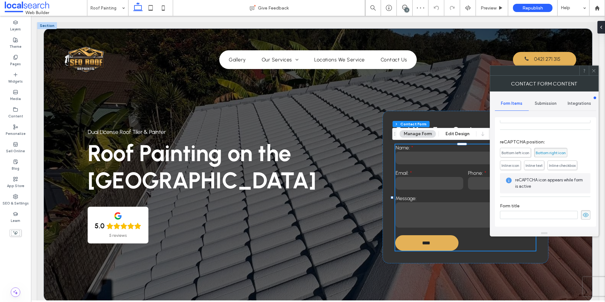
click at [483, 150] on span "Bottom left icon" at bounding box center [516, 152] width 28 height 5
click at [483, 68] on icon at bounding box center [594, 70] width 5 height 5
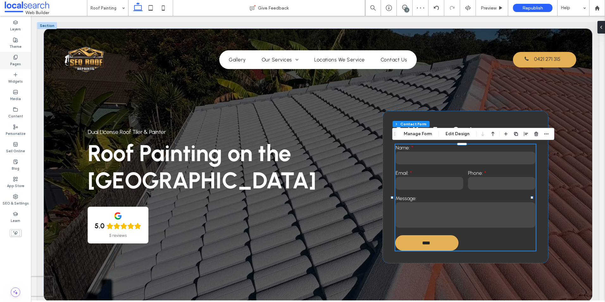
click at [12, 62] on label "Pages" at bounding box center [15, 63] width 11 height 7
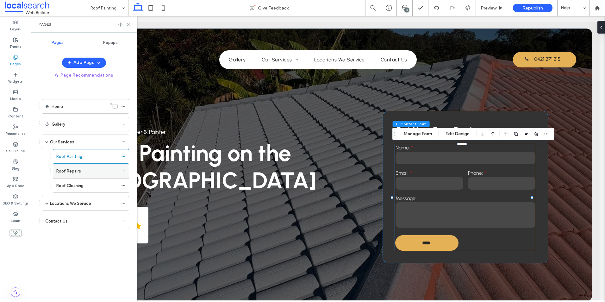
click at [69, 167] on label "Roof Repairs" at bounding box center [68, 171] width 25 height 11
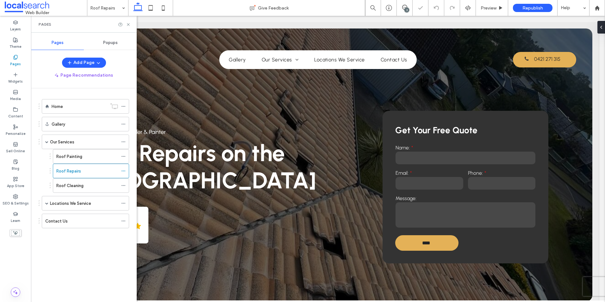
click at [430, 202] on textarea at bounding box center [466, 214] width 140 height 25
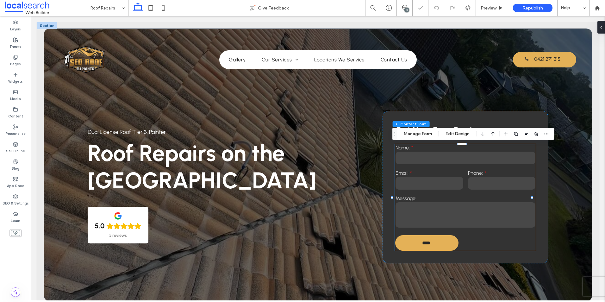
click at [430, 202] on textarea at bounding box center [466, 214] width 140 height 25
type input "**"
type input "*"
type input "***"
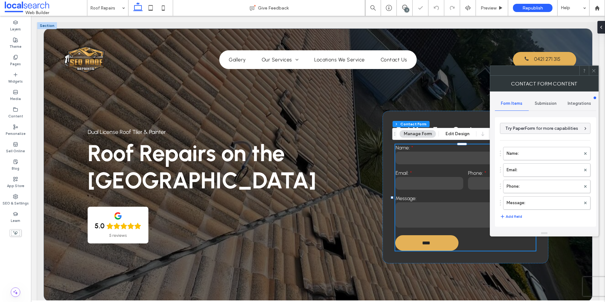
scroll to position [127, 0]
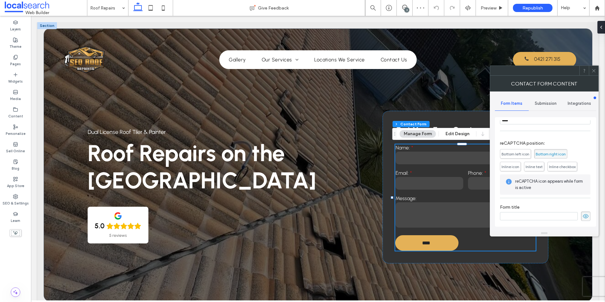
click at [483, 155] on span "Bottom left icon" at bounding box center [516, 154] width 28 height 5
click at [483, 102] on span "Submission" at bounding box center [546, 103] width 22 height 5
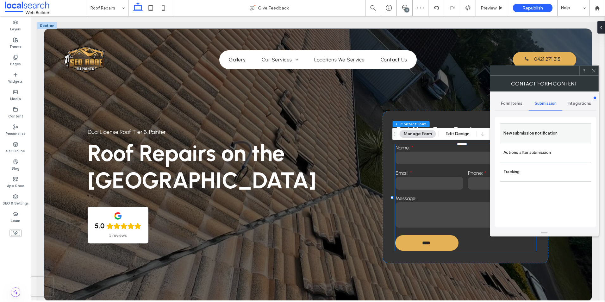
click at [483, 125] on div "New submission notification" at bounding box center [546, 132] width 91 height 19
click at [483, 139] on label "New submission notification" at bounding box center [546, 133] width 85 height 13
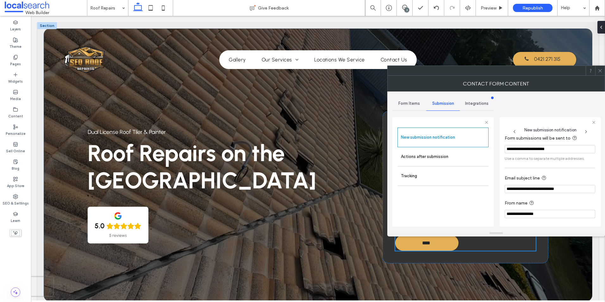
scroll to position [33, 0]
click at [430, 154] on label "Actions after submission" at bounding box center [443, 156] width 85 height 13
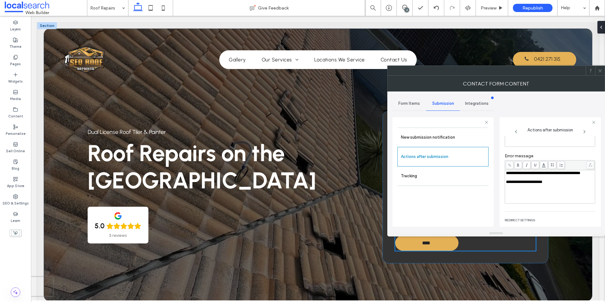
scroll to position [97, 0]
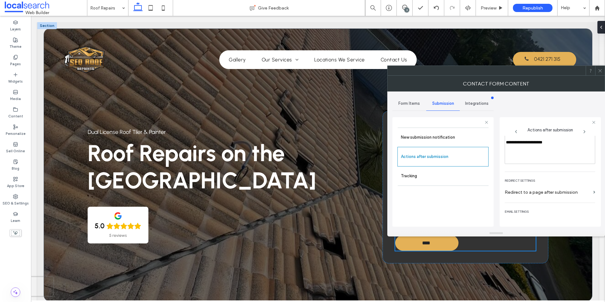
click at [483, 71] on div at bounding box center [599, 70] width 9 height 9
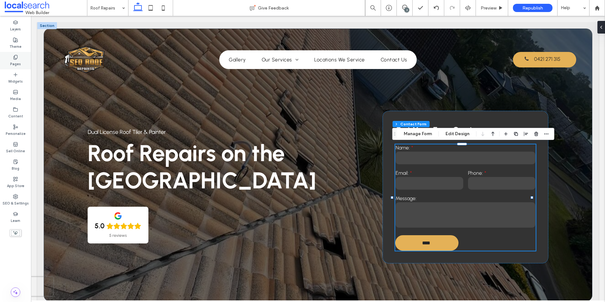
click at [18, 57] on div "Pages" at bounding box center [15, 60] width 31 height 17
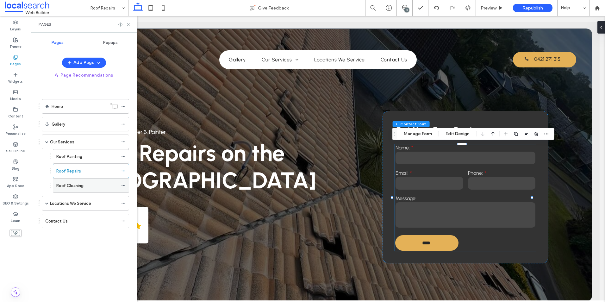
click at [64, 184] on label "Roof Cleaning" at bounding box center [69, 185] width 27 height 11
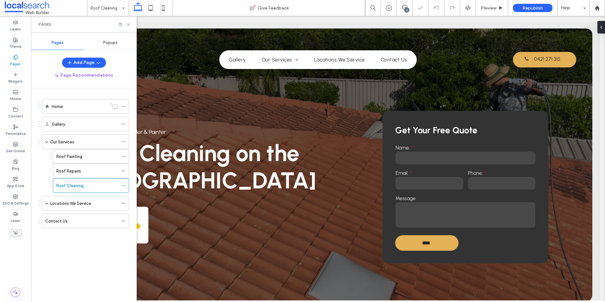
click at [471, 176] on label "Phone:" at bounding box center [502, 173] width 68 height 6
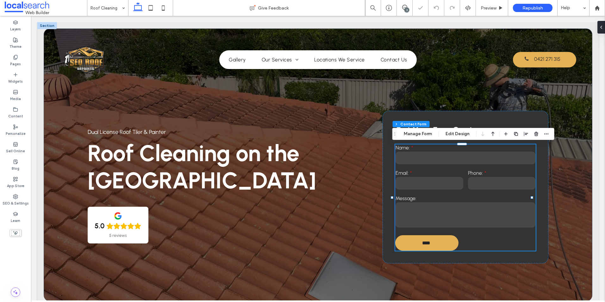
type input "**"
type input "*"
type input "***"
click at [471, 176] on label "Phone:" at bounding box center [502, 173] width 68 height 6
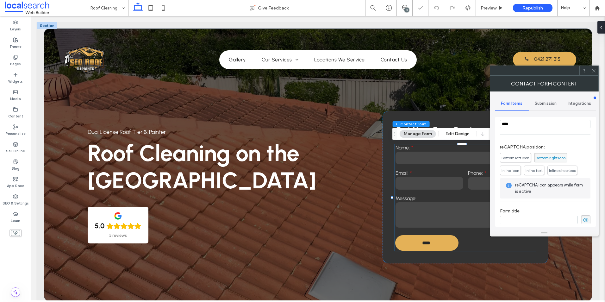
scroll to position [127, 0]
click at [483, 154] on span "Bottom left icon" at bounding box center [516, 154] width 28 height 5
click at [483, 156] on span "Bottom left icon" at bounding box center [516, 154] width 28 height 5
click at [483, 69] on icon at bounding box center [594, 70] width 5 height 5
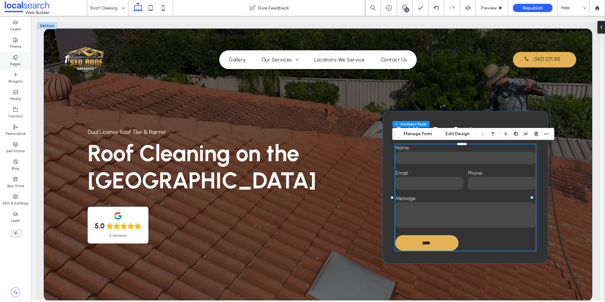
click at [15, 65] on label "Pages" at bounding box center [15, 63] width 11 height 7
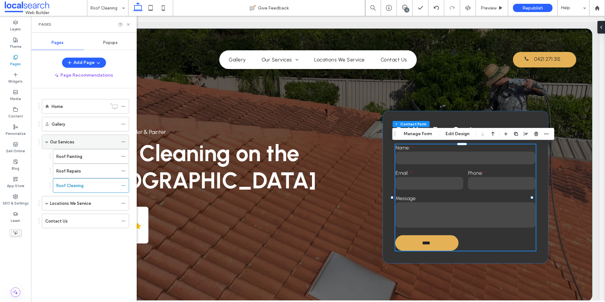
click at [47, 140] on span at bounding box center [46, 141] width 3 height 3
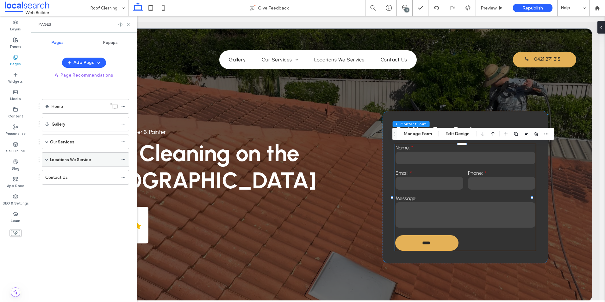
click at [56, 160] on label "Locations We Service" at bounding box center [70, 159] width 41 height 11
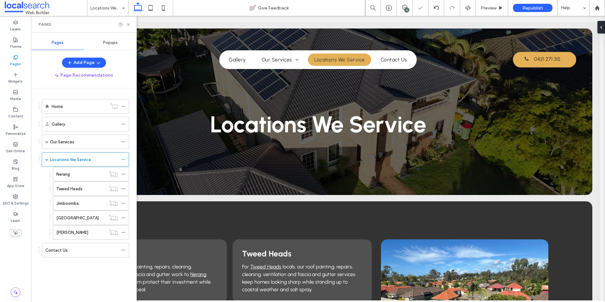
click at [65, 174] on label "Nerang" at bounding box center [63, 174] width 14 height 11
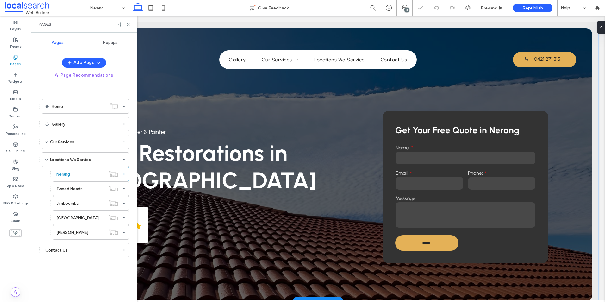
click at [456, 186] on input "email" at bounding box center [430, 183] width 68 height 13
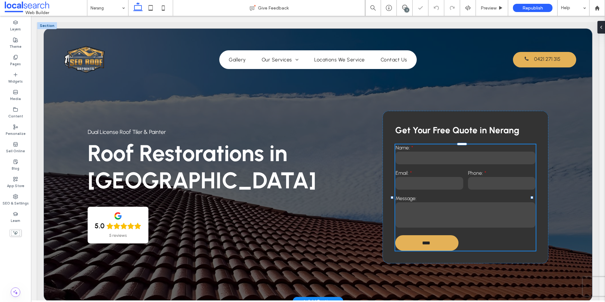
click at [456, 186] on div "Name: Email: Phone: Message: **** Thank you for contacting SEQ Roof Repaints . …" at bounding box center [465, 197] width 141 height 106
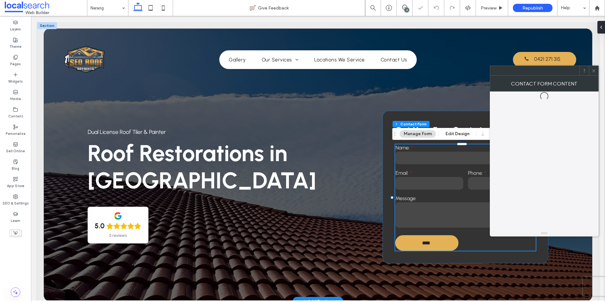
type input "*"
type input "***"
type input "**"
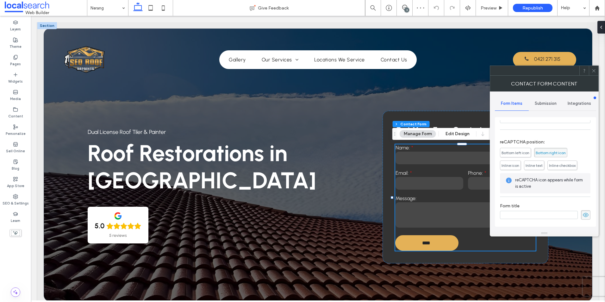
scroll to position [128, 0]
click at [483, 154] on span "Bottom left icon" at bounding box center [516, 152] width 28 height 5
click at [483, 71] on div at bounding box center [593, 70] width 9 height 9
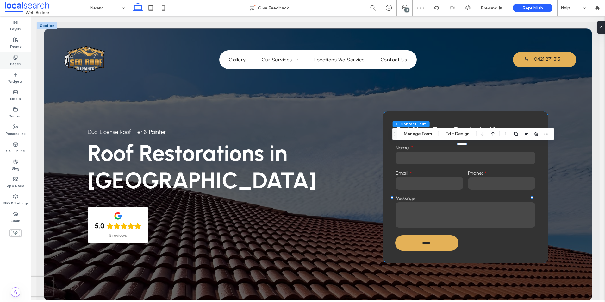
click at [20, 57] on div "Pages" at bounding box center [15, 60] width 31 height 17
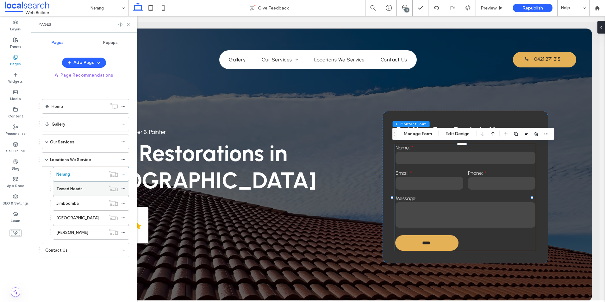
click at [64, 189] on label "Tweed Heads" at bounding box center [69, 188] width 26 height 11
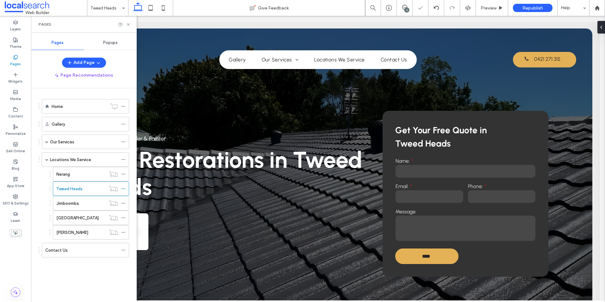
click at [459, 193] on input "email" at bounding box center [430, 196] width 68 height 13
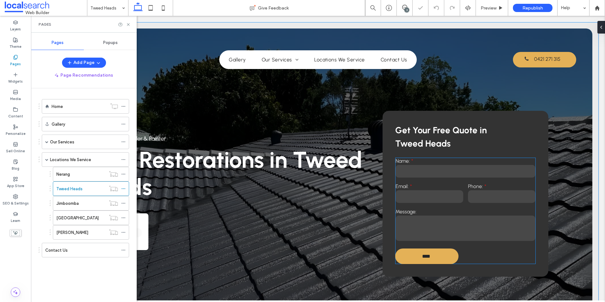
drag, startPoint x: 492, startPoint y: 200, endPoint x: 459, endPoint y: 193, distance: 34.1
click at [459, 193] on input "email" at bounding box center [430, 196] width 68 height 13
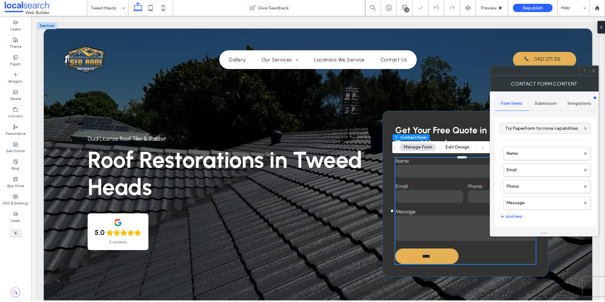
type input "****"
type input "**"
type input "*"
type input "***"
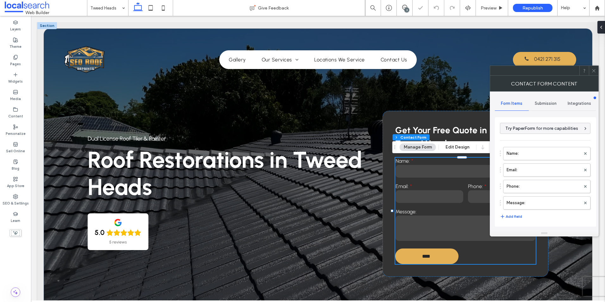
scroll to position [128, 0]
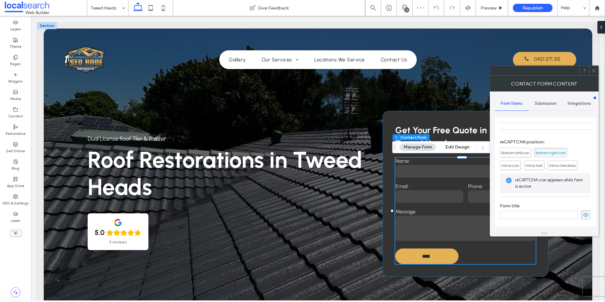
click at [483, 149] on span "Bottom left icon" at bounding box center [515, 152] width 31 height 9
click at [483, 72] on icon at bounding box center [594, 70] width 5 height 5
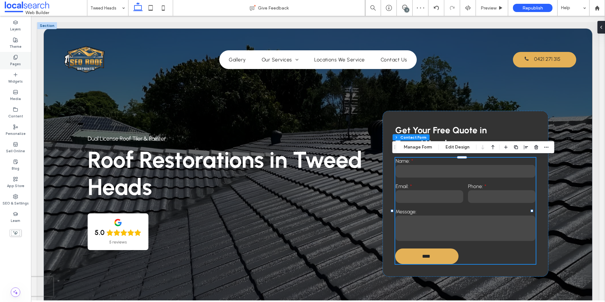
click at [7, 61] on div "Pages" at bounding box center [15, 60] width 31 height 17
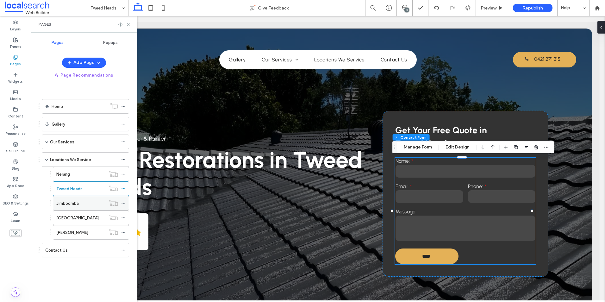
click at [61, 205] on label "Jimboomba" at bounding box center [67, 203] width 22 height 11
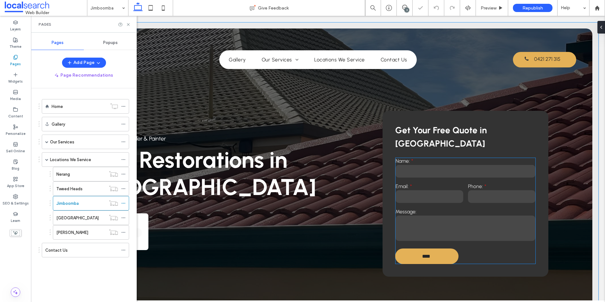
click at [460, 214] on label "Message:" at bounding box center [466, 212] width 140 height 6
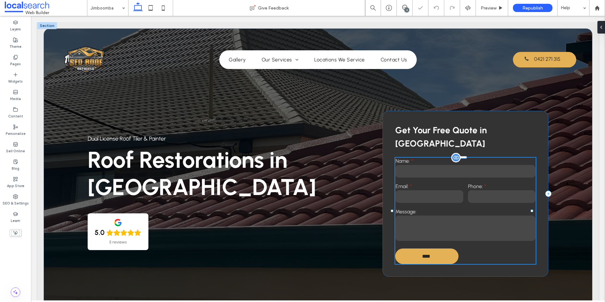
click at [460, 214] on label "Message:" at bounding box center [466, 212] width 140 height 6
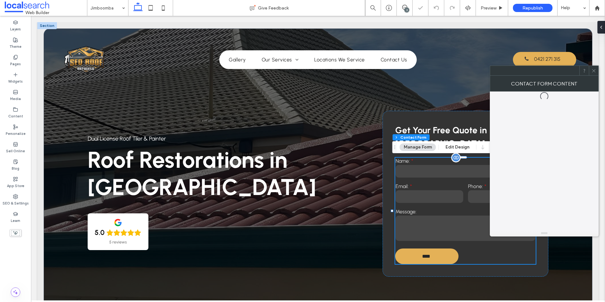
type input "**"
type input "*"
type input "***"
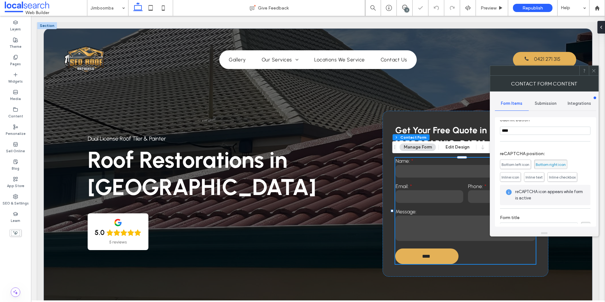
scroll to position [128, 0]
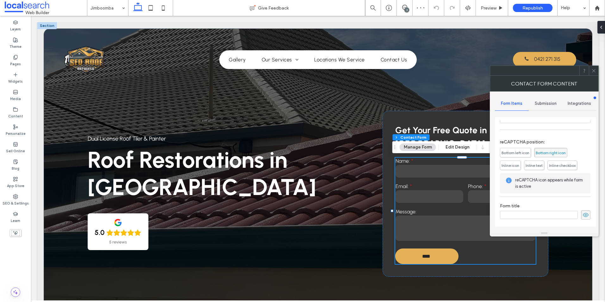
click at [483, 150] on span "Bottom left icon" at bounding box center [515, 152] width 31 height 9
click at [483, 71] on div at bounding box center [593, 70] width 9 height 9
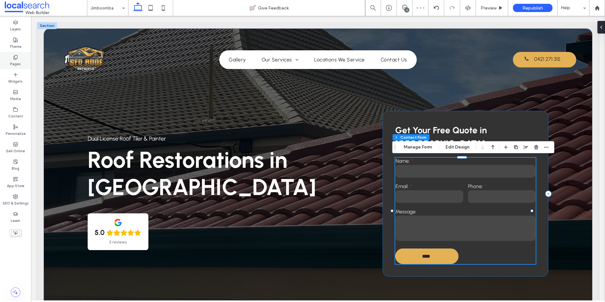
click at [13, 59] on icon at bounding box center [15, 57] width 5 height 5
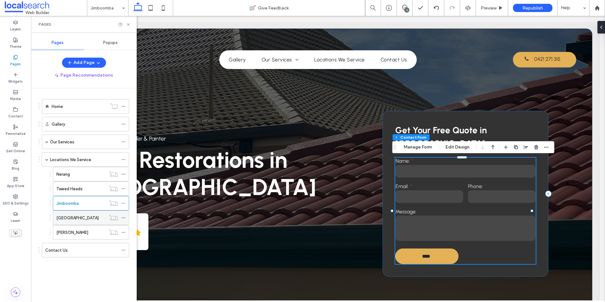
click at [67, 219] on label "[GEOGRAPHIC_DATA]" at bounding box center [77, 217] width 42 height 11
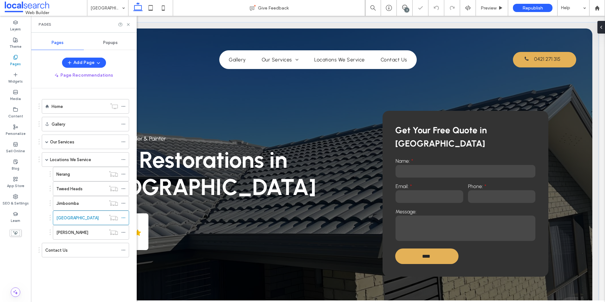
drag, startPoint x: 541, startPoint y: 205, endPoint x: 449, endPoint y: 182, distance: 94.7
click at [449, 190] on input "email" at bounding box center [430, 196] width 68 height 13
click at [449, 182] on div "Name: Email: Phone: Message: **** Thank you for contacting SEQ Roof Repaints . …" at bounding box center [465, 211] width 141 height 106
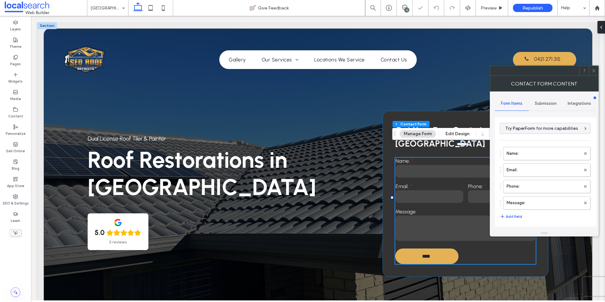
type input "*"
type input "***"
type input "**"
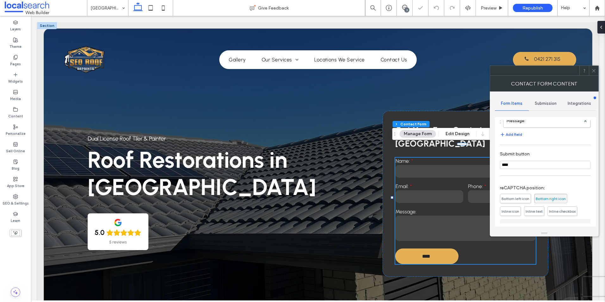
scroll to position [127, 0]
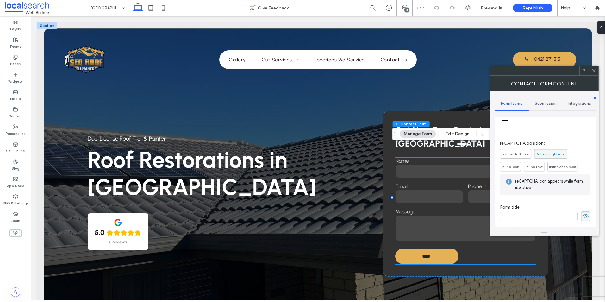
click at [483, 151] on span "Bottom left icon" at bounding box center [515, 153] width 31 height 9
click at [483, 71] on div at bounding box center [593, 70] width 9 height 9
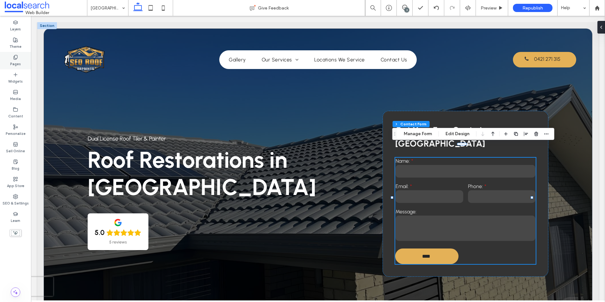
click at [19, 60] on div "Pages" at bounding box center [15, 60] width 31 height 17
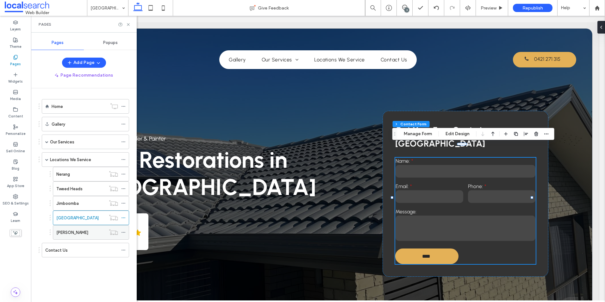
click at [66, 232] on label "[PERSON_NAME]" at bounding box center [72, 232] width 32 height 11
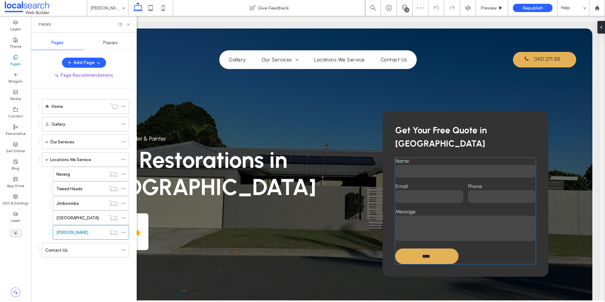
click at [413, 209] on label "Message:" at bounding box center [466, 212] width 140 height 6
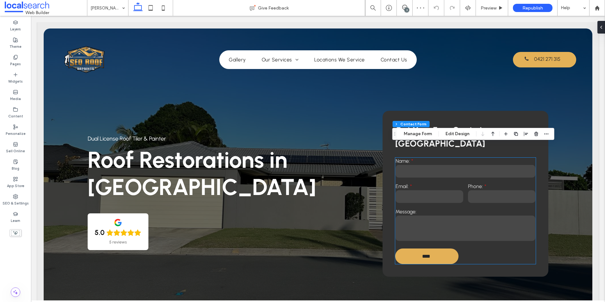
type input "**"
type input "*"
type input "***"
click at [413, 209] on label "Message:" at bounding box center [466, 212] width 140 height 6
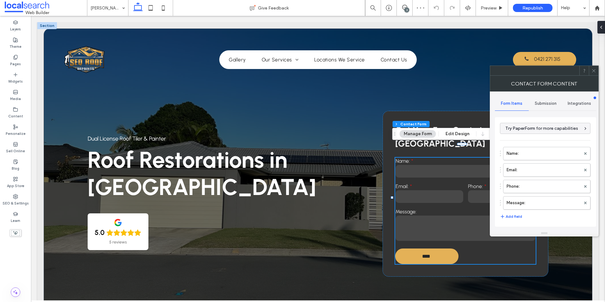
scroll to position [95, 0]
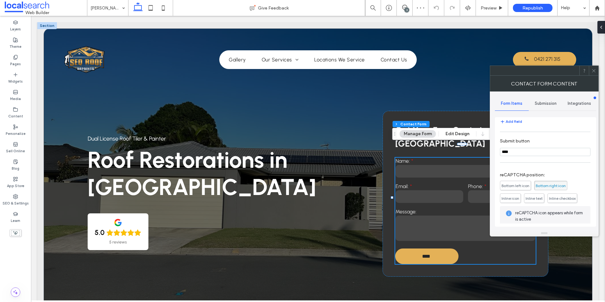
click at [483, 187] on span "Bottom left icon" at bounding box center [516, 185] width 28 height 5
click at [483, 71] on icon at bounding box center [594, 70] width 5 height 5
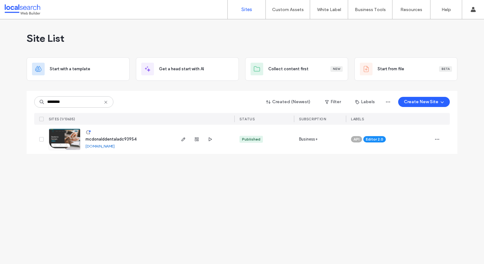
type input "********"
click at [60, 140] on img at bounding box center [64, 150] width 31 height 43
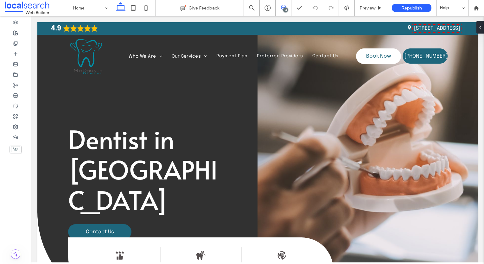
click at [284, 6] on icon at bounding box center [283, 7] width 5 height 5
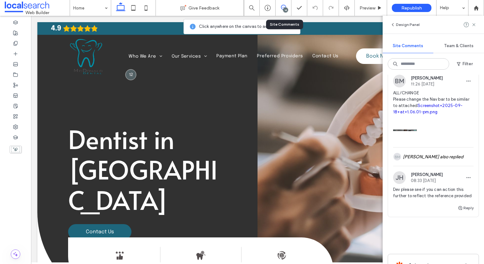
scroll to position [1488, 0]
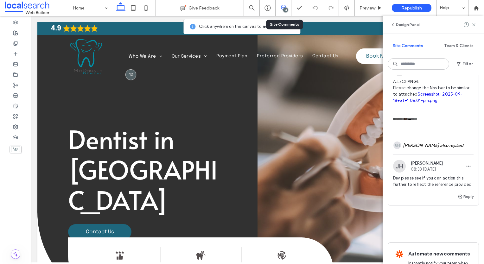
click at [448, 125] on div at bounding box center [433, 117] width 80 height 27
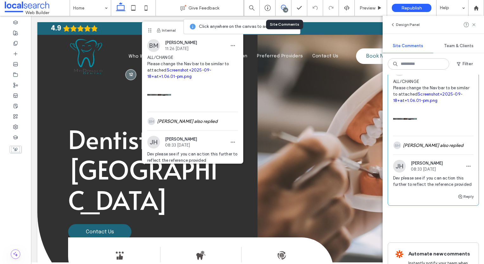
click at [418, 103] on link "Screenshot+2025-09-18+at+1.06.01-pm.png" at bounding box center [427, 97] width 69 height 11
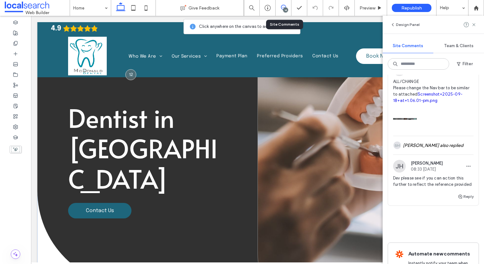
scroll to position [0, 0]
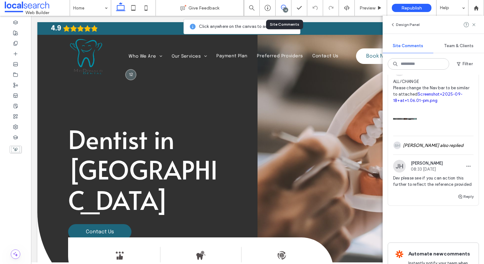
click at [474, 26] on icon at bounding box center [473, 24] width 5 height 5
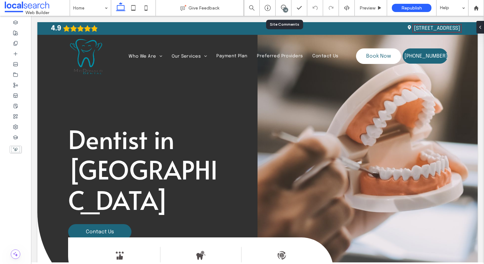
click at [281, 10] on div "14" at bounding box center [283, 8] width 16 height 6
click at [283, 4] on div "14" at bounding box center [283, 8] width 16 height 16
click at [281, 9] on use at bounding box center [283, 7] width 5 height 5
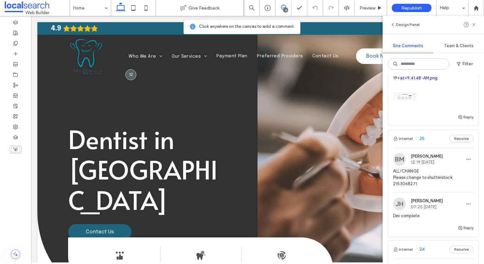
scroll to position [95, 0]
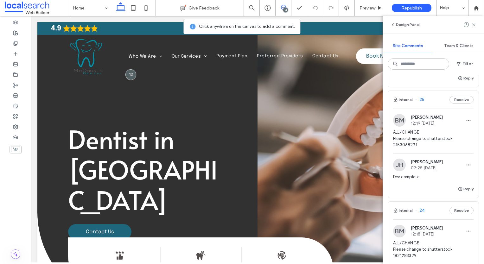
click at [405, 145] on span "ALL/CHANGE Please change to shutterstock 2153068271" at bounding box center [433, 138] width 80 height 19
click at [405, 145] on div at bounding box center [242, 132] width 484 height 264
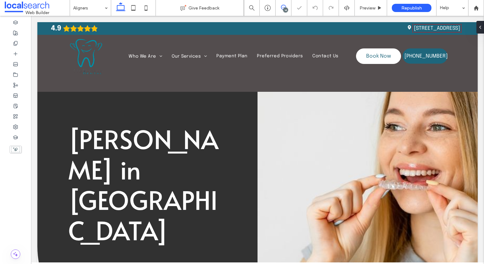
click at [285, 7] on icon at bounding box center [283, 7] width 5 height 5
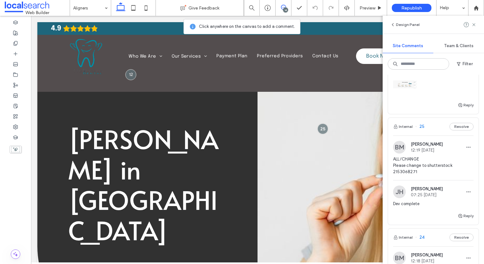
scroll to position [95, 0]
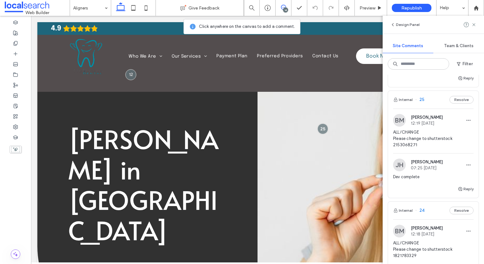
click at [407, 145] on span "ALL/CHANGE Please change to shutterstock 2153068271" at bounding box center [433, 138] width 80 height 19
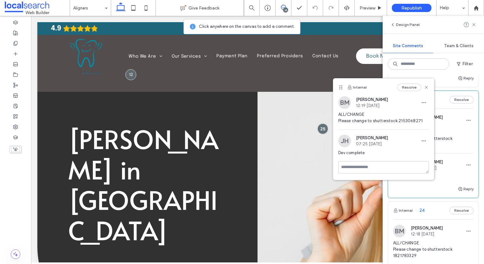
copy span "2153068271"
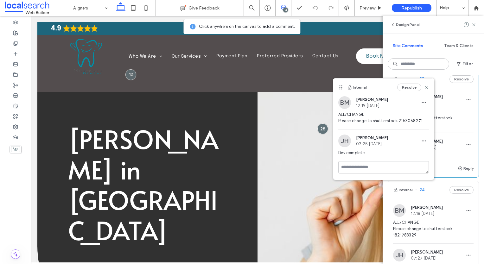
scroll to position [127, 0]
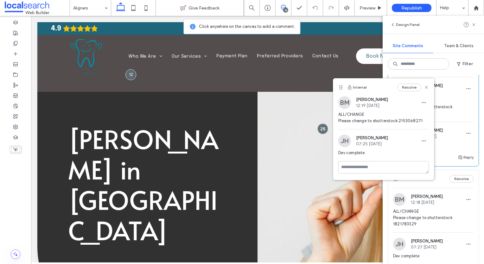
click at [413, 217] on span "ALL/CHANGE Please change to shutterstock 1821783329" at bounding box center [433, 217] width 80 height 19
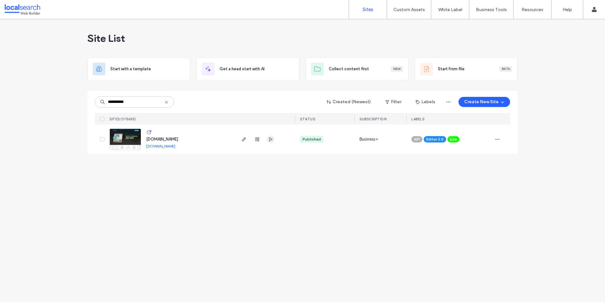
type input "**********"
click at [270, 141] on icon "button" at bounding box center [270, 139] width 5 height 5
click at [167, 105] on input "**********" at bounding box center [134, 101] width 79 height 11
click at [167, 103] on icon at bounding box center [166, 102] width 5 height 5
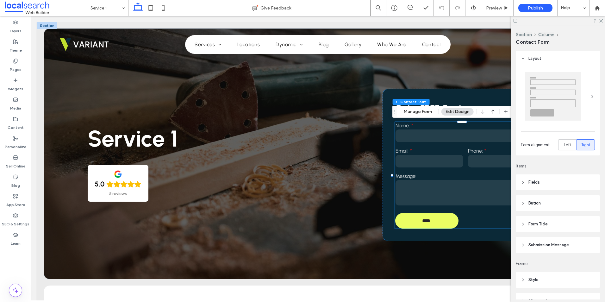
type input "**"
type input "*"
type input "***"
click at [442, 189] on textarea at bounding box center [466, 192] width 140 height 25
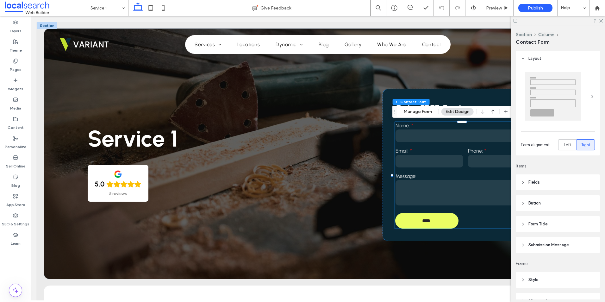
click at [442, 189] on textarea at bounding box center [466, 192] width 140 height 25
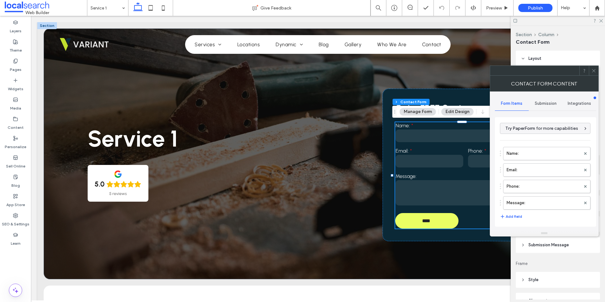
click at [549, 100] on div "Submission" at bounding box center [546, 104] width 34 height 14
click at [525, 133] on label "New submission notification" at bounding box center [546, 133] width 85 height 13
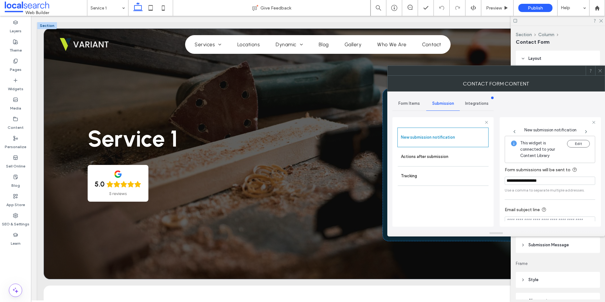
scroll to position [33, 0]
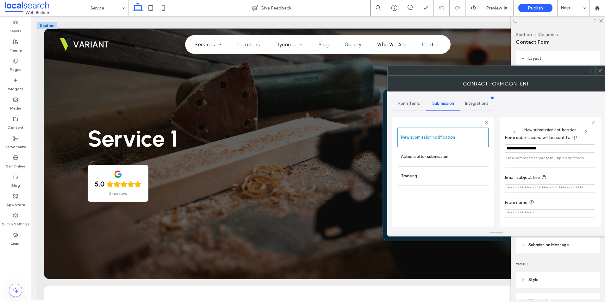
click at [410, 102] on span "Form Items" at bounding box center [410, 103] width 22 height 5
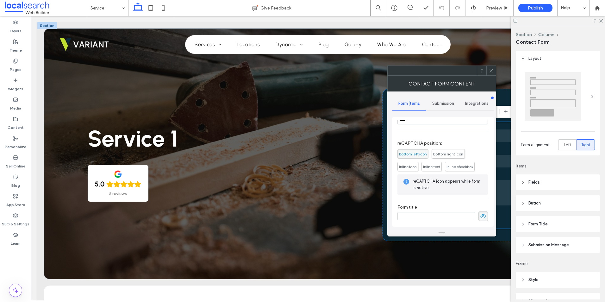
scroll to position [128, 0]
click at [489, 72] on icon at bounding box center [491, 70] width 5 height 5
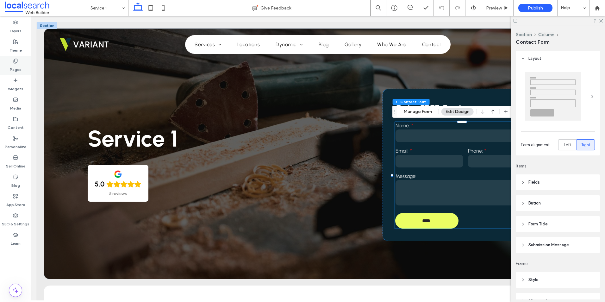
click at [17, 64] on label "Pages" at bounding box center [16, 68] width 12 height 9
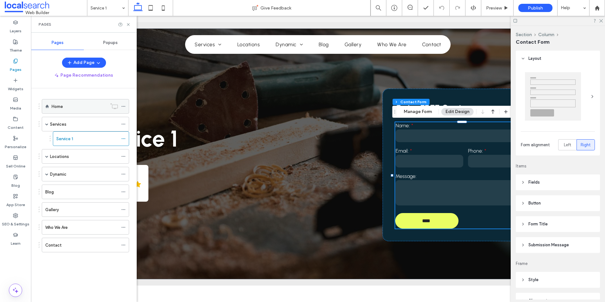
click at [65, 102] on div "Home" at bounding box center [79, 106] width 55 height 14
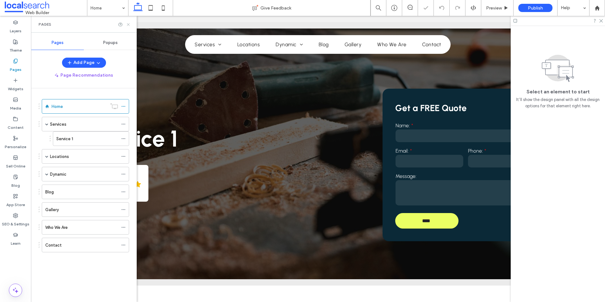
click at [129, 24] on use at bounding box center [128, 24] width 3 height 3
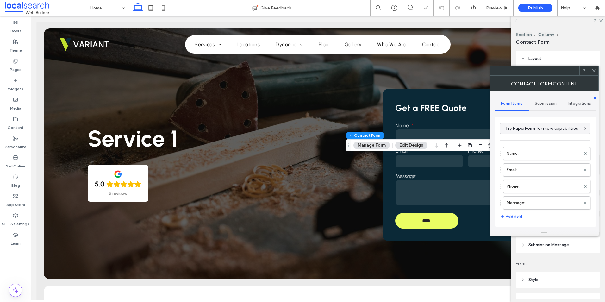
type input "**"
type input "*"
type input "***"
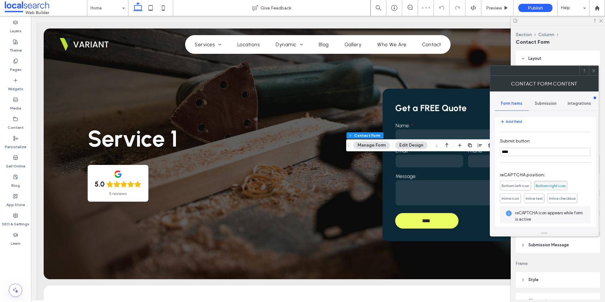
scroll to position [127, 0]
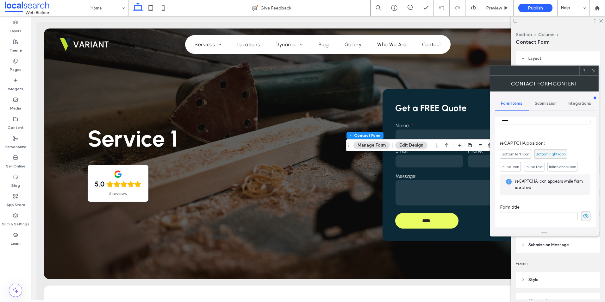
click at [594, 71] on use at bounding box center [593, 70] width 3 height 3
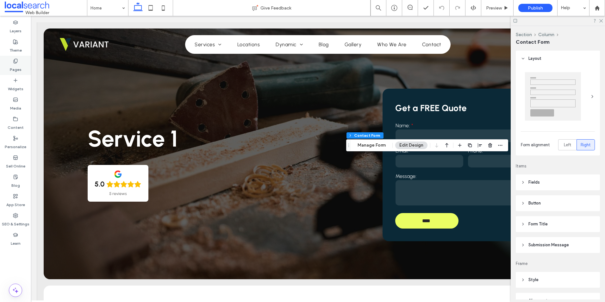
click at [0, 67] on div "Pages" at bounding box center [15, 65] width 31 height 19
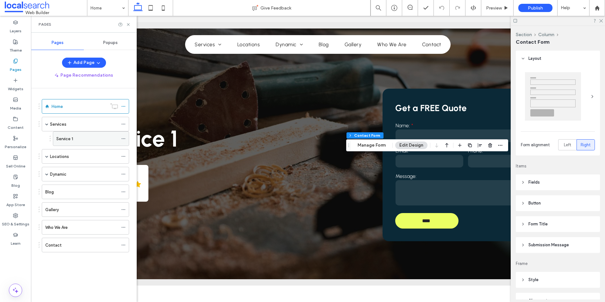
click at [68, 135] on label "Service 1" at bounding box center [64, 138] width 17 height 11
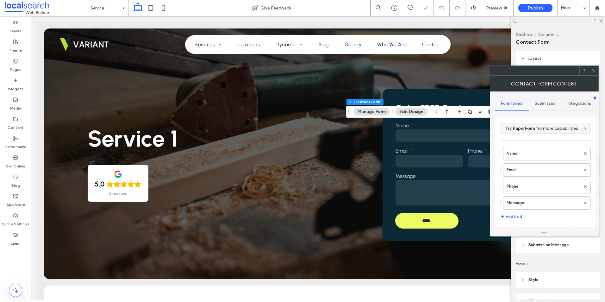
type input "*"
type input "***"
type input "****"
type input "**"
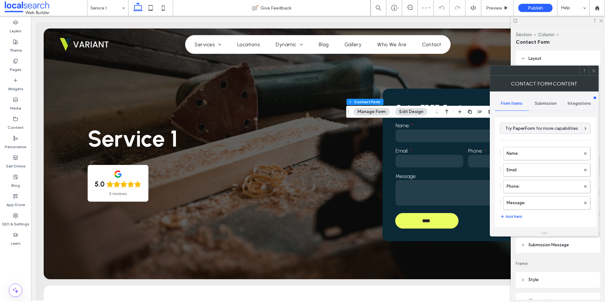
scroll to position [128, 0]
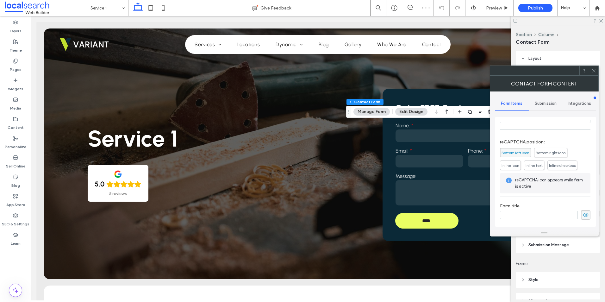
click at [593, 72] on icon at bounding box center [594, 70] width 5 height 5
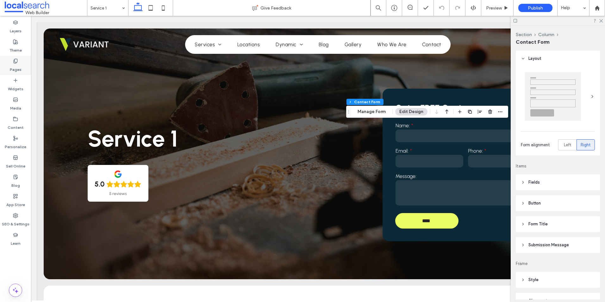
click at [22, 66] on div "Pages" at bounding box center [15, 65] width 31 height 19
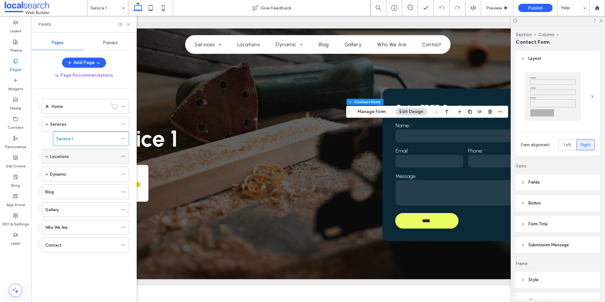
click at [47, 155] on span at bounding box center [46, 156] width 3 height 3
click at [62, 170] on label "Location 1" at bounding box center [65, 171] width 19 height 11
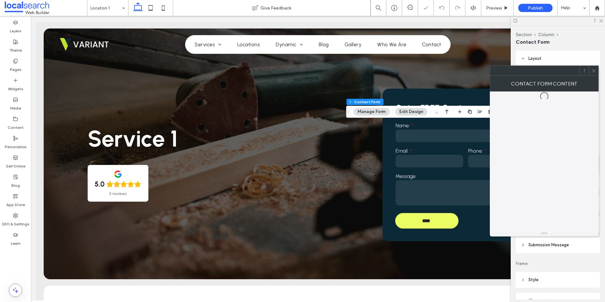
type input "*"
type input "***"
type input "**"
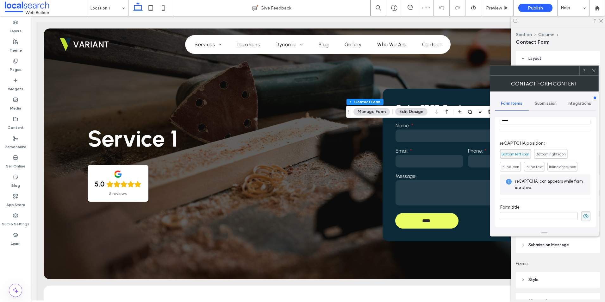
scroll to position [128, 0]
click at [593, 70] on use at bounding box center [593, 70] width 3 height 3
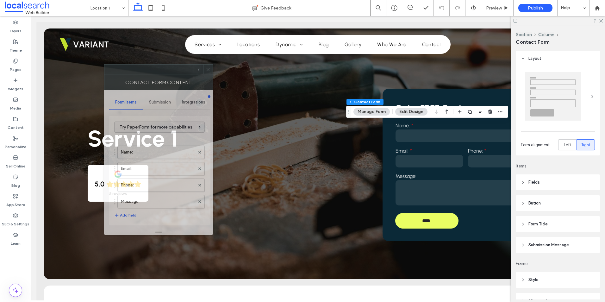
drag, startPoint x: 535, startPoint y: 69, endPoint x: 149, endPoint y: 67, distance: 385.9
click at [149, 67] on div at bounding box center [148, 69] width 89 height 9
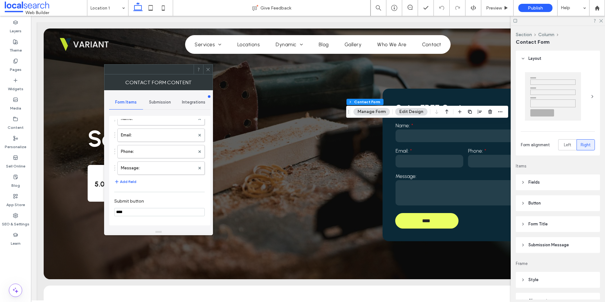
scroll to position [33, 0]
click at [204, 69] on div at bounding box center [207, 69] width 9 height 9
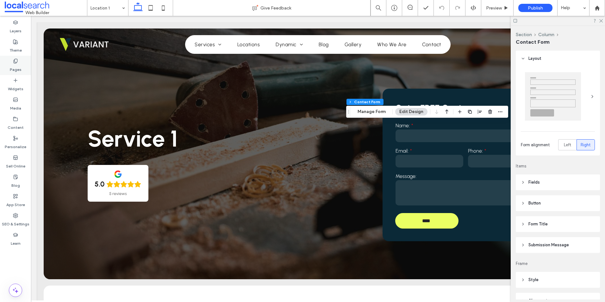
click at [10, 64] on label "Pages" at bounding box center [16, 68] width 12 height 9
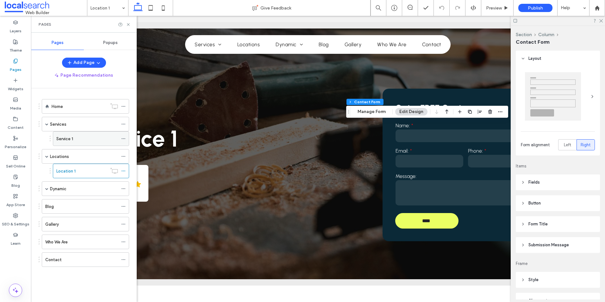
click at [73, 136] on label "Service 1" at bounding box center [64, 138] width 17 height 11
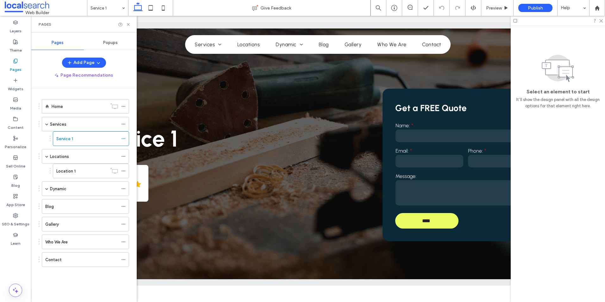
click at [413, 193] on div at bounding box center [302, 151] width 605 height 302
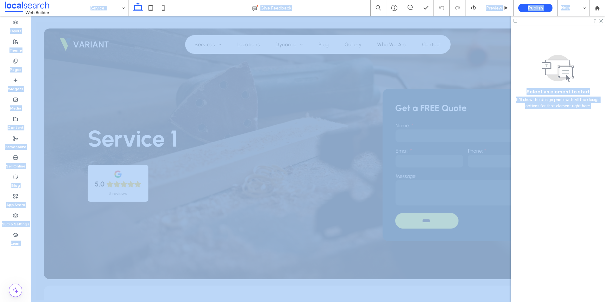
click at [413, 193] on div at bounding box center [302, 151] width 605 height 302
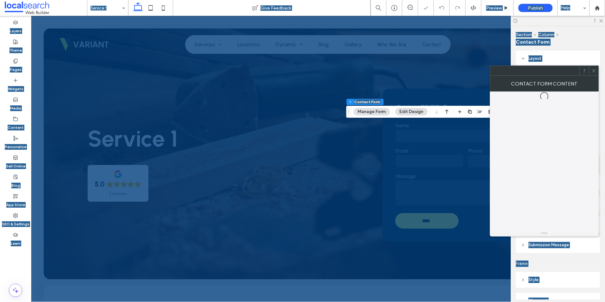
type input "*"
type input "***"
type input "**"
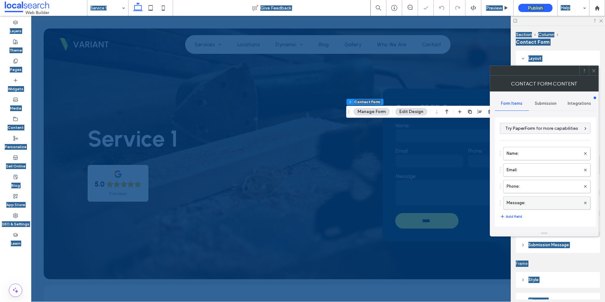
scroll to position [127, 0]
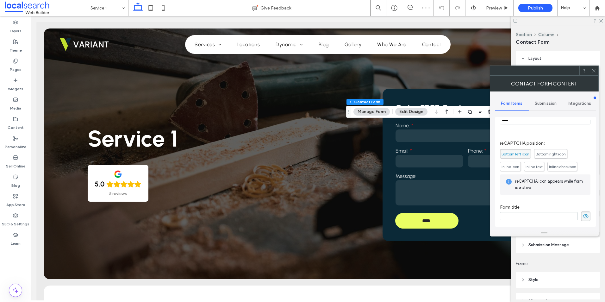
click at [595, 68] on icon at bounding box center [594, 70] width 5 height 5
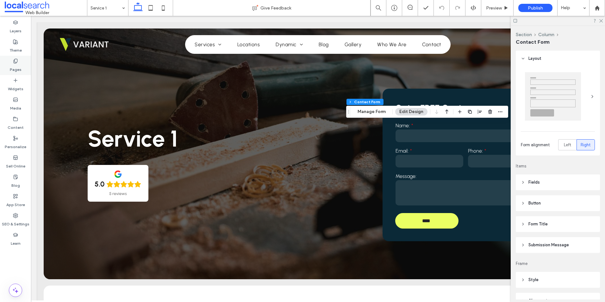
click at [10, 64] on div "Pages" at bounding box center [15, 65] width 31 height 19
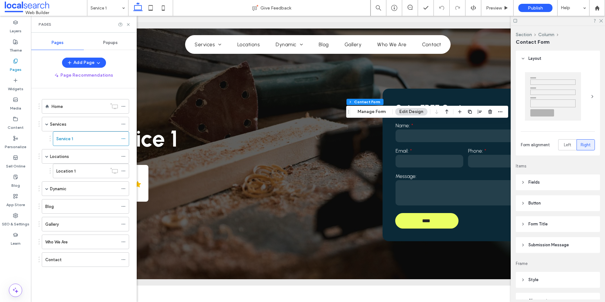
click at [85, 113] on div "Home" at bounding box center [79, 106] width 55 height 14
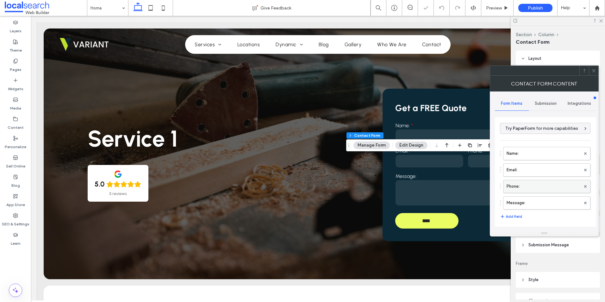
type input "****"
type input "**"
type input "*"
type input "***"
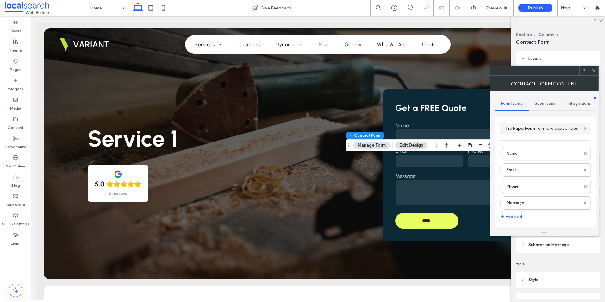
scroll to position [128, 0]
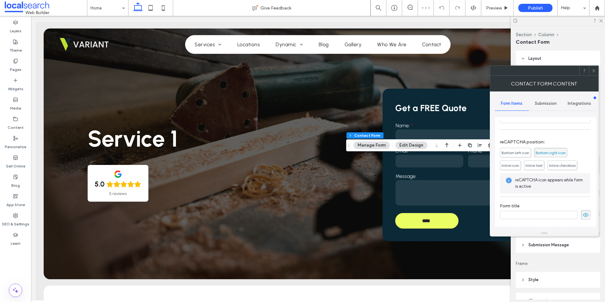
click at [593, 69] on icon at bounding box center [594, 70] width 5 height 5
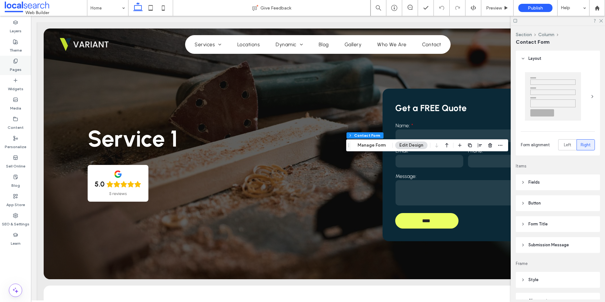
click at [10, 61] on div "Pages" at bounding box center [15, 65] width 31 height 19
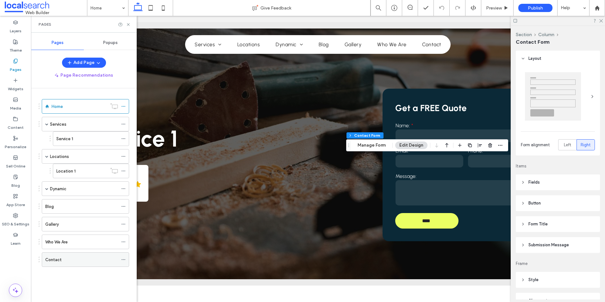
click at [61, 254] on div "Contact" at bounding box center [81, 260] width 73 height 14
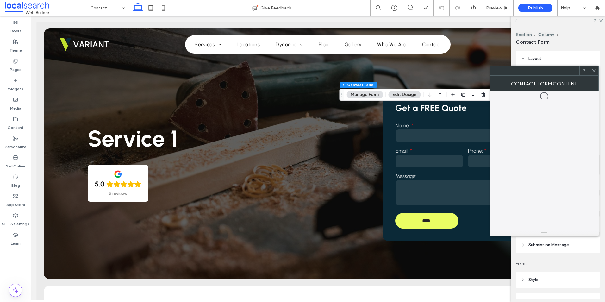
type input "**"
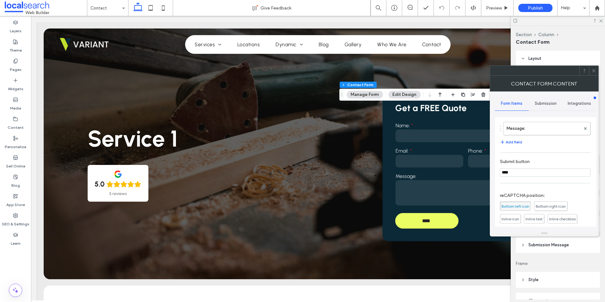
scroll to position [63, 0]
click at [593, 71] on icon at bounding box center [594, 70] width 5 height 5
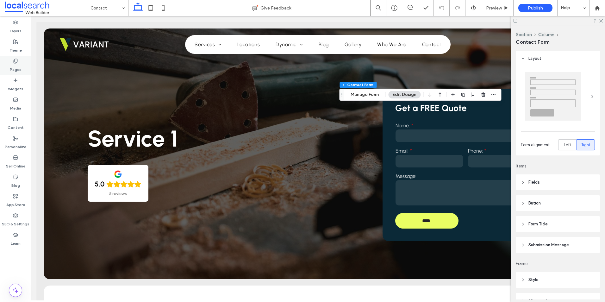
click at [13, 65] on label "Pages" at bounding box center [16, 68] width 12 height 9
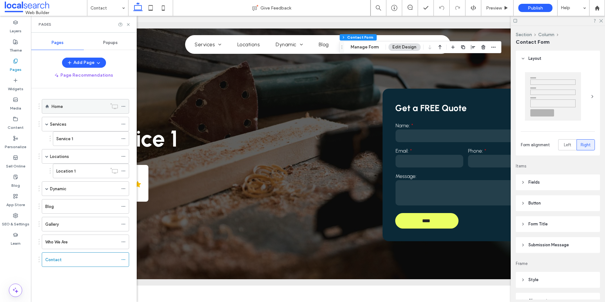
click at [65, 107] on div "Home" at bounding box center [79, 106] width 55 height 7
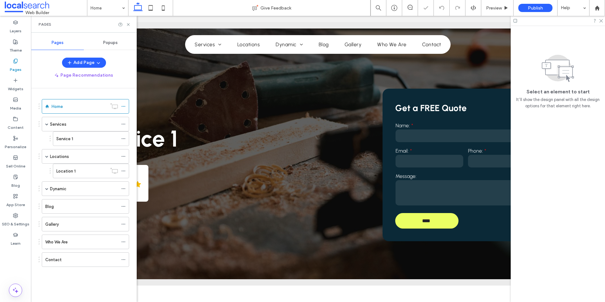
click at [129, 24] on icon at bounding box center [128, 24] width 5 height 5
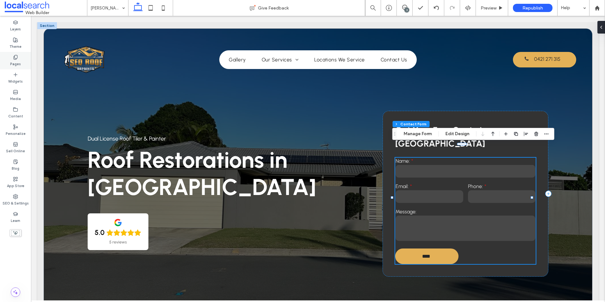
click at [6, 61] on div "Pages" at bounding box center [15, 60] width 31 height 17
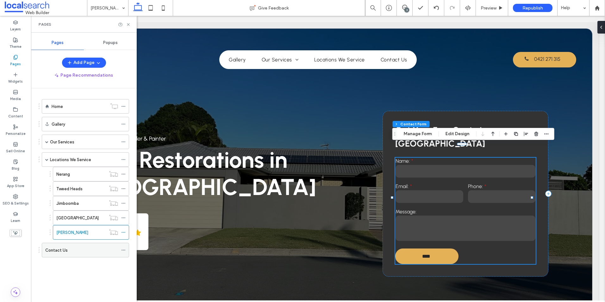
click at [61, 251] on label "Contact Us" at bounding box center [56, 250] width 22 height 11
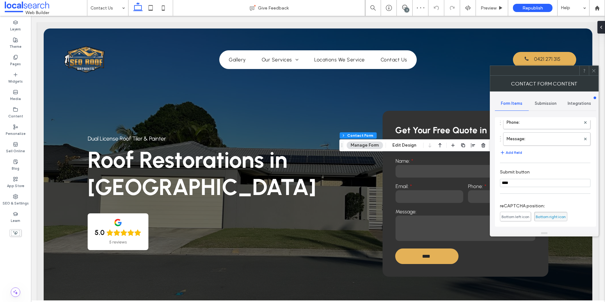
scroll to position [95, 0]
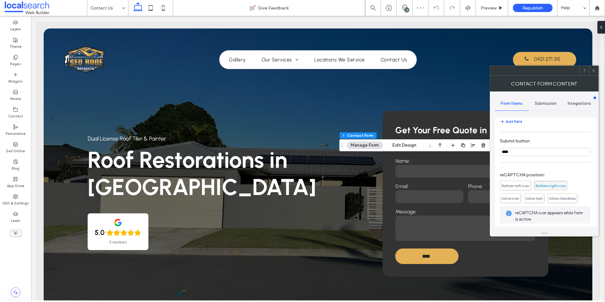
click at [517, 184] on span "Bottom left icon" at bounding box center [516, 185] width 28 height 5
click at [589, 72] on div at bounding box center [593, 70] width 9 height 9
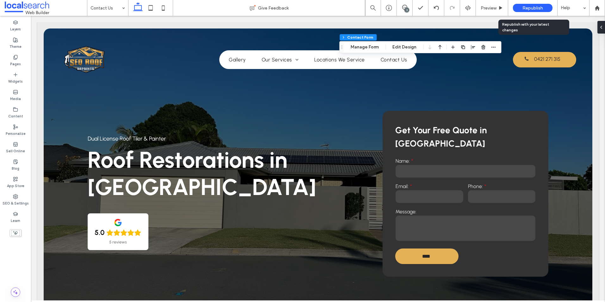
click at [524, 6] on span "Republish" at bounding box center [533, 7] width 21 height 5
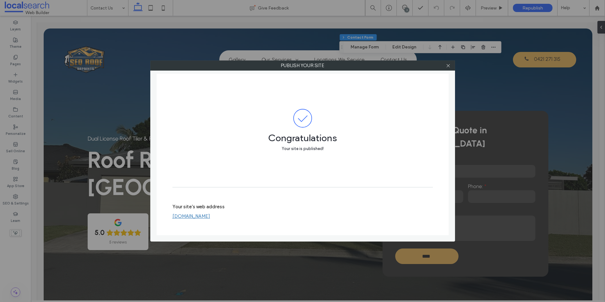
click at [210, 217] on link "[DOMAIN_NAME]" at bounding box center [192, 216] width 38 height 6
click at [446, 65] on icon at bounding box center [448, 65] width 5 height 5
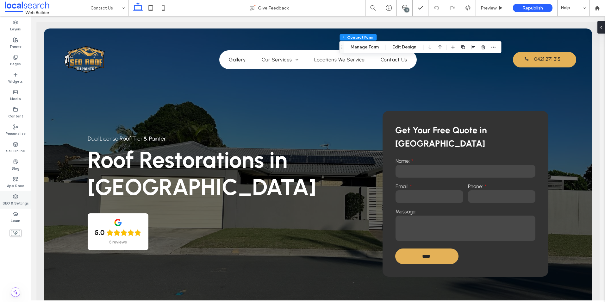
click at [18, 198] on icon at bounding box center [15, 196] width 5 height 5
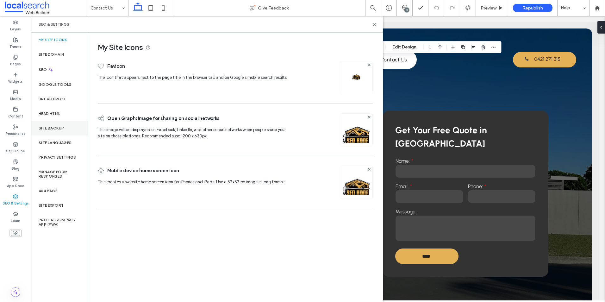
click at [54, 131] on div "Site Backup" at bounding box center [59, 128] width 57 height 15
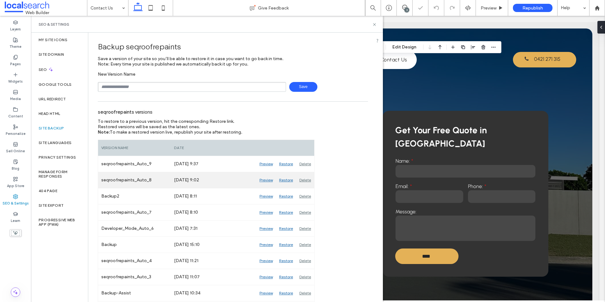
click at [306, 178] on div "Delete" at bounding box center [305, 180] width 18 height 16
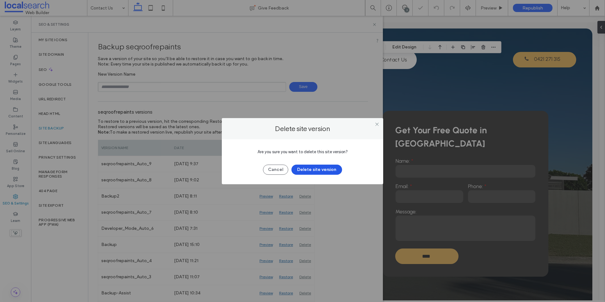
click at [313, 168] on button "Delete site version" at bounding box center [317, 170] width 51 height 10
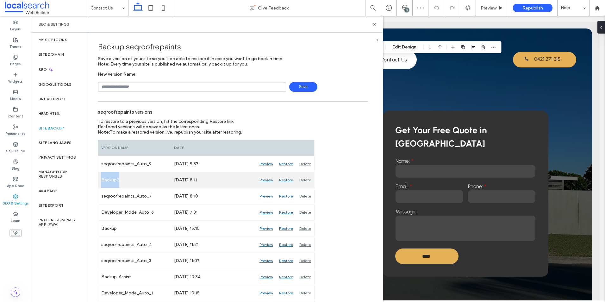
drag, startPoint x: 127, startPoint y: 181, endPoint x: 102, endPoint y: 179, distance: 25.7
click at [102, 179] on div "Backup2" at bounding box center [134, 180] width 73 height 16
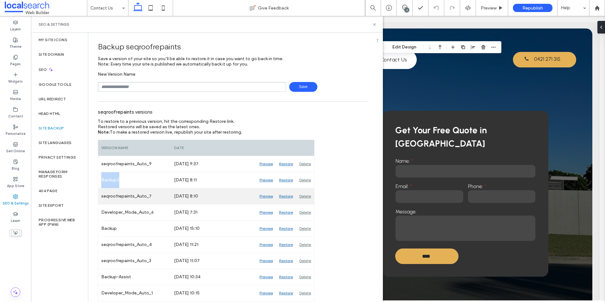
copy div "Backup2"
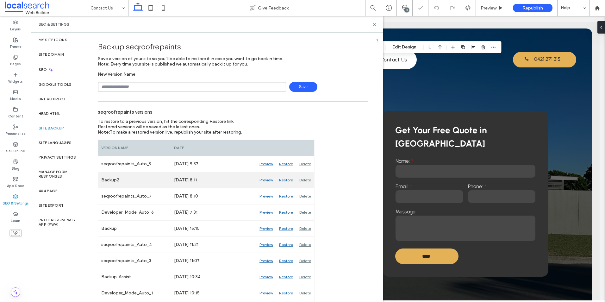
click at [308, 180] on div "Delete" at bounding box center [305, 180] width 18 height 16
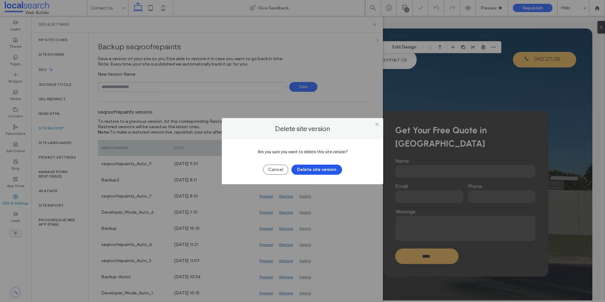
click at [310, 171] on button "Delete site version" at bounding box center [317, 170] width 51 height 10
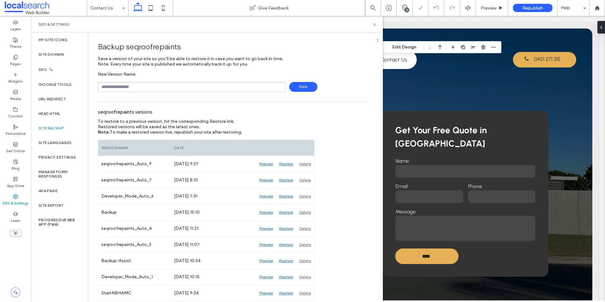
click at [154, 84] on input "text" at bounding box center [192, 87] width 188 height 10
paste input "*******"
type input "*******"
click at [304, 87] on span "Save" at bounding box center [303, 87] width 28 height 10
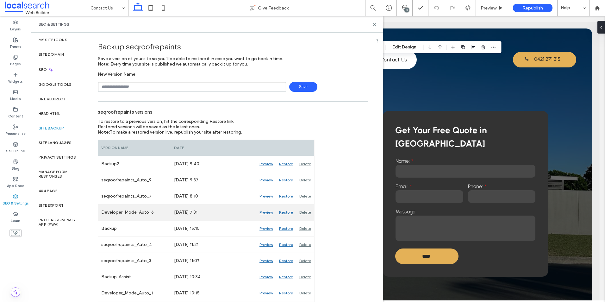
click at [309, 212] on div "Delete" at bounding box center [305, 213] width 18 height 16
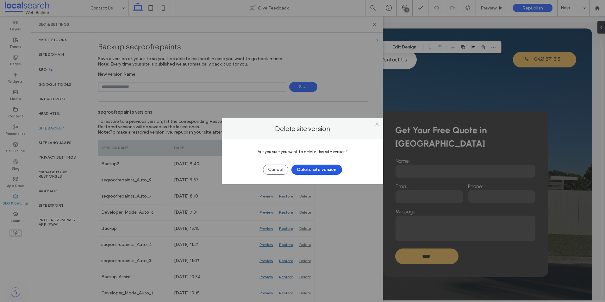
click at [305, 169] on button "Delete site version" at bounding box center [317, 170] width 51 height 10
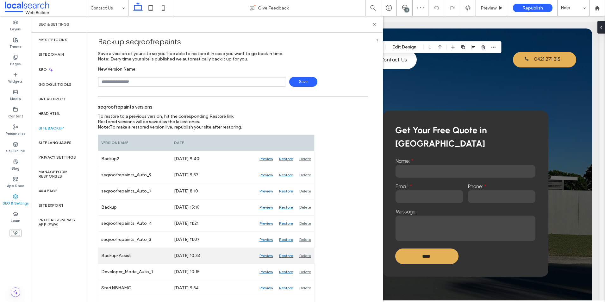
scroll to position [0, 0]
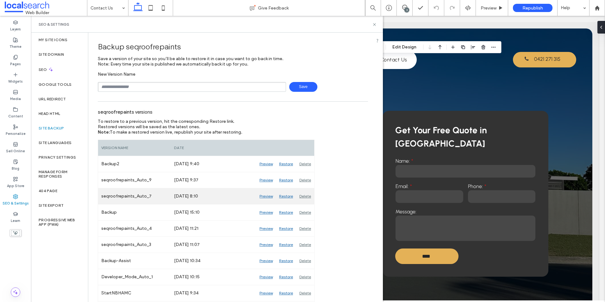
click at [306, 194] on div "Delete" at bounding box center [305, 196] width 18 height 16
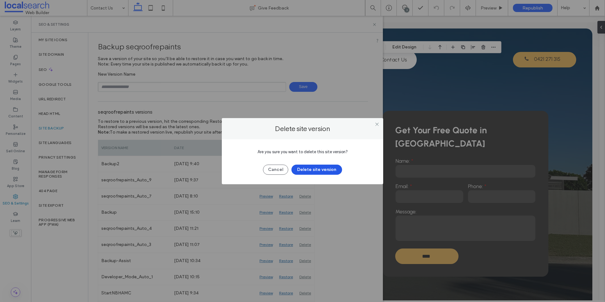
click at [311, 166] on button "Delete site version" at bounding box center [317, 170] width 51 height 10
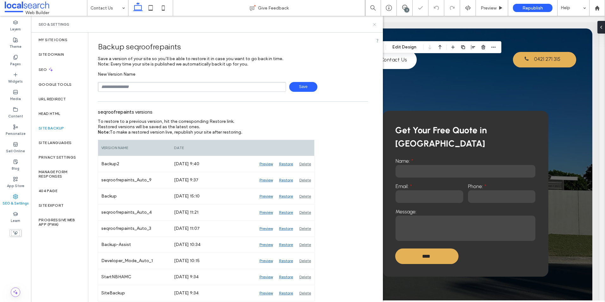
click at [376, 24] on icon at bounding box center [374, 24] width 5 height 5
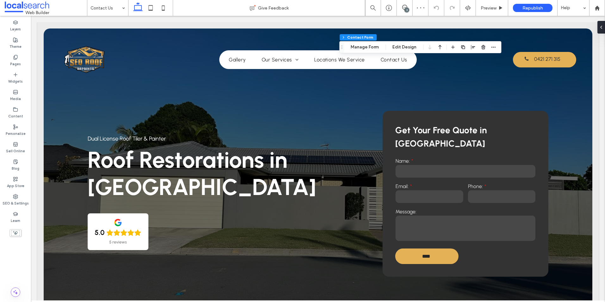
click at [406, 9] on div "3" at bounding box center [407, 10] width 5 height 5
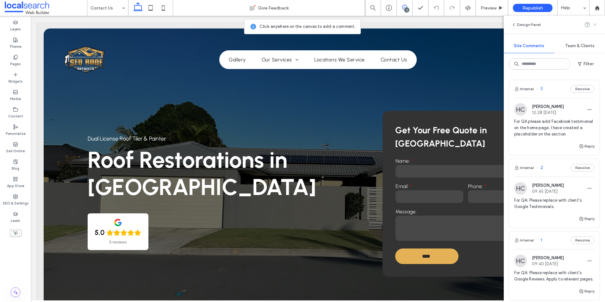
click at [596, 23] on icon at bounding box center [595, 24] width 5 height 5
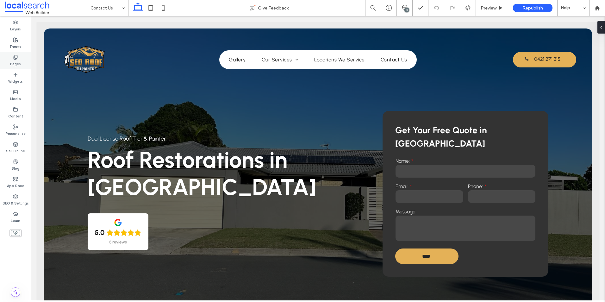
click at [13, 59] on icon at bounding box center [15, 57] width 5 height 5
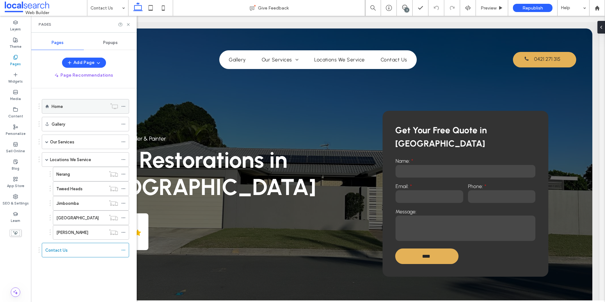
click at [63, 105] on label "Home" at bounding box center [57, 106] width 11 height 11
click at [127, 21] on div "Pages" at bounding box center [84, 24] width 106 height 17
click at [130, 23] on icon at bounding box center [128, 24] width 5 height 5
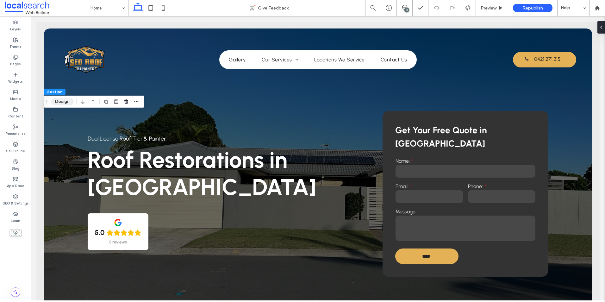
click at [62, 103] on button "Design" at bounding box center [62, 102] width 23 height 8
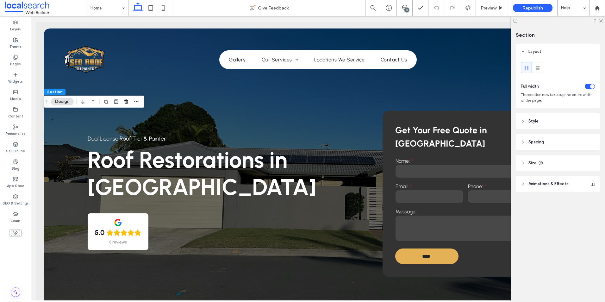
click at [551, 120] on header "Style" at bounding box center [558, 121] width 84 height 16
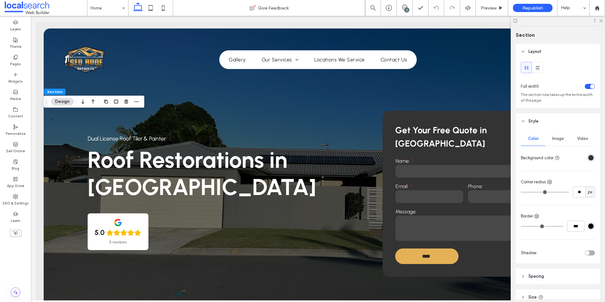
click at [589, 158] on div "rgba(51,51,51,1)" at bounding box center [591, 157] width 5 height 5
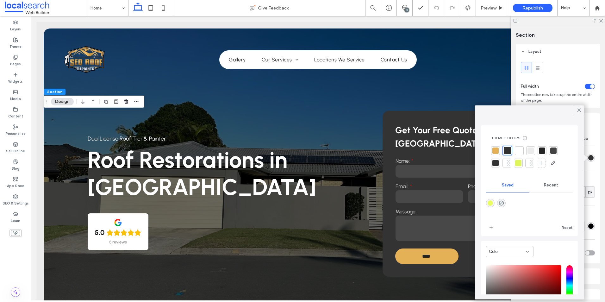
click at [521, 148] on div at bounding box center [519, 151] width 6 height 6
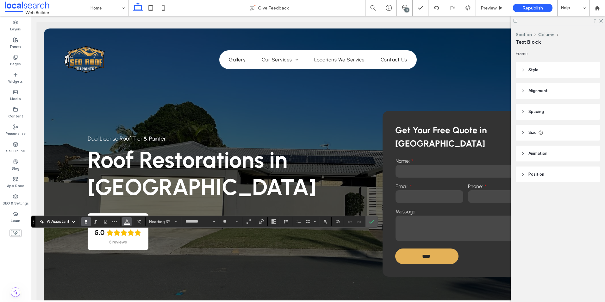
click at [129, 221] on icon "Color" at bounding box center [126, 220] width 5 height 5
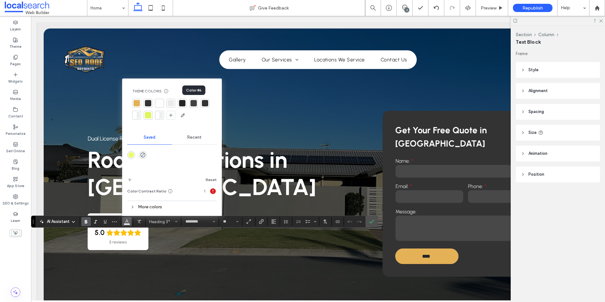
click at [193, 102] on div at bounding box center [194, 103] width 6 height 6
click at [372, 219] on icon "Confirm" at bounding box center [371, 221] width 5 height 5
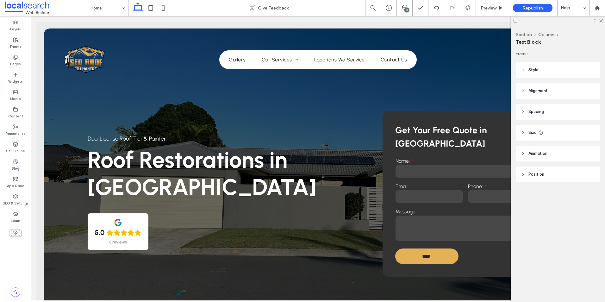
type input "********"
type input "**"
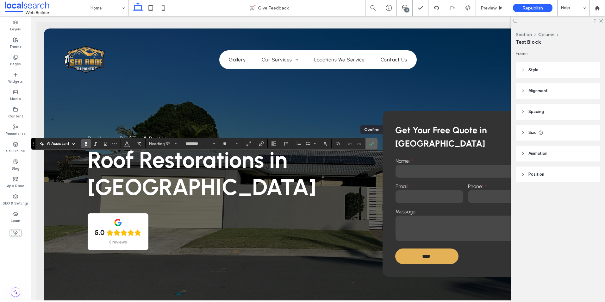
click at [370, 145] on icon "Confirm" at bounding box center [371, 143] width 5 height 5
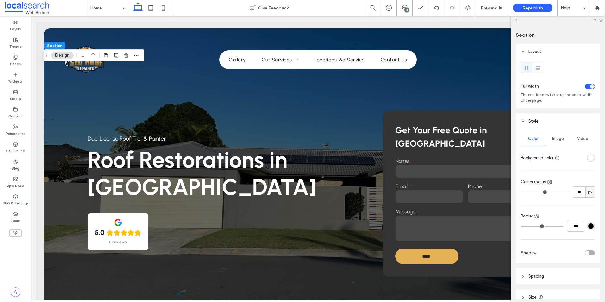
click at [589, 157] on div "rgba(255, 255, 255, 1)" at bounding box center [591, 157] width 5 height 5
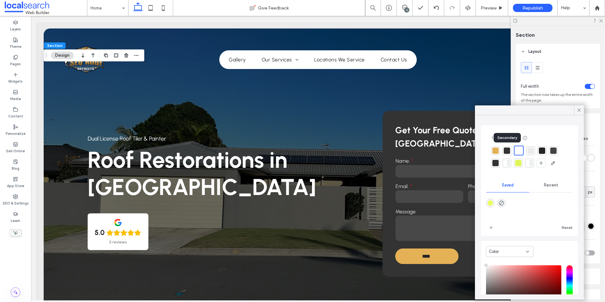
click at [508, 152] on div at bounding box center [507, 151] width 6 height 6
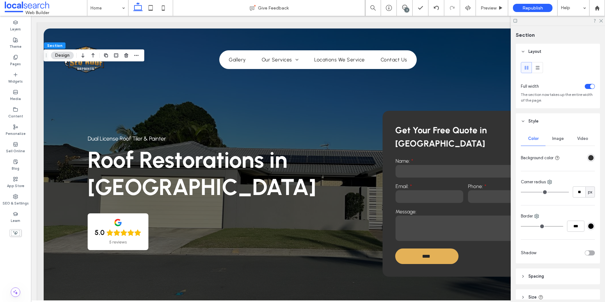
click at [590, 161] on div "rgba(51,51,51,1)" at bounding box center [591, 158] width 8 height 8
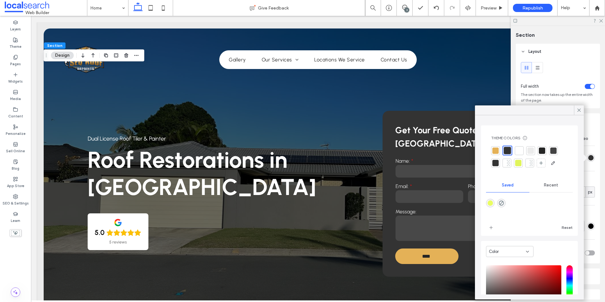
click at [525, 150] on div at bounding box center [529, 157] width 77 height 22
click at [521, 149] on div at bounding box center [519, 151] width 6 height 6
click at [528, 150] on div at bounding box center [531, 151] width 6 height 6
click at [516, 148] on div at bounding box center [518, 151] width 6 height 6
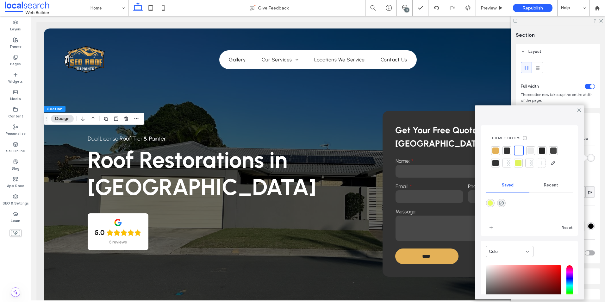
click at [507, 154] on div at bounding box center [507, 151] width 6 height 6
click at [579, 110] on use at bounding box center [579, 110] width 3 height 3
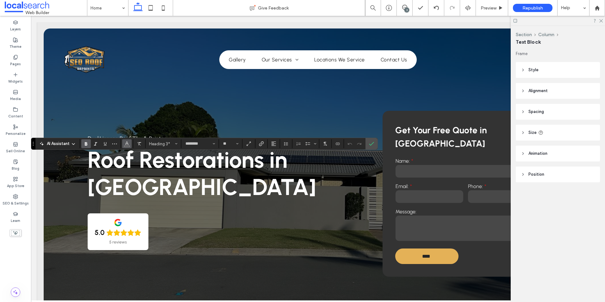
click at [127, 143] on icon "Color" at bounding box center [126, 143] width 5 height 5
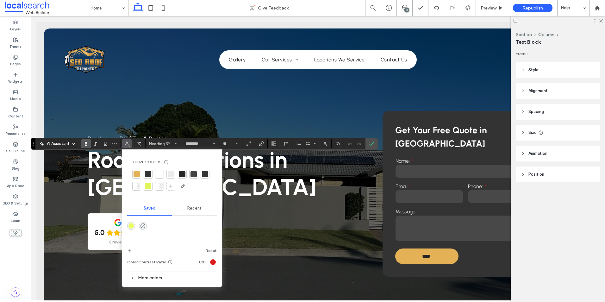
click at [161, 172] on div at bounding box center [159, 174] width 6 height 6
click at [375, 138] on label "Confirm" at bounding box center [371, 143] width 9 height 11
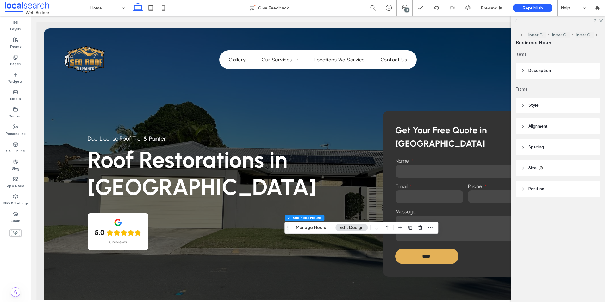
click at [541, 106] on header "Style" at bounding box center [558, 106] width 84 height 16
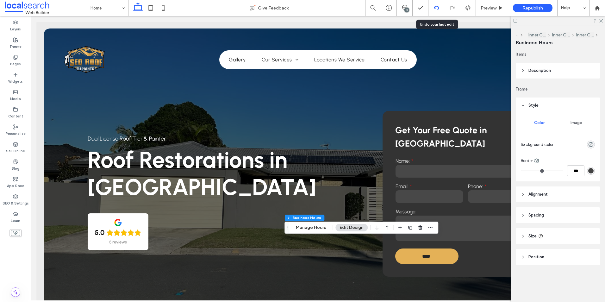
click at [438, 8] on icon at bounding box center [436, 7] width 5 height 5
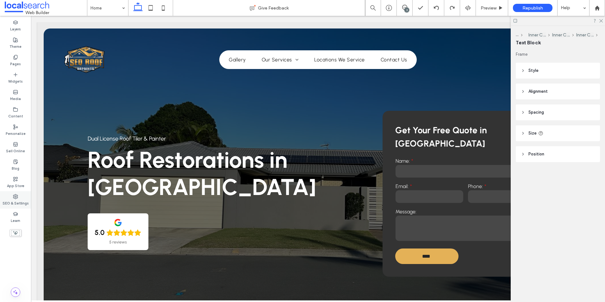
type input "********"
type input "**"
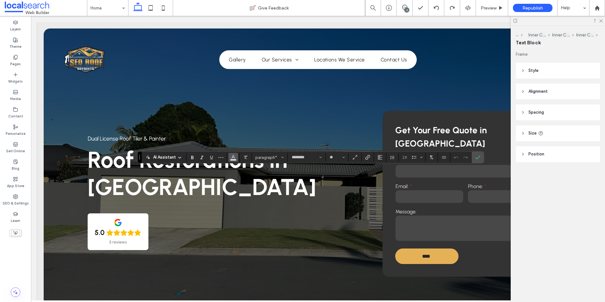
click at [236, 158] on icon "Color" at bounding box center [233, 156] width 5 height 5
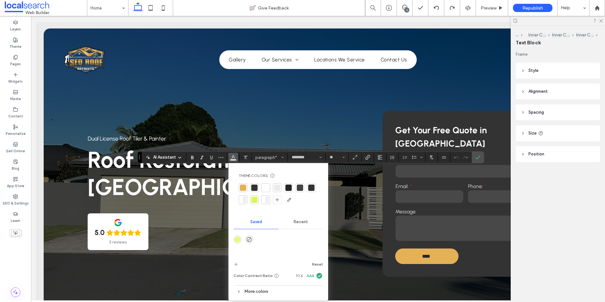
click at [262, 186] on div at bounding box center [266, 187] width 9 height 9
click at [479, 159] on icon "Confirm" at bounding box center [478, 157] width 5 height 5
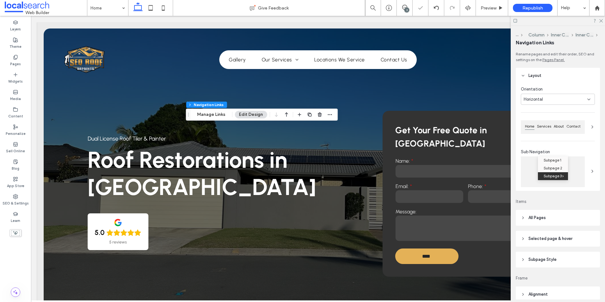
type input "***"
type input "****"
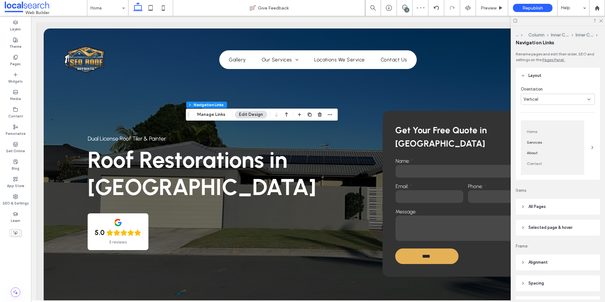
scroll to position [59, 0]
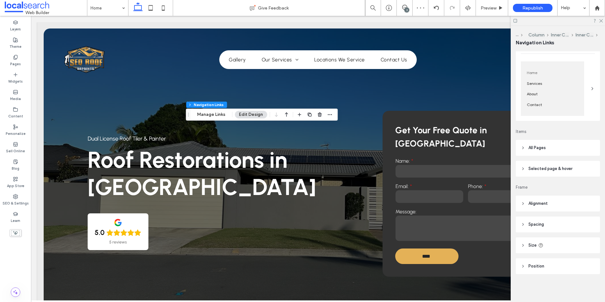
click at [560, 144] on header "All Pages" at bounding box center [558, 148] width 84 height 16
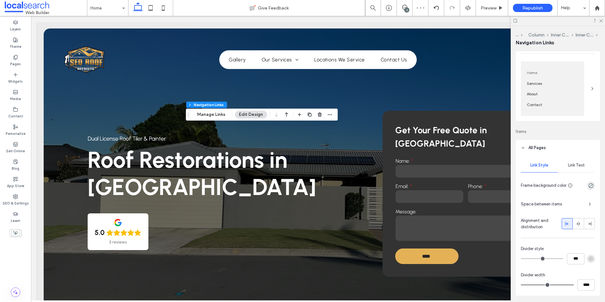
click at [573, 165] on span "Link Text" at bounding box center [576, 165] width 17 height 5
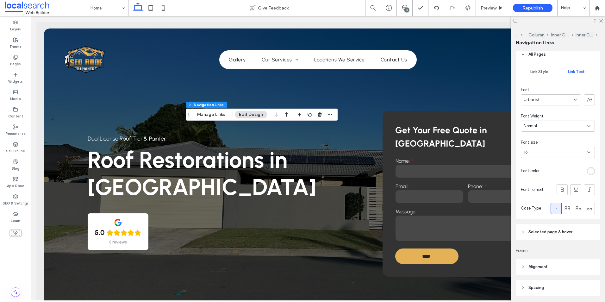
scroll to position [154, 0]
click at [589, 170] on div "rgba(255, 255, 255, 0.8)" at bounding box center [591, 169] width 5 height 5
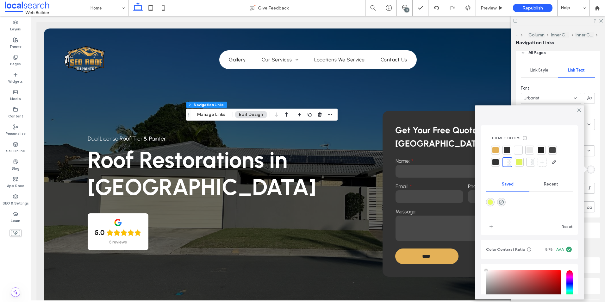
click at [516, 151] on div at bounding box center [518, 150] width 6 height 6
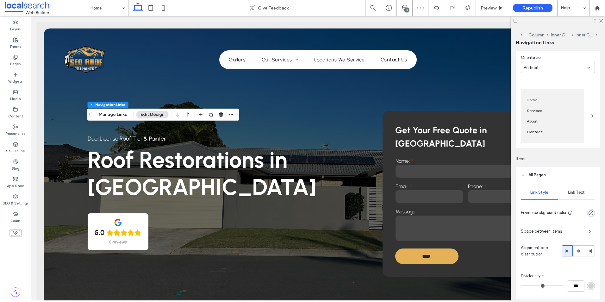
click at [582, 193] on span "Link Text" at bounding box center [576, 192] width 17 height 5
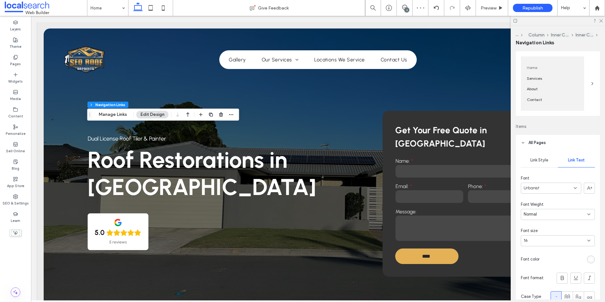
scroll to position [95, 0]
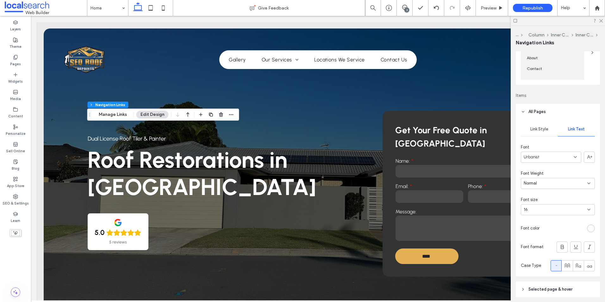
click at [587, 231] on div "rgba(255, 255, 255, 0.8)" at bounding box center [591, 228] width 8 height 8
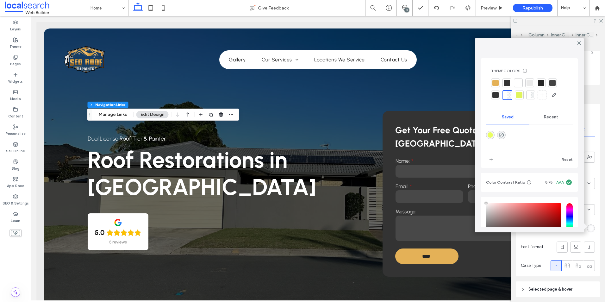
click at [516, 84] on div at bounding box center [518, 83] width 6 height 6
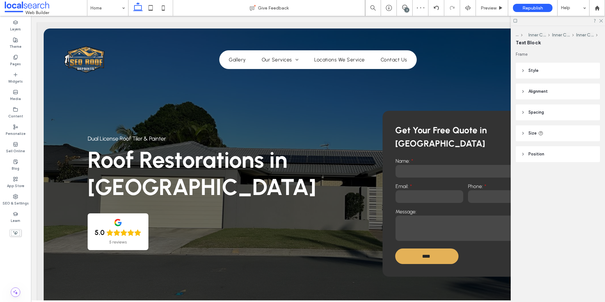
type input "********"
type input "**"
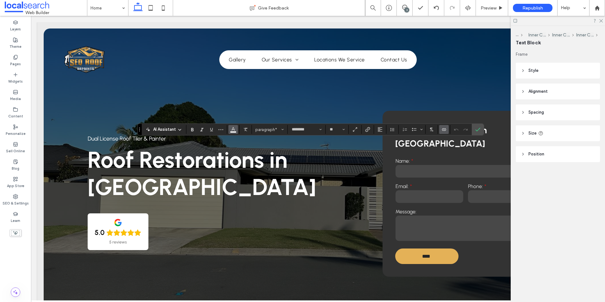
click at [234, 129] on icon "Color" at bounding box center [233, 128] width 5 height 5
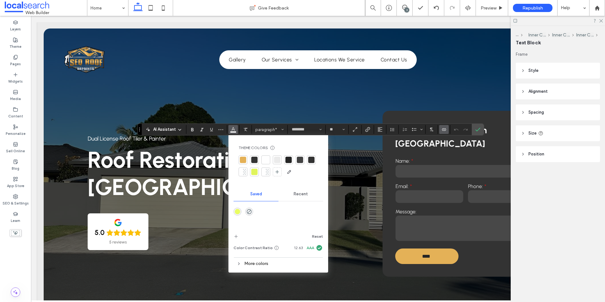
click at [268, 159] on div at bounding box center [266, 160] width 6 height 6
click at [481, 131] on icon "Confirm" at bounding box center [478, 129] width 5 height 5
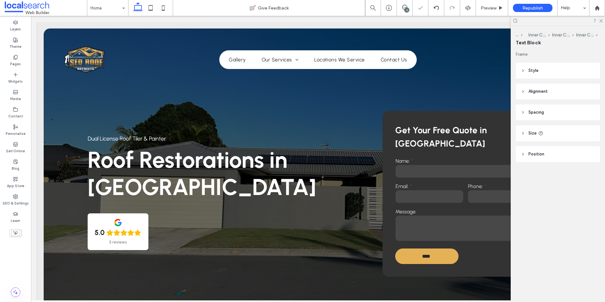
type input "********"
type input "**"
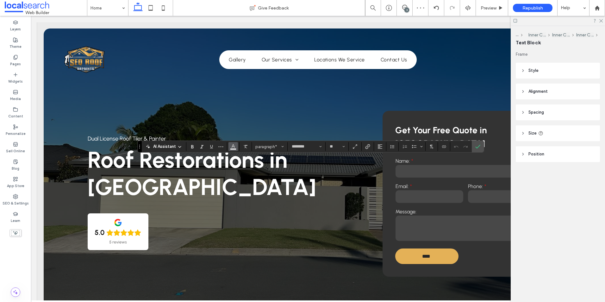
click at [235, 147] on icon "Color" at bounding box center [233, 145] width 5 height 5
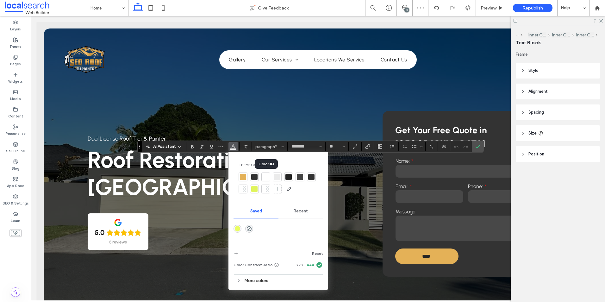
click at [265, 175] on div at bounding box center [266, 177] width 6 height 6
click at [478, 147] on icon "Confirm" at bounding box center [478, 146] width 5 height 5
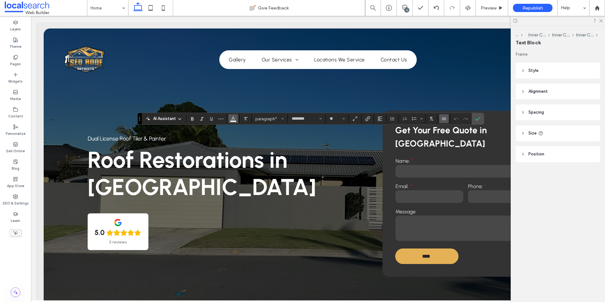
click at [236, 118] on button "Color" at bounding box center [233, 118] width 9 height 9
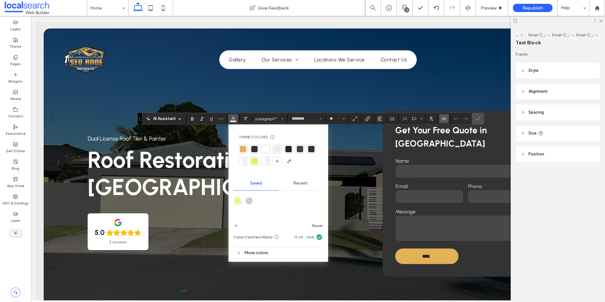
click at [264, 148] on div at bounding box center [266, 149] width 6 height 6
click at [480, 118] on icon "Confirm" at bounding box center [478, 118] width 5 height 5
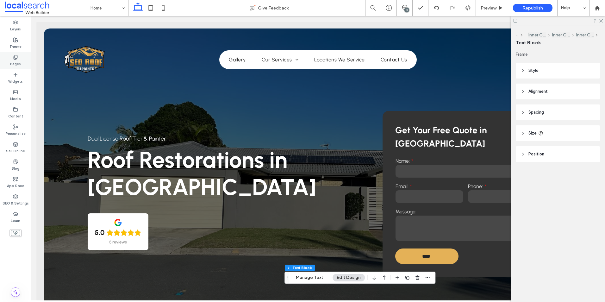
click at [6, 59] on div "Pages" at bounding box center [15, 60] width 31 height 17
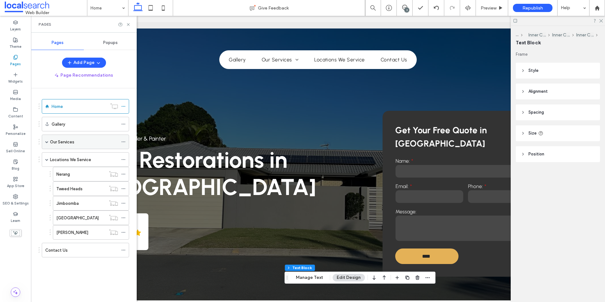
click at [46, 142] on span at bounding box center [46, 141] width 3 height 3
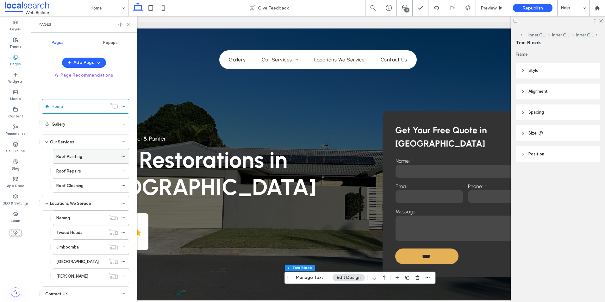
click at [72, 158] on label "Roof Painting" at bounding box center [69, 156] width 26 height 11
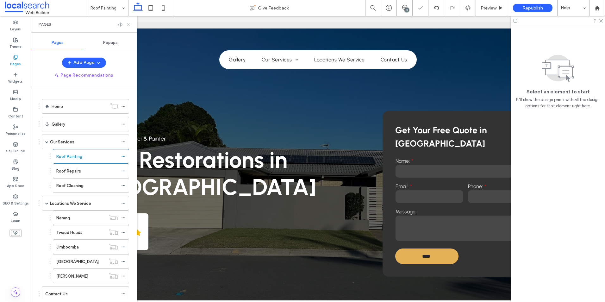
click at [128, 25] on use at bounding box center [128, 24] width 3 height 3
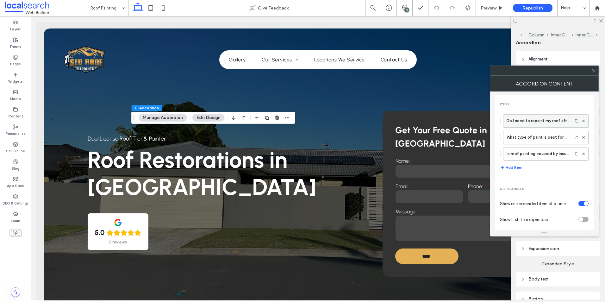
click at [532, 124] on label "Do I need to repaint my roof after storm damage?" at bounding box center [538, 121] width 63 height 13
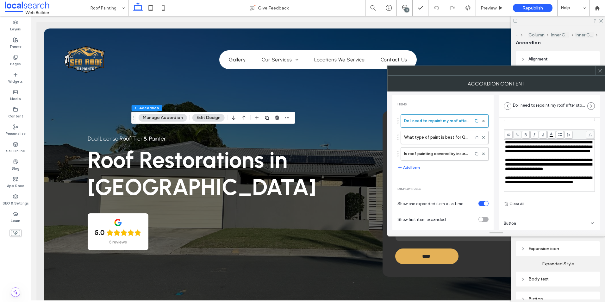
scroll to position [44, 0]
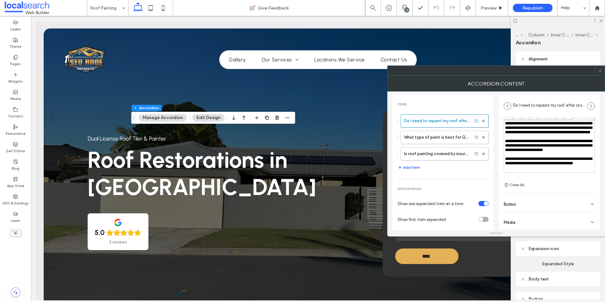
click at [537, 207] on div "Button" at bounding box center [549, 203] width 91 height 18
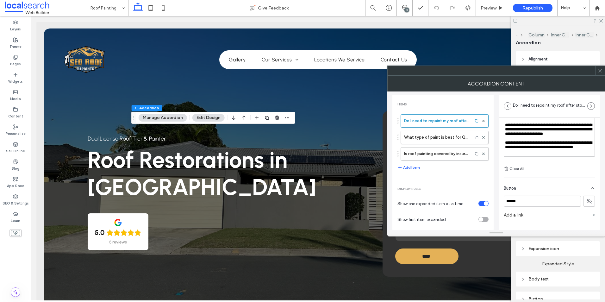
scroll to position [74, 0]
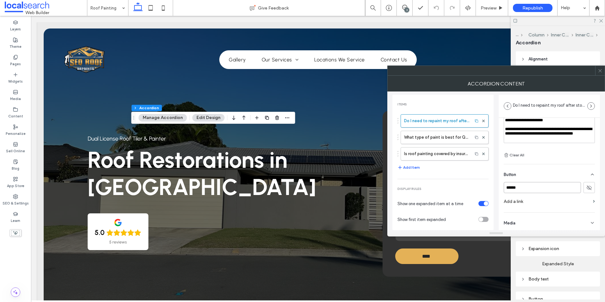
drag, startPoint x: 533, startPoint y: 187, endPoint x: 504, endPoint y: 189, distance: 28.9
click at [504, 189] on input "******" at bounding box center [542, 187] width 77 height 11
click at [454, 133] on label "What type of paint is best for Queensland roofs?" at bounding box center [436, 137] width 65 height 13
type input "**********"
type input "******"
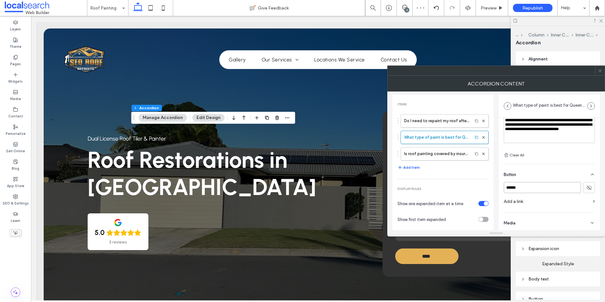
drag, startPoint x: 526, startPoint y: 188, endPoint x: 490, endPoint y: 189, distance: 36.4
click at [490, 189] on div "**********" at bounding box center [497, 160] width 208 height 139
click at [432, 151] on label "Is roof painting covered by insurance in [GEOGRAPHIC_DATA]?" at bounding box center [436, 154] width 65 height 13
type input "**********"
type input "******"
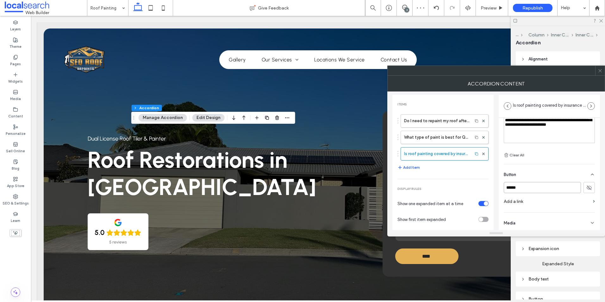
click at [486, 189] on div "**********" at bounding box center [497, 160] width 208 height 139
click at [450, 129] on div "Do I need to repaint my roof after storm damage? What type of paint is best for…" at bounding box center [443, 135] width 91 height 49
click at [446, 133] on label "What type of paint is best for Queensland roofs?" at bounding box center [436, 137] width 65 height 13
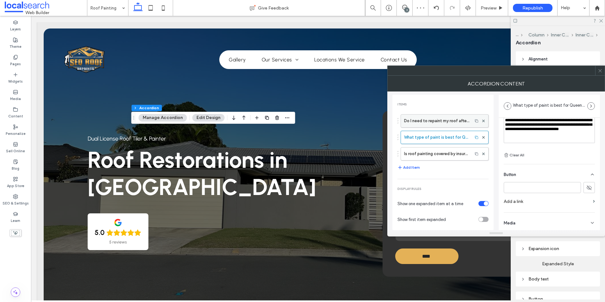
click at [443, 119] on label "Do I need to repaint my roof after storm damage?" at bounding box center [436, 121] width 65 height 13
type input "**********"
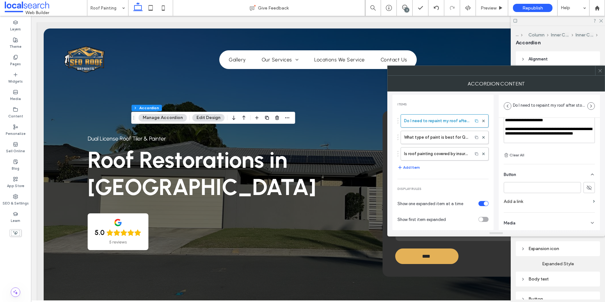
click at [603, 69] on div at bounding box center [599, 70] width 9 height 9
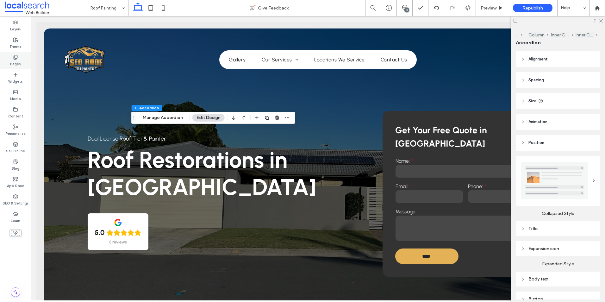
click at [28, 63] on div "Pages" at bounding box center [15, 60] width 31 height 17
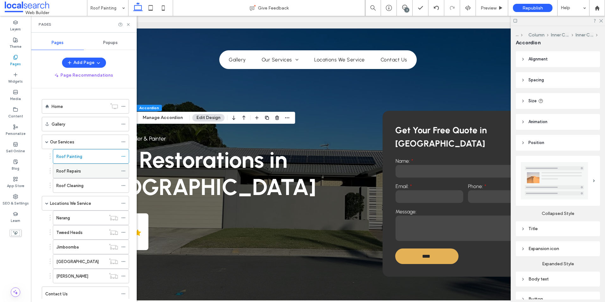
click at [65, 167] on label "Roof Repairs" at bounding box center [68, 171] width 25 height 11
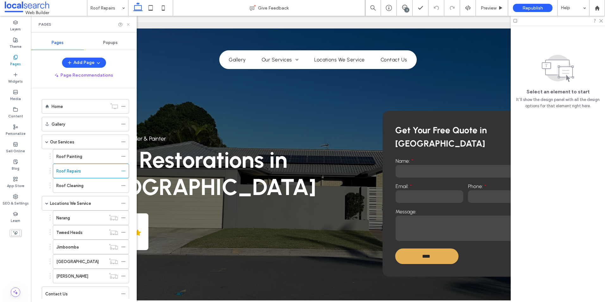
click at [129, 25] on icon at bounding box center [128, 24] width 5 height 5
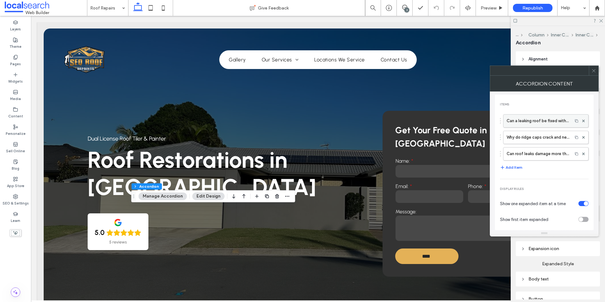
click at [526, 122] on label "Can a leaking roof be fixed without replacing the whole roof?" at bounding box center [538, 121] width 63 height 13
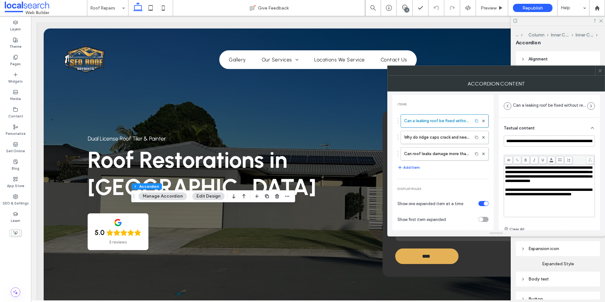
scroll to position [5, 0]
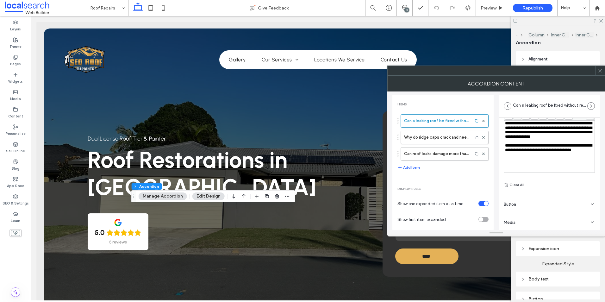
click at [522, 205] on div "Button" at bounding box center [549, 203] width 91 height 18
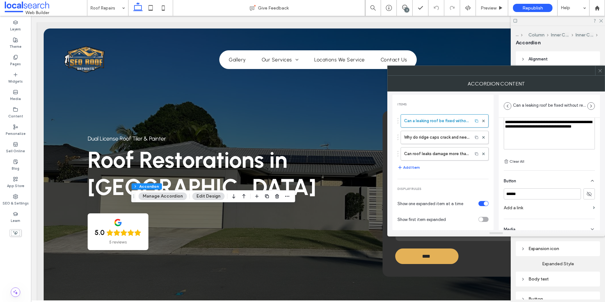
scroll to position [70, 0]
drag, startPoint x: 529, startPoint y: 191, endPoint x: 496, endPoint y: 192, distance: 32.6
click at [492, 190] on div "**********" at bounding box center [497, 160] width 208 height 139
click at [449, 140] on label "Why do ridge caps crack and need re-bedding?" at bounding box center [436, 137] width 65 height 13
type input "**********"
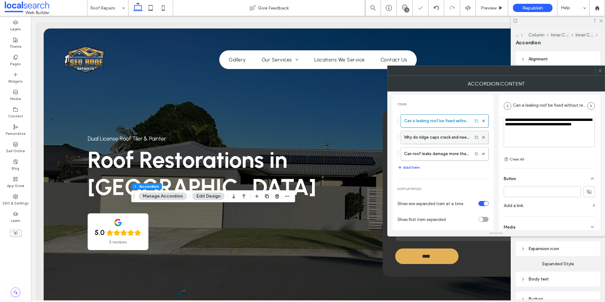
type input "******"
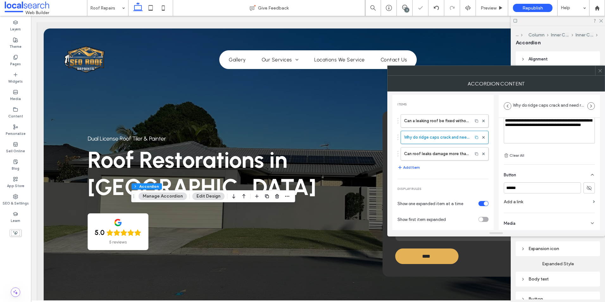
scroll to position [75, 0]
drag, startPoint x: 527, startPoint y: 188, endPoint x: 499, endPoint y: 189, distance: 27.9
click at [499, 189] on div "**********" at bounding box center [549, 136] width 101 height 187
click at [440, 149] on label "Can roof leaks damage more than just ceilings?" at bounding box center [436, 154] width 65 height 13
type input "**********"
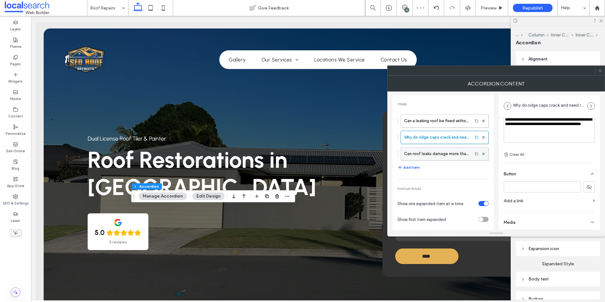
type input "******"
drag, startPoint x: 532, startPoint y: 193, endPoint x: 504, endPoint y: 192, distance: 27.3
click at [504, 192] on div "****** Add a link" at bounding box center [549, 193] width 91 height 25
click at [527, 186] on input "******" at bounding box center [542, 186] width 77 height 11
drag, startPoint x: 534, startPoint y: 186, endPoint x: 491, endPoint y: 186, distance: 43.1
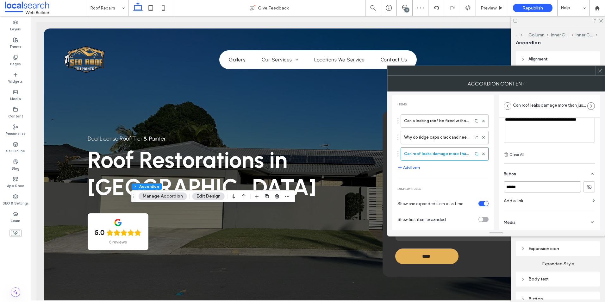
click at [491, 186] on div "**********" at bounding box center [497, 160] width 208 height 139
click at [597, 68] on div at bounding box center [599, 70] width 9 height 9
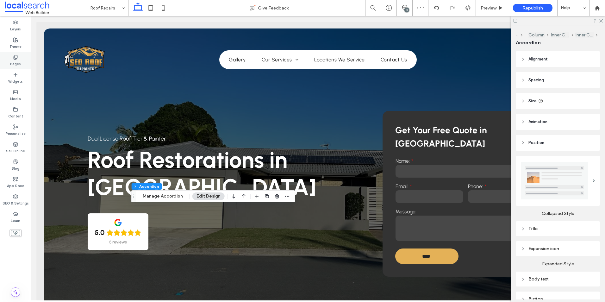
click at [22, 57] on div "Pages" at bounding box center [15, 60] width 31 height 17
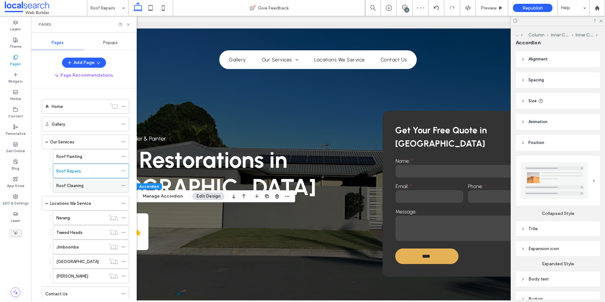
click at [79, 182] on label "Roof Cleaning" at bounding box center [69, 185] width 27 height 11
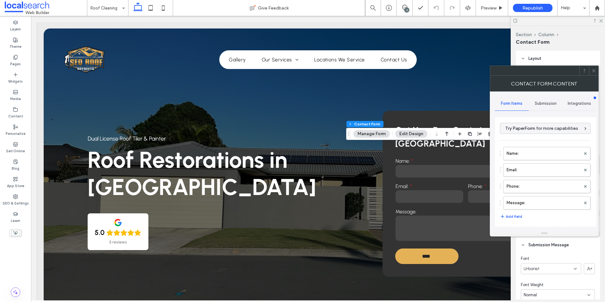
click at [591, 70] on div at bounding box center [593, 70] width 9 height 9
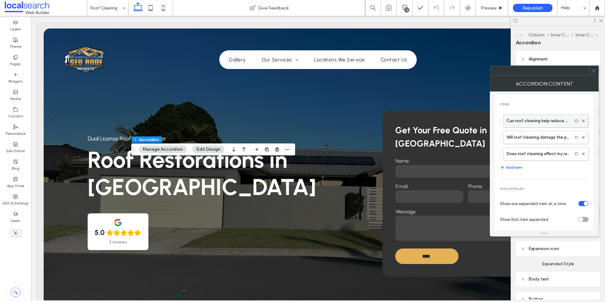
click at [523, 119] on label "Can roof cleaning help reduce energy bills?" at bounding box center [538, 121] width 63 height 13
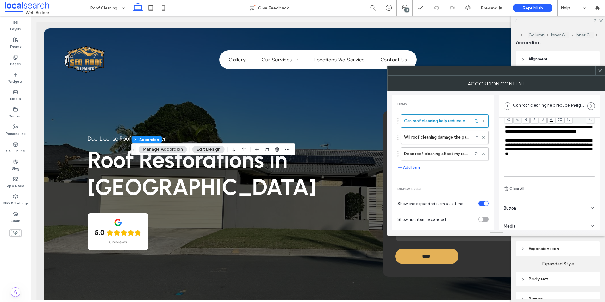
scroll to position [44, 0]
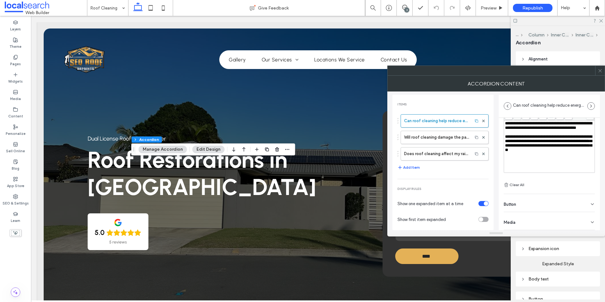
click at [522, 201] on div "Button" at bounding box center [549, 203] width 91 height 18
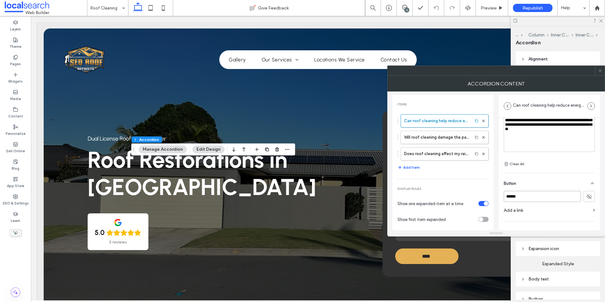
drag, startPoint x: 524, startPoint y: 198, endPoint x: 491, endPoint y: 202, distance: 33.8
click at [495, 201] on div "**********" at bounding box center [497, 160] width 208 height 139
drag, startPoint x: 444, startPoint y: 137, endPoint x: 519, endPoint y: 177, distance: 85.0
click at [444, 137] on label "Will roof cleaning damage the paint on my Colorbond roof?" at bounding box center [436, 137] width 65 height 13
type input "**********"
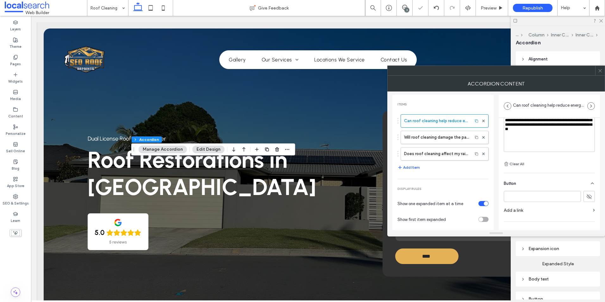
type input "******"
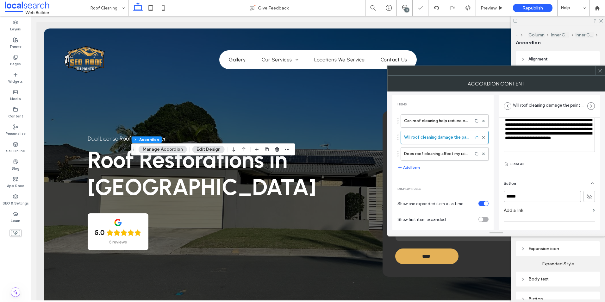
drag, startPoint x: 527, startPoint y: 198, endPoint x: 490, endPoint y: 198, distance: 36.7
click at [490, 198] on div "**********" at bounding box center [497, 160] width 208 height 139
click at [444, 157] on label "Does roof cleaning affect my rainwater tanks?" at bounding box center [436, 154] width 65 height 13
type input "**********"
type input "******"
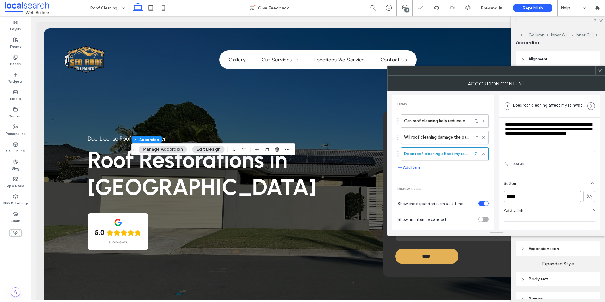
drag, startPoint x: 502, startPoint y: 198, endPoint x: 495, endPoint y: 194, distance: 7.9
click at [494, 198] on div "**********" at bounding box center [497, 160] width 208 height 139
click at [603, 70] on div at bounding box center [599, 70] width 9 height 9
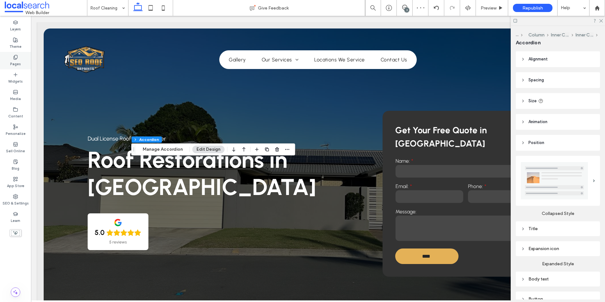
click at [14, 60] on label "Pages" at bounding box center [15, 63] width 11 height 7
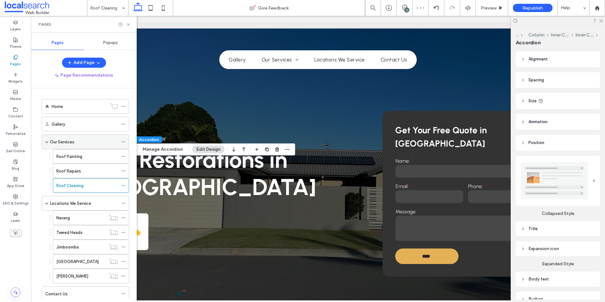
click at [46, 140] on span at bounding box center [46, 141] width 3 height 3
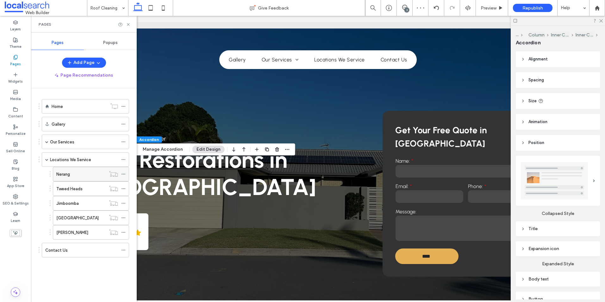
click at [68, 174] on label "Nerang" at bounding box center [63, 174] width 14 height 11
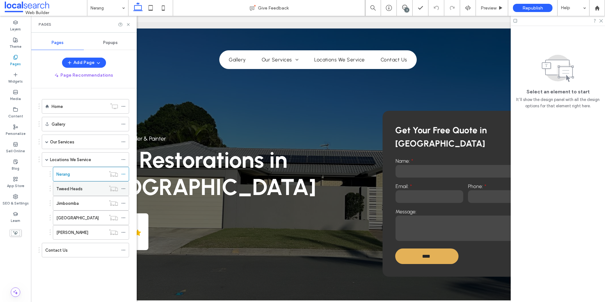
click at [63, 192] on div "Tweed Heads" at bounding box center [80, 189] width 49 height 14
click at [58, 173] on label "Nerang" at bounding box center [63, 174] width 14 height 11
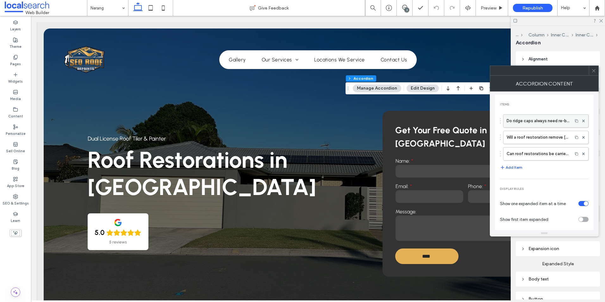
click at [551, 118] on label "Do ridge caps always need re-bedding in a roof restoration?" at bounding box center [538, 121] width 63 height 13
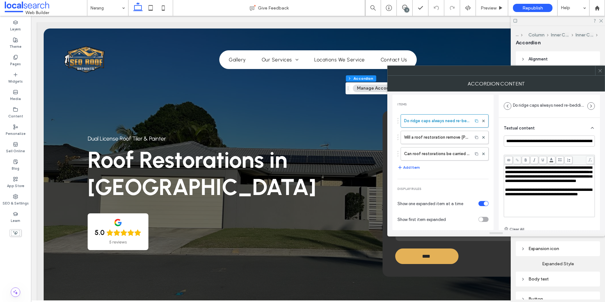
scroll to position [5, 0]
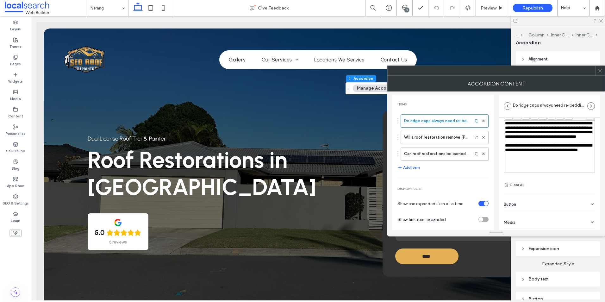
click at [527, 202] on div "Button" at bounding box center [549, 203] width 91 height 18
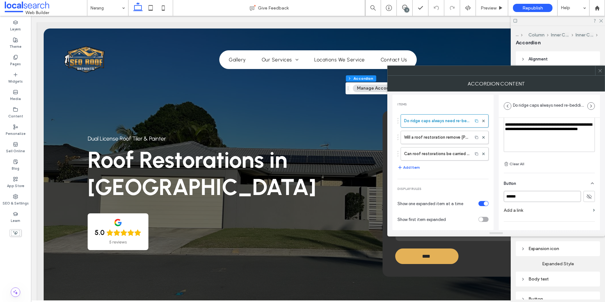
drag, startPoint x: 528, startPoint y: 195, endPoint x: 478, endPoint y: 194, distance: 50.0
click at [478, 194] on div "**********" at bounding box center [497, 160] width 208 height 139
click at [427, 136] on label "Will a roof restoration remove [PERSON_NAME] and lichen completely?" at bounding box center [436, 137] width 65 height 13
type input "**********"
type input "******"
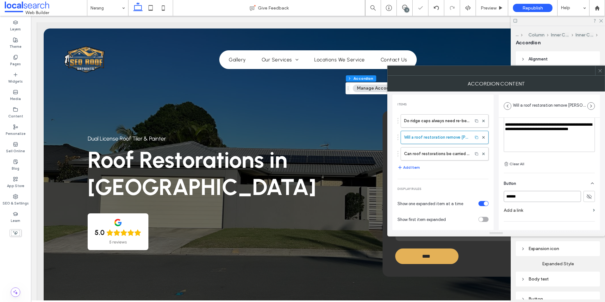
drag, startPoint x: 527, startPoint y: 194, endPoint x: 482, endPoint y: 197, distance: 45.3
click at [482, 197] on div "**********" at bounding box center [497, 160] width 208 height 139
click at [446, 153] on label "Can roof restorations be carried out on asbestos roofs?" at bounding box center [436, 154] width 65 height 13
type input "**********"
type input "******"
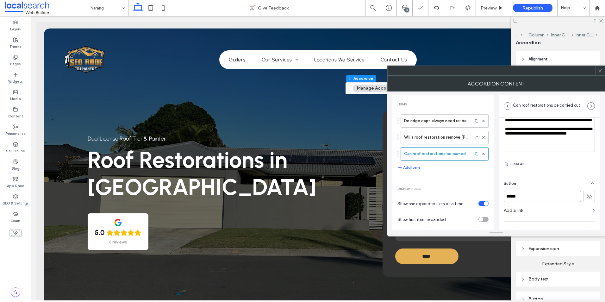
drag, startPoint x: 532, startPoint y: 193, endPoint x: 492, endPoint y: 195, distance: 40.9
click at [492, 195] on div "**********" at bounding box center [497, 160] width 208 height 139
click at [602, 72] on icon at bounding box center [600, 70] width 5 height 5
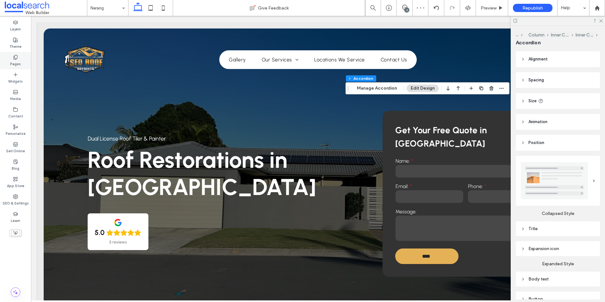
click at [16, 60] on label "Pages" at bounding box center [15, 63] width 11 height 7
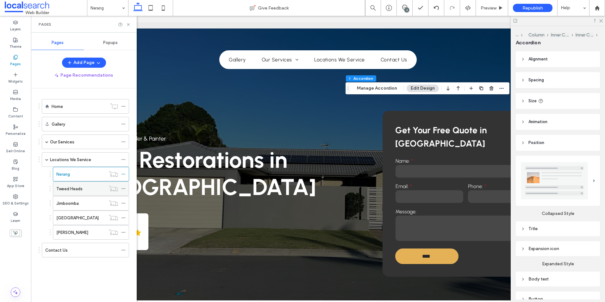
click at [77, 190] on label "Tweed Heads" at bounding box center [69, 188] width 26 height 11
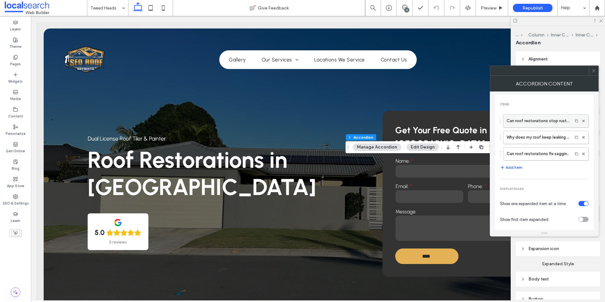
click at [530, 116] on label "Can roof restorations stop rust from spreading on metal roofs?" at bounding box center [538, 121] width 63 height 13
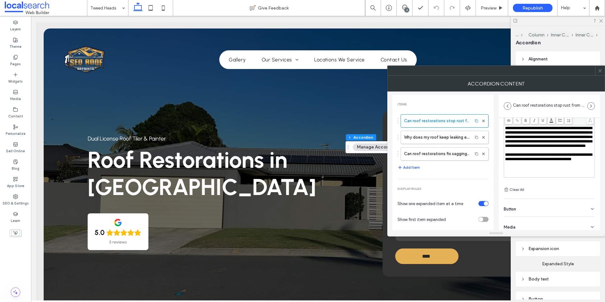
scroll to position [44, 0]
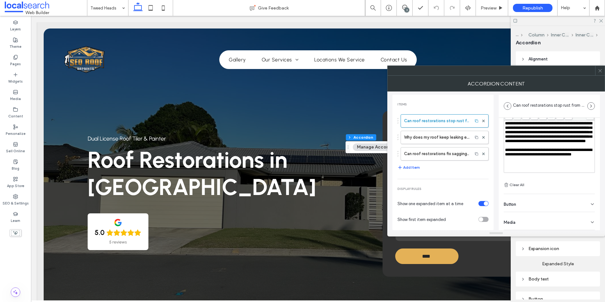
click at [514, 200] on div "Button" at bounding box center [549, 203] width 91 height 18
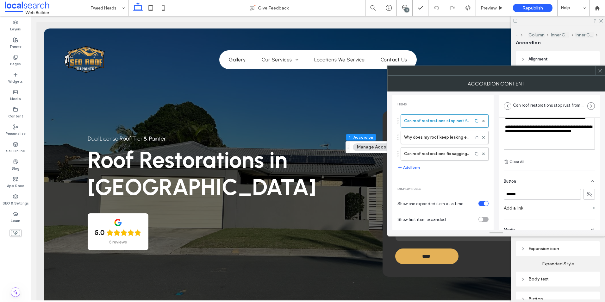
scroll to position [68, 0]
drag, startPoint x: 524, startPoint y: 193, endPoint x: 506, endPoint y: 196, distance: 18.0
click at [506, 196] on input "******" at bounding box center [542, 193] width 77 height 11
click at [445, 137] on label "Why does my roof keep leaking even after small repairs?" at bounding box center [436, 137] width 65 height 13
type input "**********"
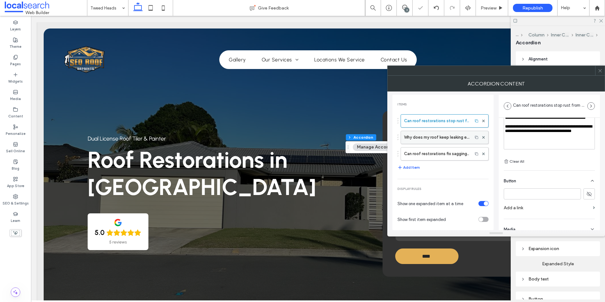
type input "******"
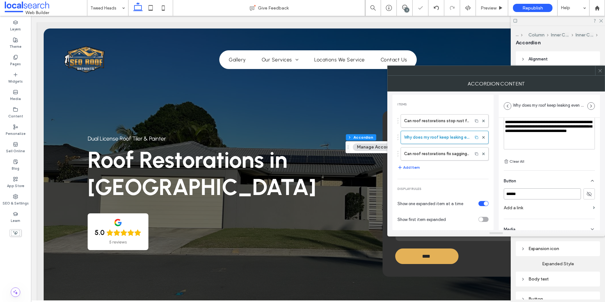
drag, startPoint x: 525, startPoint y: 198, endPoint x: 505, endPoint y: 202, distance: 20.6
click at [505, 202] on div "****** Add a link" at bounding box center [549, 200] width 91 height 25
click at [440, 154] on label "Can roof restorations fix sagging or uneven sections?" at bounding box center [436, 154] width 65 height 13
type input "**********"
type input "******"
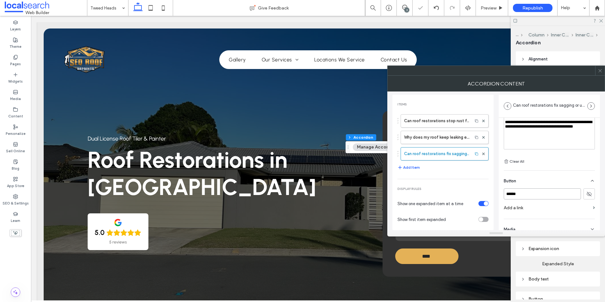
drag, startPoint x: 504, startPoint y: 196, endPoint x: 493, endPoint y: 198, distance: 11.6
click at [494, 198] on div "**********" at bounding box center [497, 160] width 208 height 139
click at [601, 69] on icon at bounding box center [600, 70] width 5 height 5
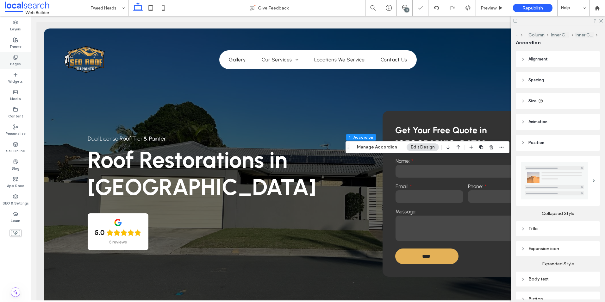
click at [14, 60] on label "Pages" at bounding box center [15, 63] width 11 height 7
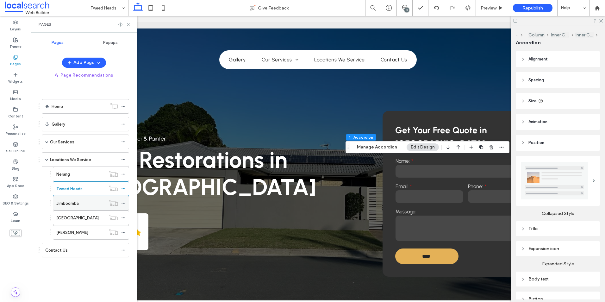
click at [73, 199] on div "Jimboomba" at bounding box center [80, 203] width 49 height 14
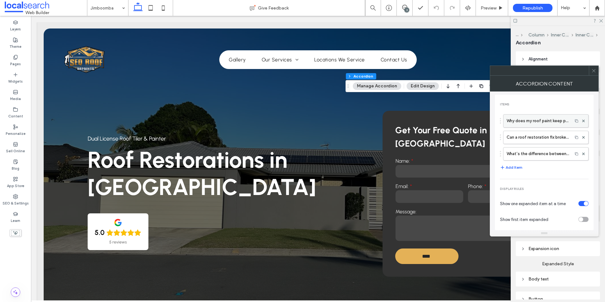
click at [531, 118] on label "Why does my roof paint keep peeling after only a few years?" at bounding box center [538, 121] width 63 height 13
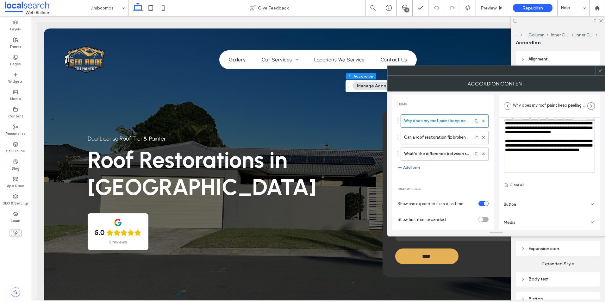
scroll to position [5, 0]
click at [526, 200] on div "Button" at bounding box center [549, 203] width 91 height 18
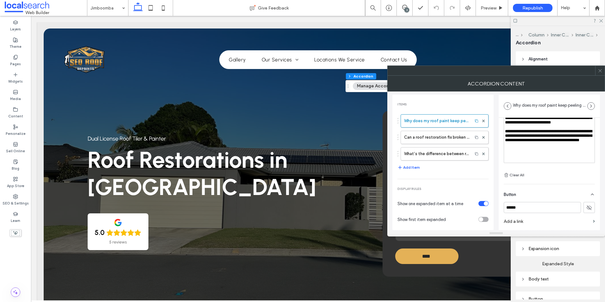
scroll to position [67, 0]
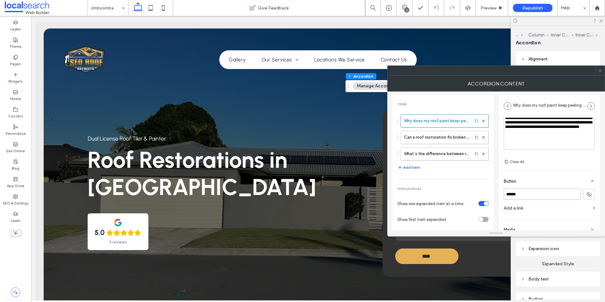
drag, startPoint x: 522, startPoint y: 196, endPoint x: 501, endPoint y: 199, distance: 21.1
click at [501, 199] on div "**********" at bounding box center [549, 143] width 101 height 187
click at [440, 138] on label "Can a roof restoration fix broken pointing around ridge caps?" at bounding box center [436, 137] width 65 height 13
type input "**********"
drag, startPoint x: 525, startPoint y: 196, endPoint x: 510, endPoint y: 199, distance: 15.5
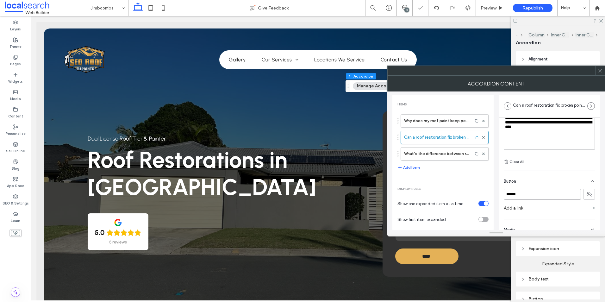
click at [511, 198] on input "******" at bounding box center [542, 194] width 77 height 11
type input "*"
click at [439, 149] on label "What’s the difference between re-bedding and re-pointing?" at bounding box center [436, 154] width 65 height 13
type input "**********"
type input "******"
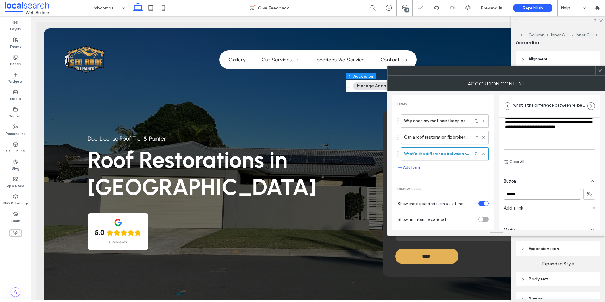
drag, startPoint x: 528, startPoint y: 193, endPoint x: 482, endPoint y: 197, distance: 46.1
click at [482, 197] on div "**********" at bounding box center [497, 160] width 208 height 139
click at [600, 69] on icon at bounding box center [600, 70] width 5 height 5
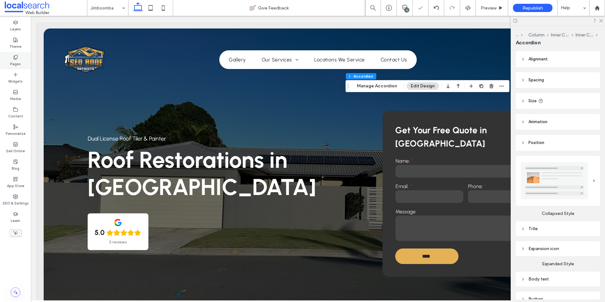
click at [16, 56] on icon at bounding box center [15, 57] width 5 height 5
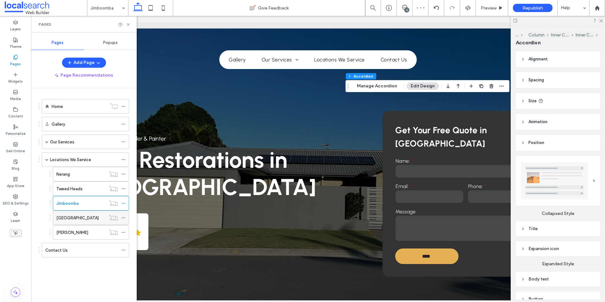
click at [73, 223] on div "[GEOGRAPHIC_DATA]" at bounding box center [80, 218] width 49 height 14
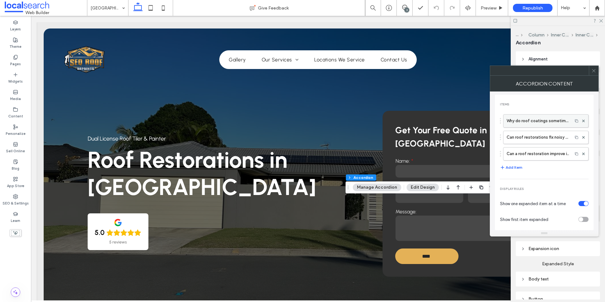
click at [533, 118] on label "Why do roof coatings sometimes blister or bubble?" at bounding box center [538, 121] width 63 height 13
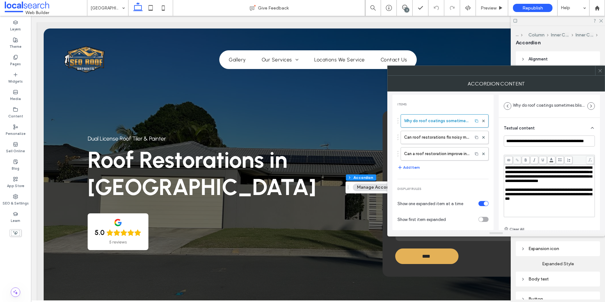
scroll to position [5, 0]
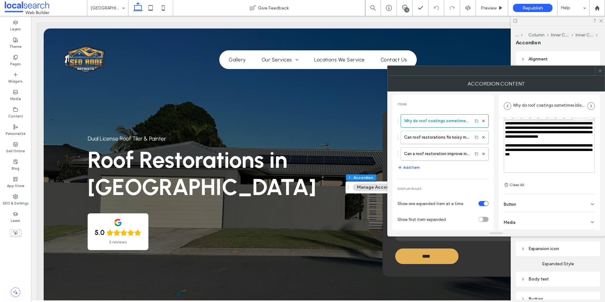
click at [518, 205] on div "Button" at bounding box center [549, 203] width 91 height 18
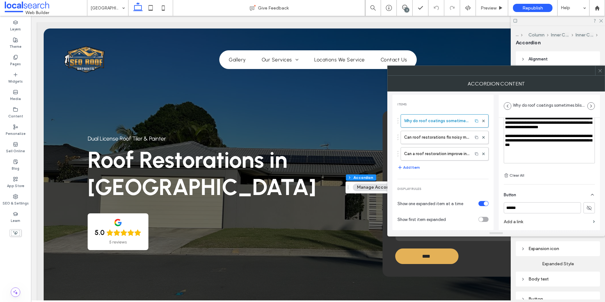
scroll to position [65, 0]
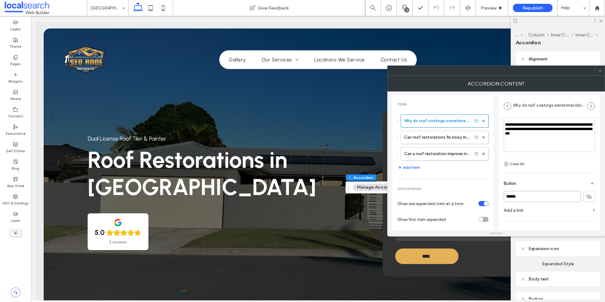
drag, startPoint x: 521, startPoint y: 197, endPoint x: 503, endPoint y: 199, distance: 18.0
click at [504, 199] on div "**********" at bounding box center [549, 146] width 101 height 187
click at [438, 140] on label "Can roof restorations fix noisy metal roofs?" at bounding box center [436, 137] width 65 height 13
type input "**********"
type input "******"
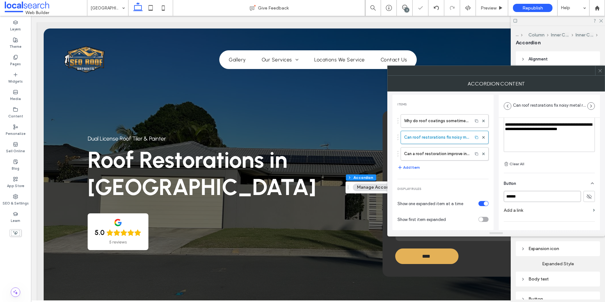
drag, startPoint x: 527, startPoint y: 193, endPoint x: 490, endPoint y: 199, distance: 37.2
click at [490, 199] on div "**********" at bounding box center [497, 160] width 208 height 139
click at [425, 157] on label "Can a roof restoration improve insulation in a home?" at bounding box center [436, 154] width 65 height 13
type input "**********"
type input "******"
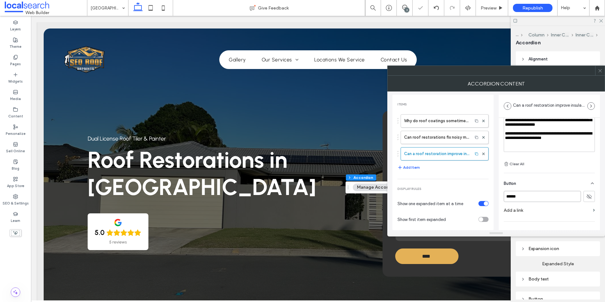
drag, startPoint x: 522, startPoint y: 195, endPoint x: 488, endPoint y: 198, distance: 34.4
click at [488, 198] on div "**********" at bounding box center [497, 160] width 208 height 139
click at [600, 68] on icon at bounding box center [600, 70] width 5 height 5
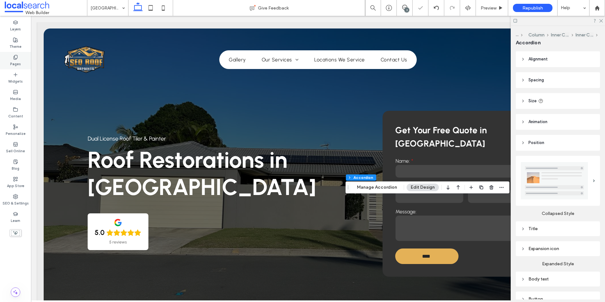
drag, startPoint x: 21, startPoint y: 55, endPoint x: 21, endPoint y: 59, distance: 3.2
click at [20, 56] on div "Pages" at bounding box center [15, 60] width 31 height 17
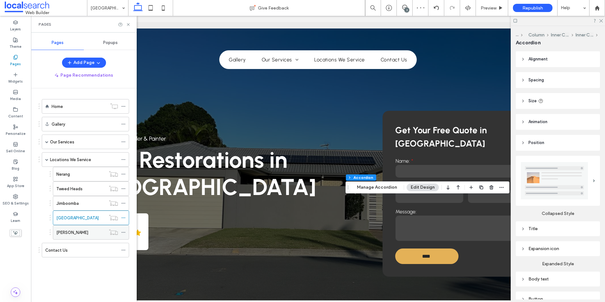
click at [77, 228] on div "[PERSON_NAME]" at bounding box center [80, 232] width 49 height 14
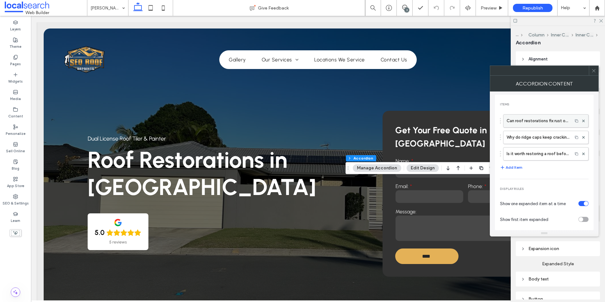
click at [521, 123] on label "Can roof restorations fix rust on an old metal roof?" at bounding box center [538, 121] width 63 height 13
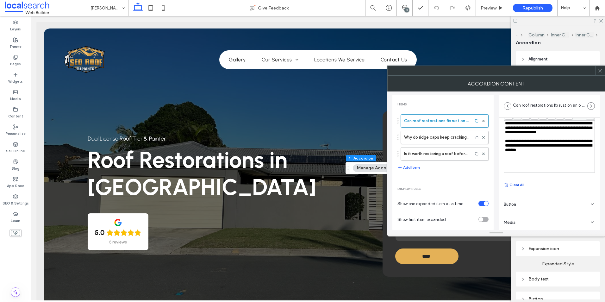
scroll to position [5, 0]
drag, startPoint x: 514, startPoint y: 202, endPoint x: 522, endPoint y: 194, distance: 11.6
click at [514, 202] on span "Button" at bounding box center [510, 204] width 12 height 4
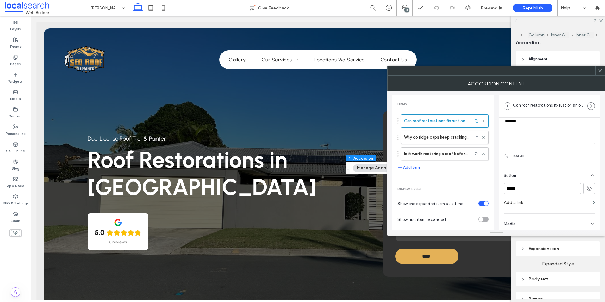
scroll to position [75, 0]
drag, startPoint x: 527, startPoint y: 187, endPoint x: 500, endPoint y: 190, distance: 27.3
click at [501, 190] on div "**********" at bounding box center [549, 136] width 101 height 187
click at [420, 135] on label "Why do ridge caps keep cracking after repairs?" at bounding box center [436, 137] width 65 height 13
type input "**********"
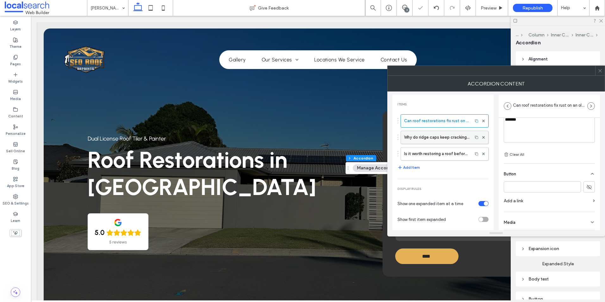
type input "******"
click at [542, 190] on input "******" at bounding box center [542, 186] width 77 height 11
drag, startPoint x: 526, startPoint y: 188, endPoint x: 493, endPoint y: 191, distance: 32.7
click at [493, 191] on div "**********" at bounding box center [497, 160] width 208 height 139
click at [442, 153] on label "Is it worth restoring a roof before selling a house?" at bounding box center [436, 154] width 65 height 13
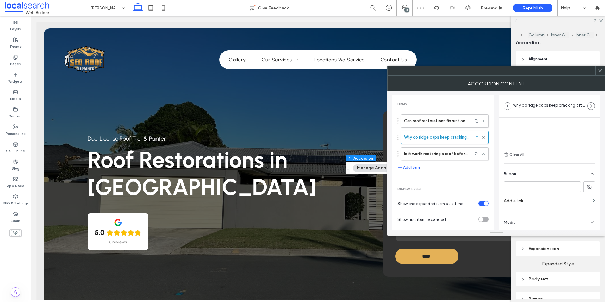
type input "**********"
type input "******"
click at [486, 192] on div "**********" at bounding box center [497, 160] width 208 height 139
click at [600, 70] on icon at bounding box center [600, 70] width 5 height 5
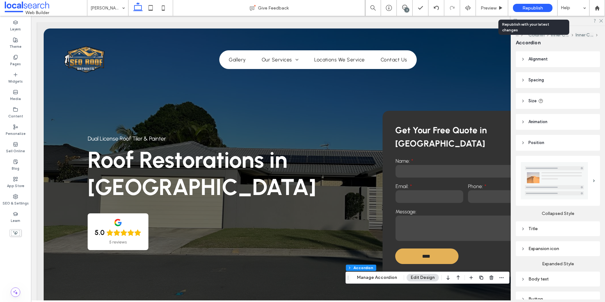
click at [530, 7] on span "Republish" at bounding box center [533, 7] width 21 height 5
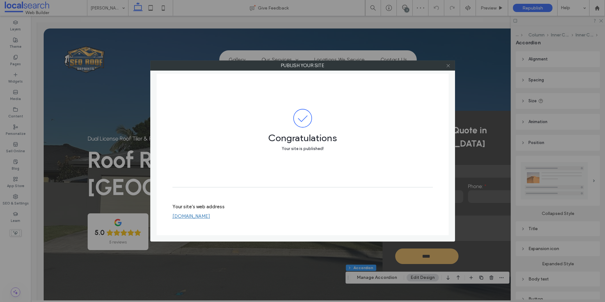
click at [449, 66] on use at bounding box center [448, 65] width 3 height 3
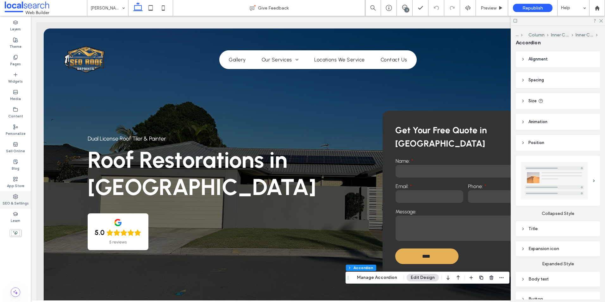
click at [17, 195] on use at bounding box center [15, 196] width 4 height 4
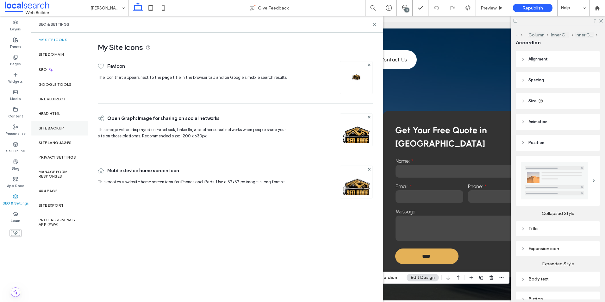
click at [60, 129] on label "Site Backup" at bounding box center [51, 128] width 25 height 4
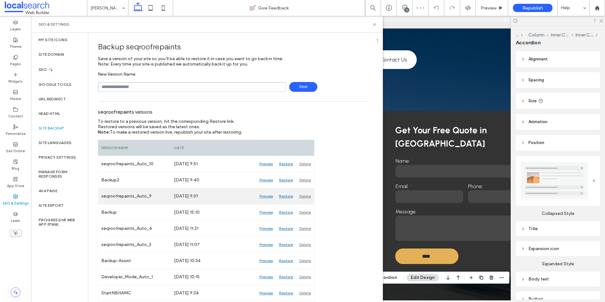
click at [307, 196] on div "Delete" at bounding box center [305, 196] width 18 height 16
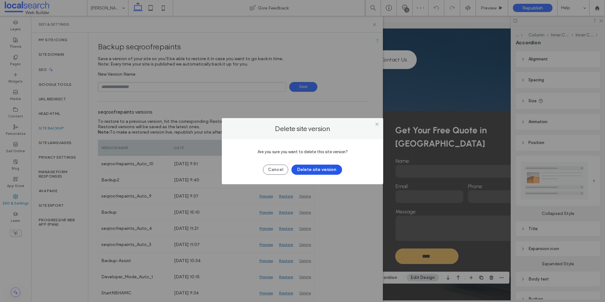
click at [319, 171] on button "Delete site version" at bounding box center [317, 170] width 51 height 10
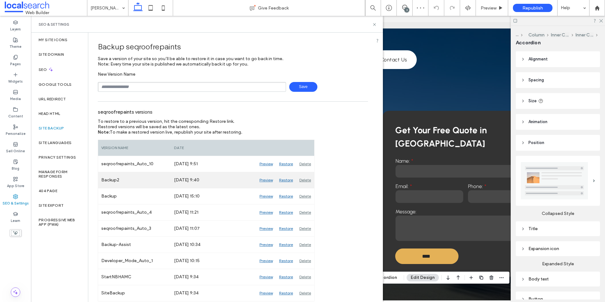
click at [304, 179] on div "Delete" at bounding box center [305, 180] width 18 height 16
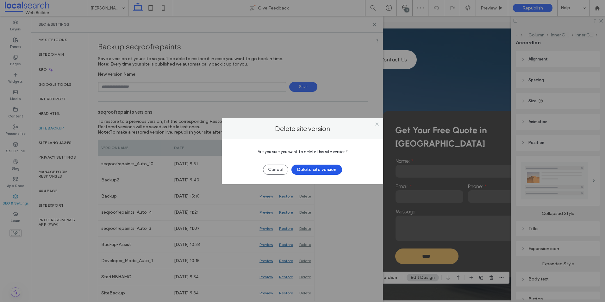
click at [314, 168] on button "Delete site version" at bounding box center [317, 170] width 51 height 10
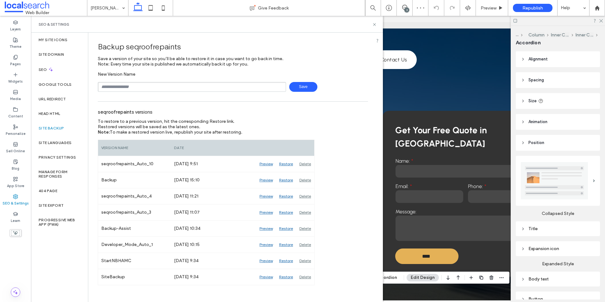
click at [147, 84] on input "text" at bounding box center [192, 87] width 188 height 10
type input "**********"
click at [302, 88] on span "Save" at bounding box center [303, 87] width 28 height 10
click at [377, 24] on icon at bounding box center [374, 24] width 5 height 5
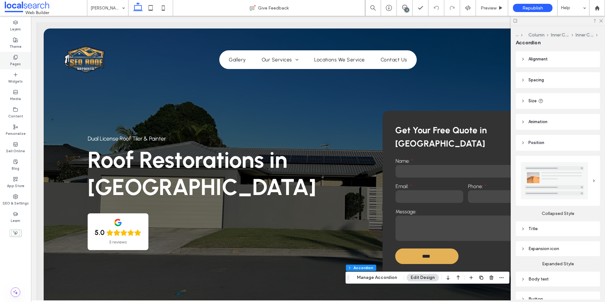
click at [20, 61] on label "Pages" at bounding box center [15, 63] width 11 height 7
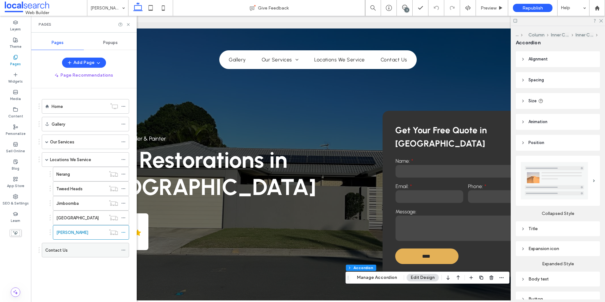
click at [71, 252] on div "Contact Us" at bounding box center [81, 250] width 73 height 7
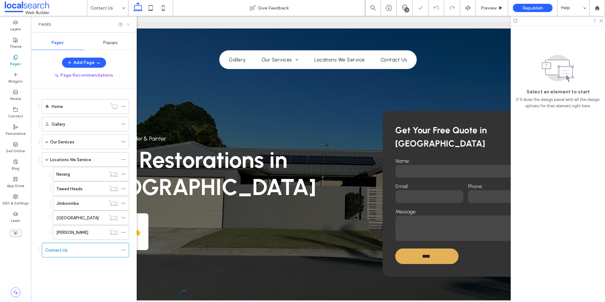
click at [129, 23] on icon at bounding box center [128, 24] width 5 height 5
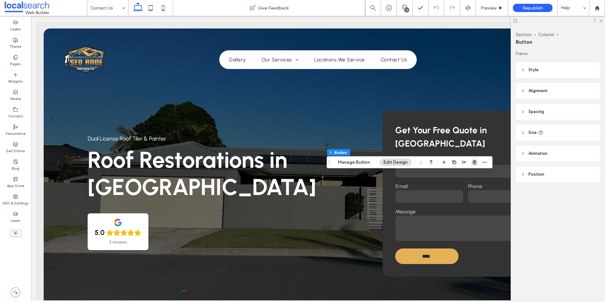
click at [476, 162] on span "button" at bounding box center [475, 163] width 8 height 8
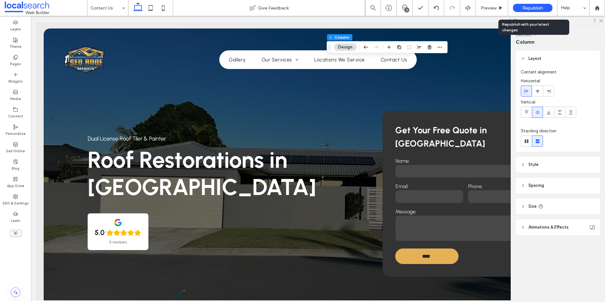
click at [530, 7] on span "Republish" at bounding box center [533, 7] width 21 height 5
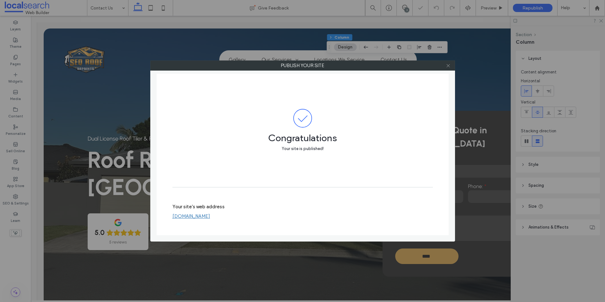
click at [450, 65] on use at bounding box center [448, 65] width 3 height 3
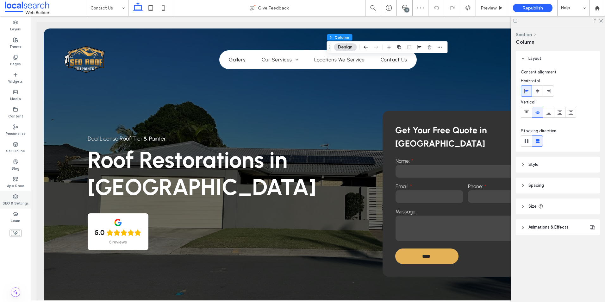
click at [9, 202] on label "SEO & Settings" at bounding box center [16, 202] width 26 height 7
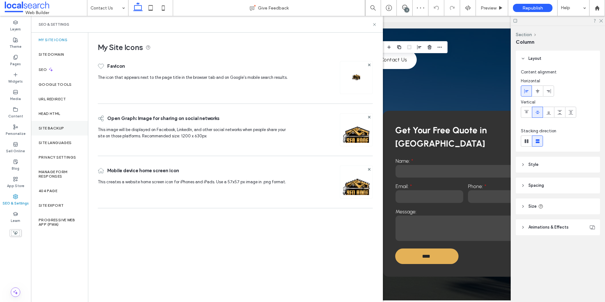
click at [58, 130] on label "Site Backup" at bounding box center [51, 128] width 25 height 4
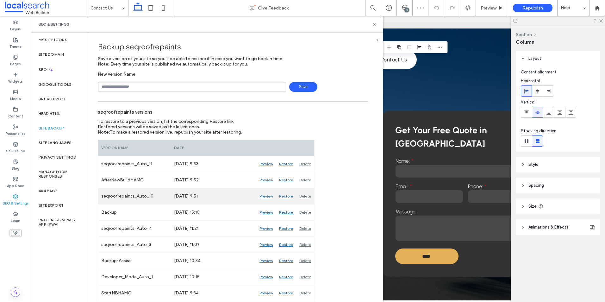
click at [304, 195] on div "Delete" at bounding box center [305, 196] width 18 height 16
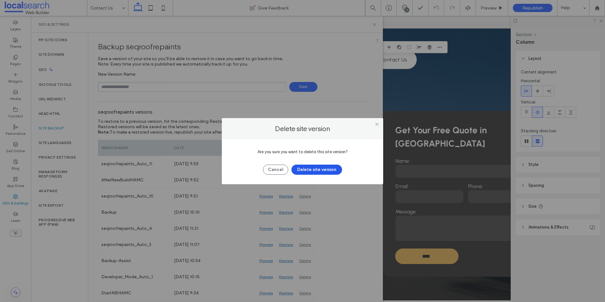
click at [312, 171] on button "Delete site version" at bounding box center [317, 170] width 51 height 10
